Goal: Task Accomplishment & Management: Manage account settings

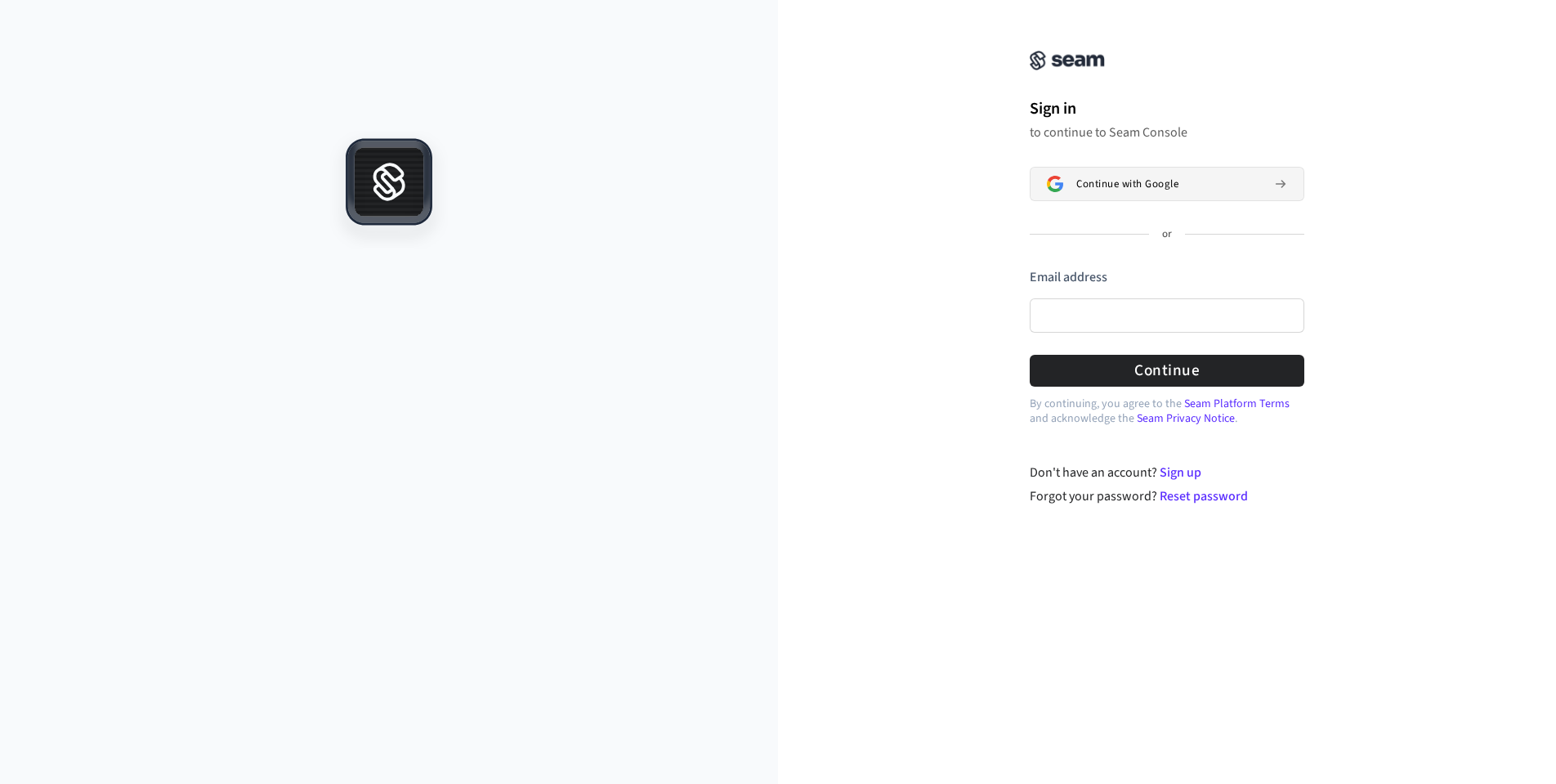
click at [1153, 188] on span "Continue with Google" at bounding box center [1127, 184] width 102 height 13
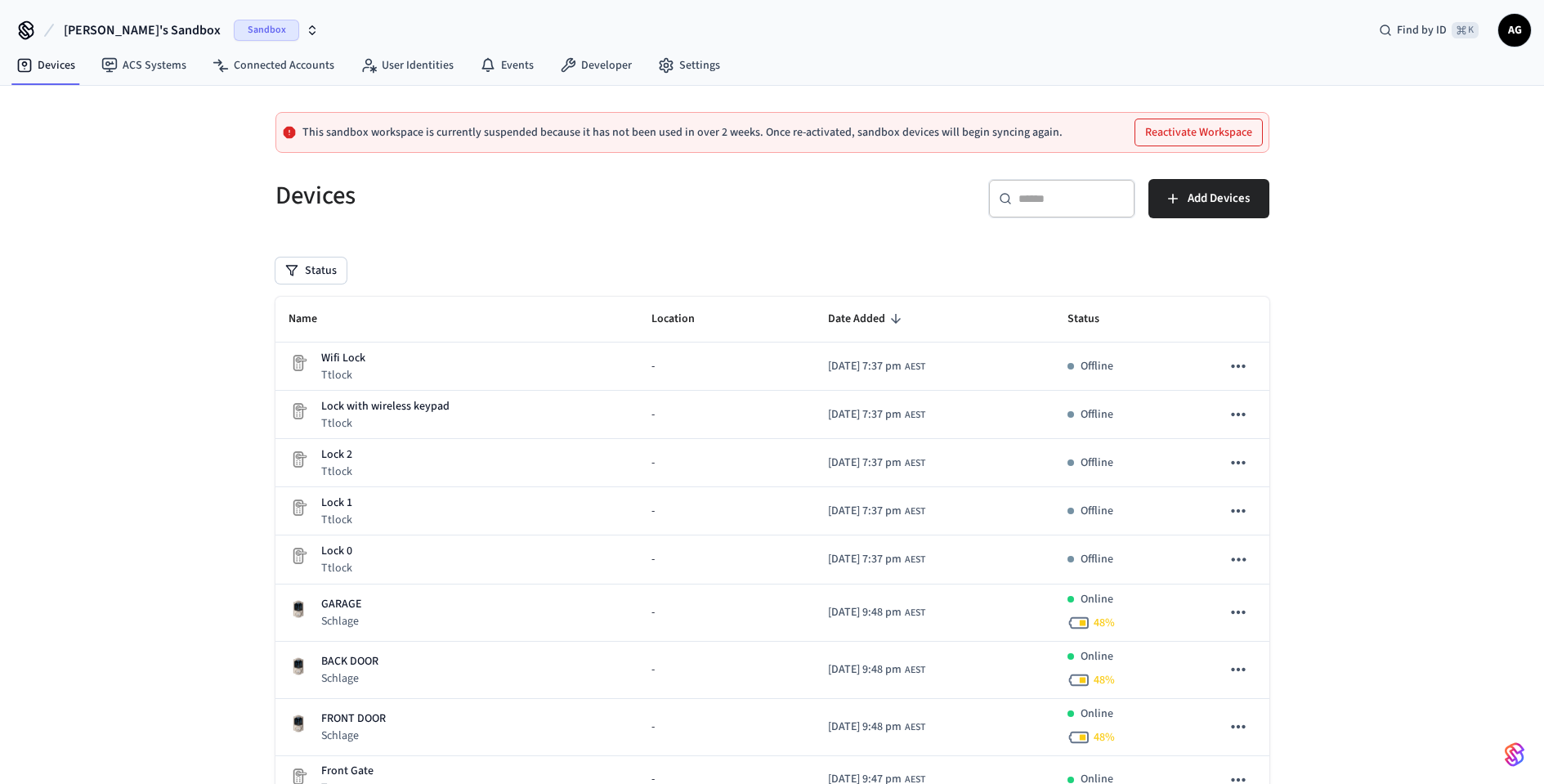
click at [1221, 135] on button "Reactivate Workspace" at bounding box center [1199, 132] width 127 height 26
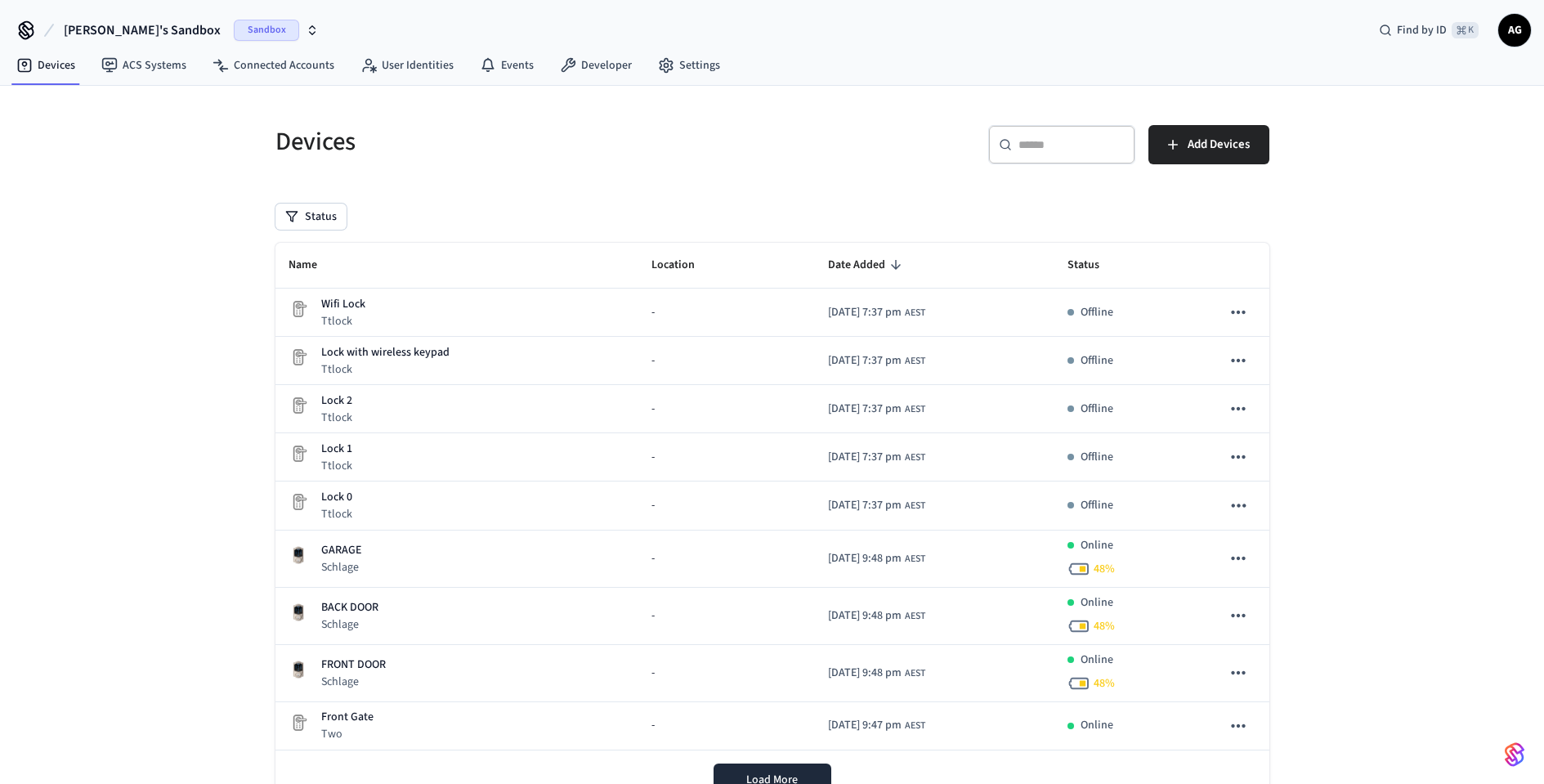
click at [234, 28] on span "Sandbox" at bounding box center [266, 30] width 66 height 22
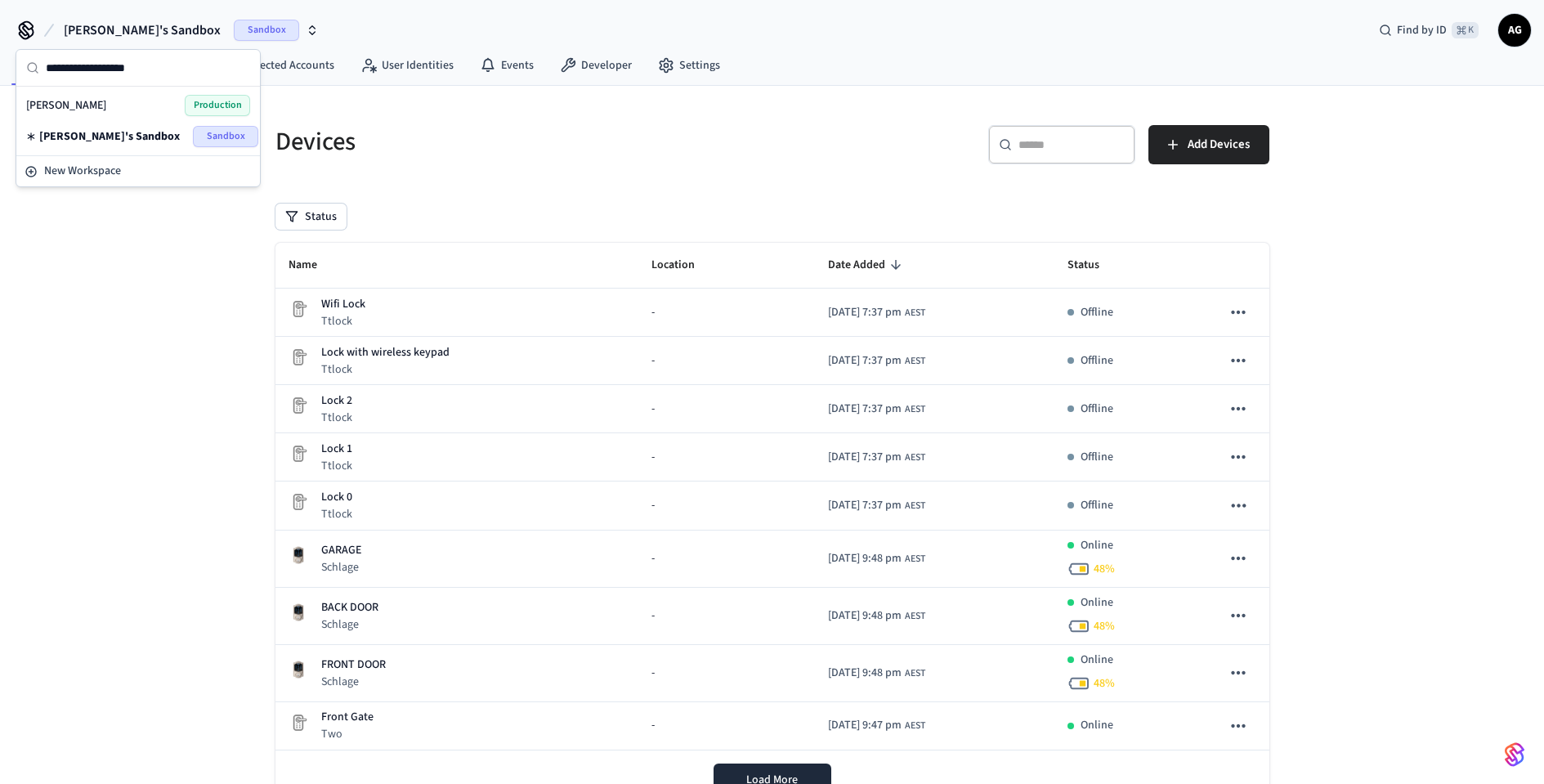
click at [69, 105] on span "[PERSON_NAME]" at bounding box center [66, 105] width 80 height 16
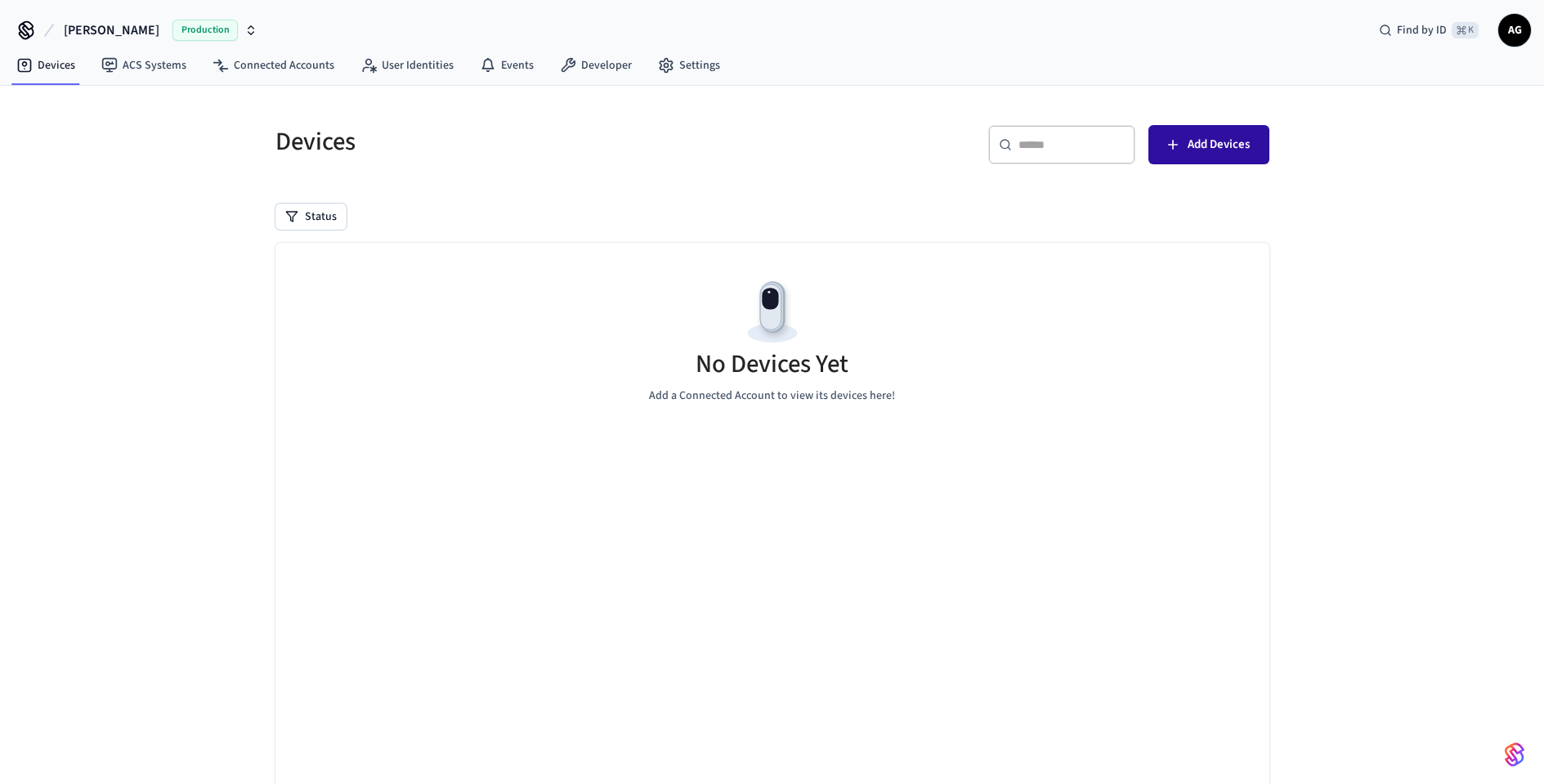
click at [1173, 144] on icon "button" at bounding box center [1173, 144] width 9 height 9
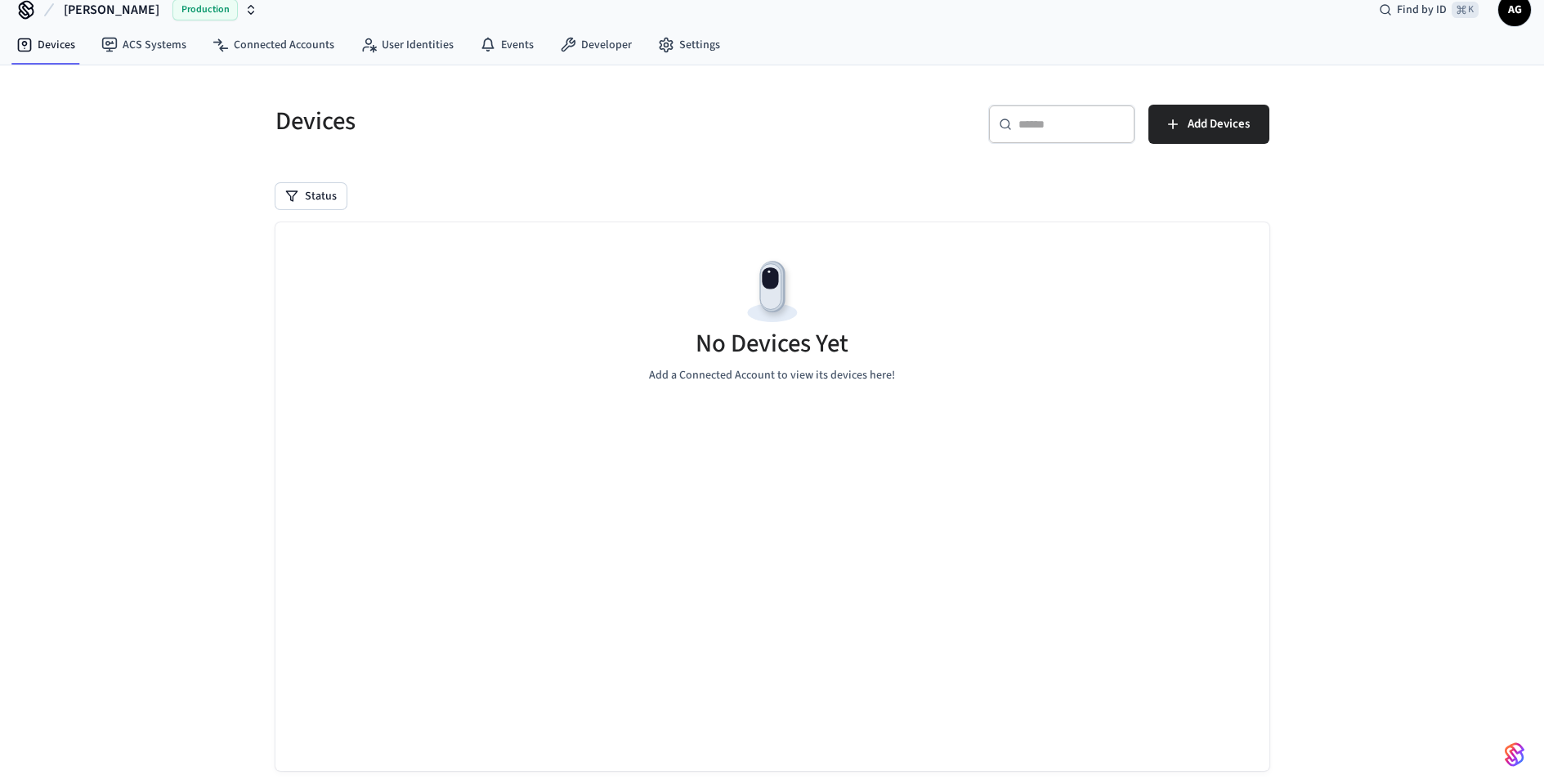
scroll to position [51, 0]
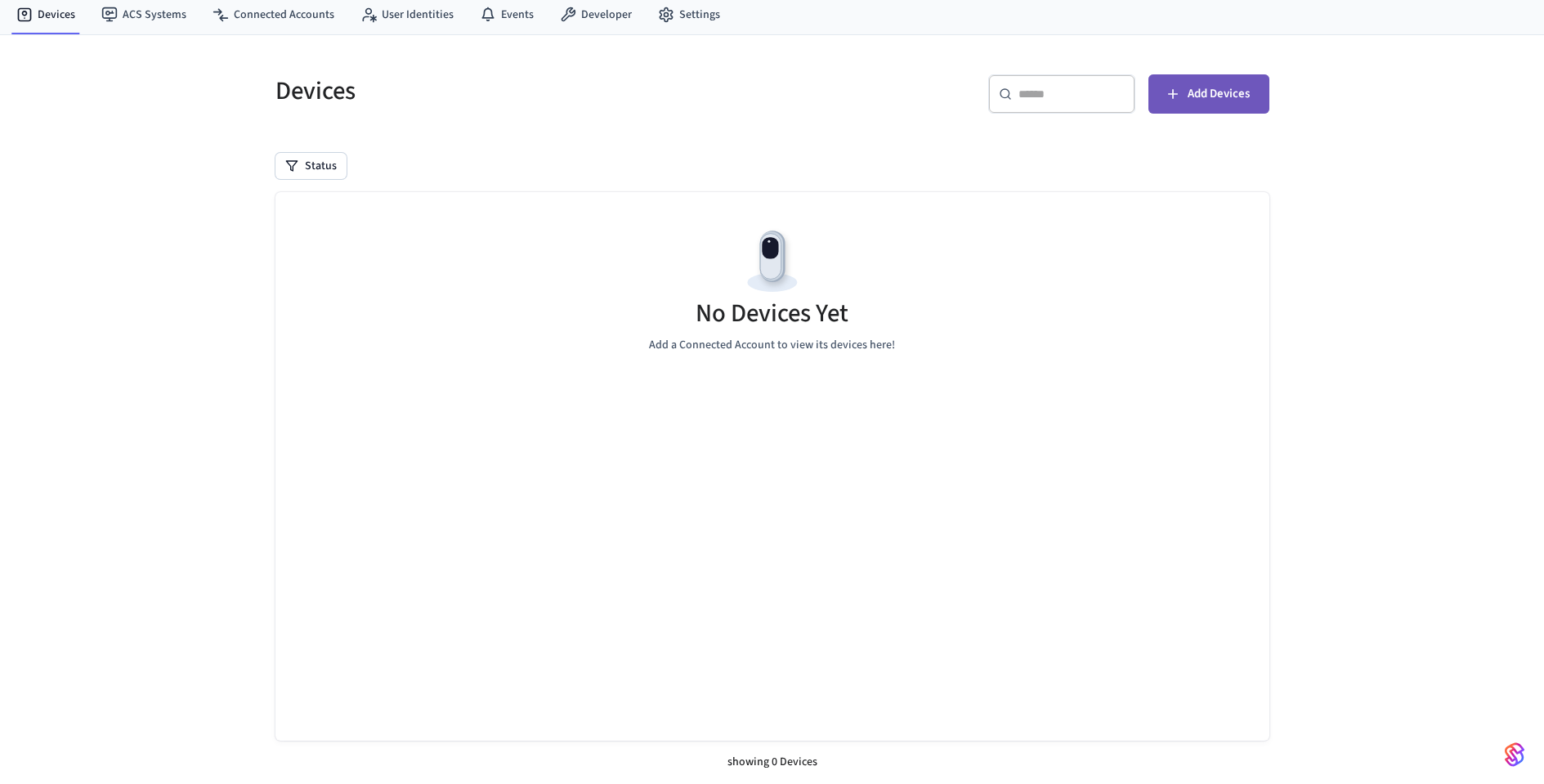
click at [1205, 97] on span "Add Devices" at bounding box center [1219, 94] width 62 height 22
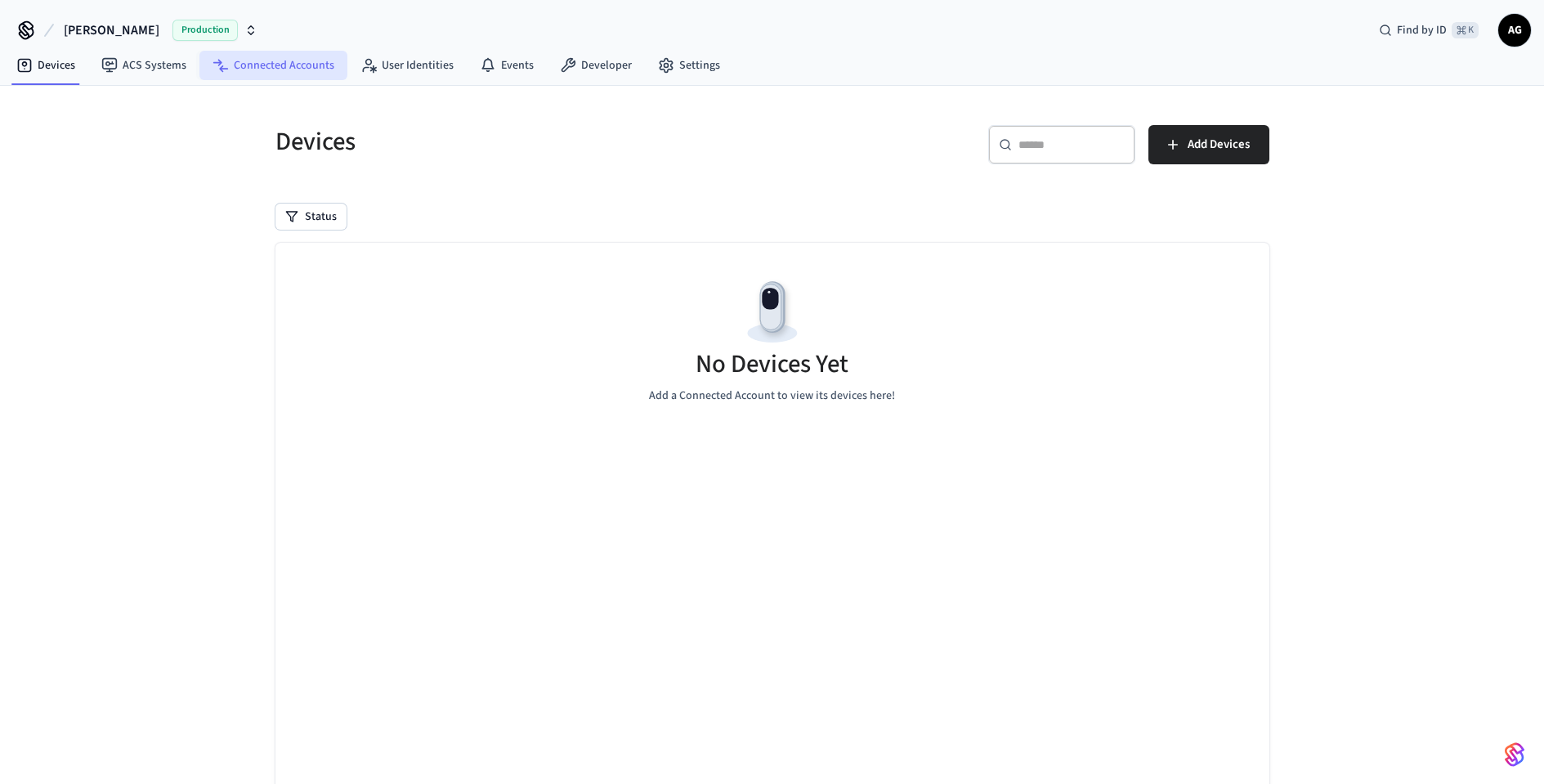
click at [291, 68] on link "Connected Accounts" at bounding box center [274, 65] width 148 height 29
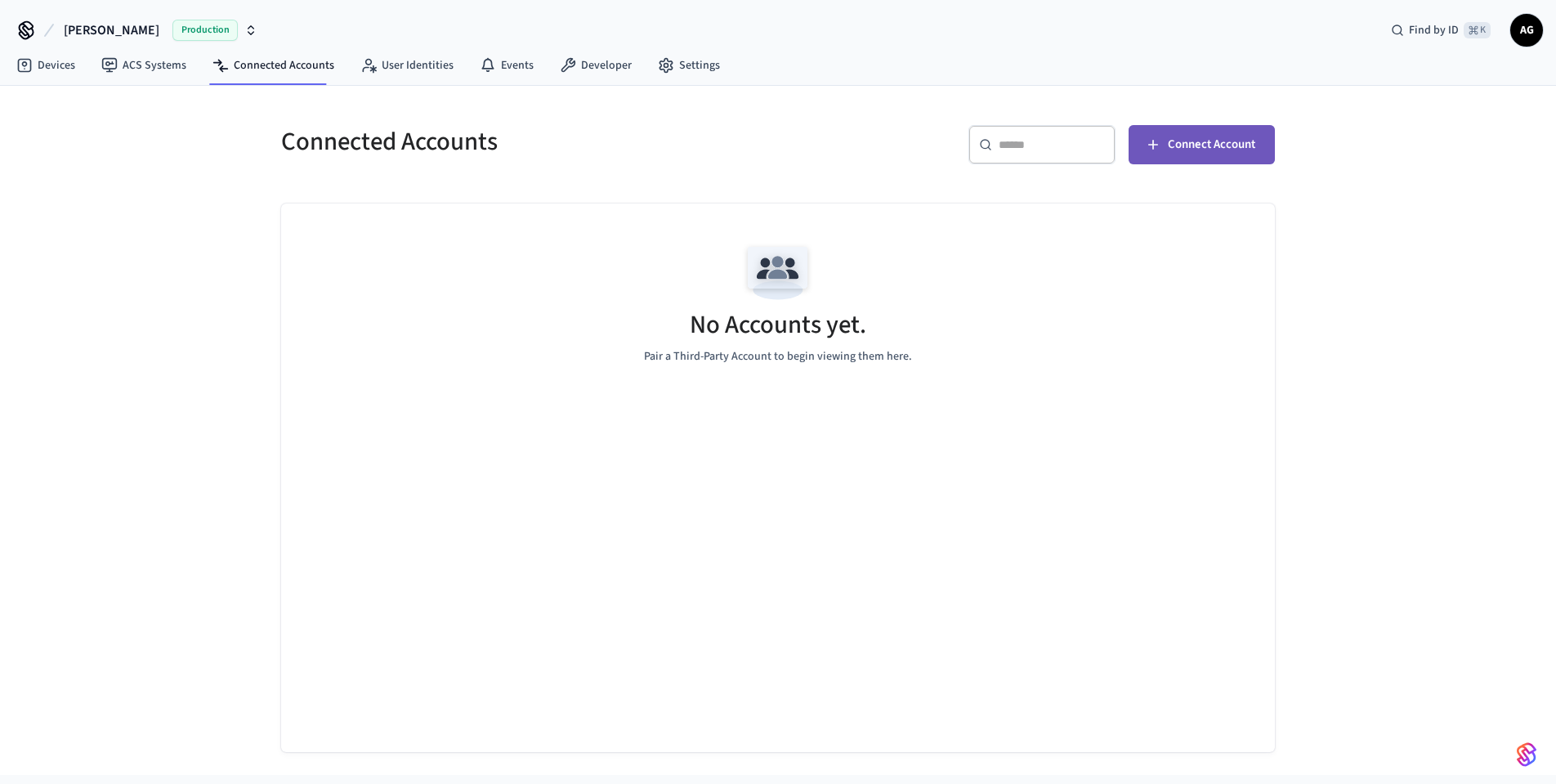
click at [1205, 147] on span "Connect Account" at bounding box center [1211, 144] width 87 height 22
click at [137, 67] on link "ACS Systems" at bounding box center [144, 65] width 112 height 29
click at [1236, 155] on span "New Access System" at bounding box center [1204, 144] width 100 height 22
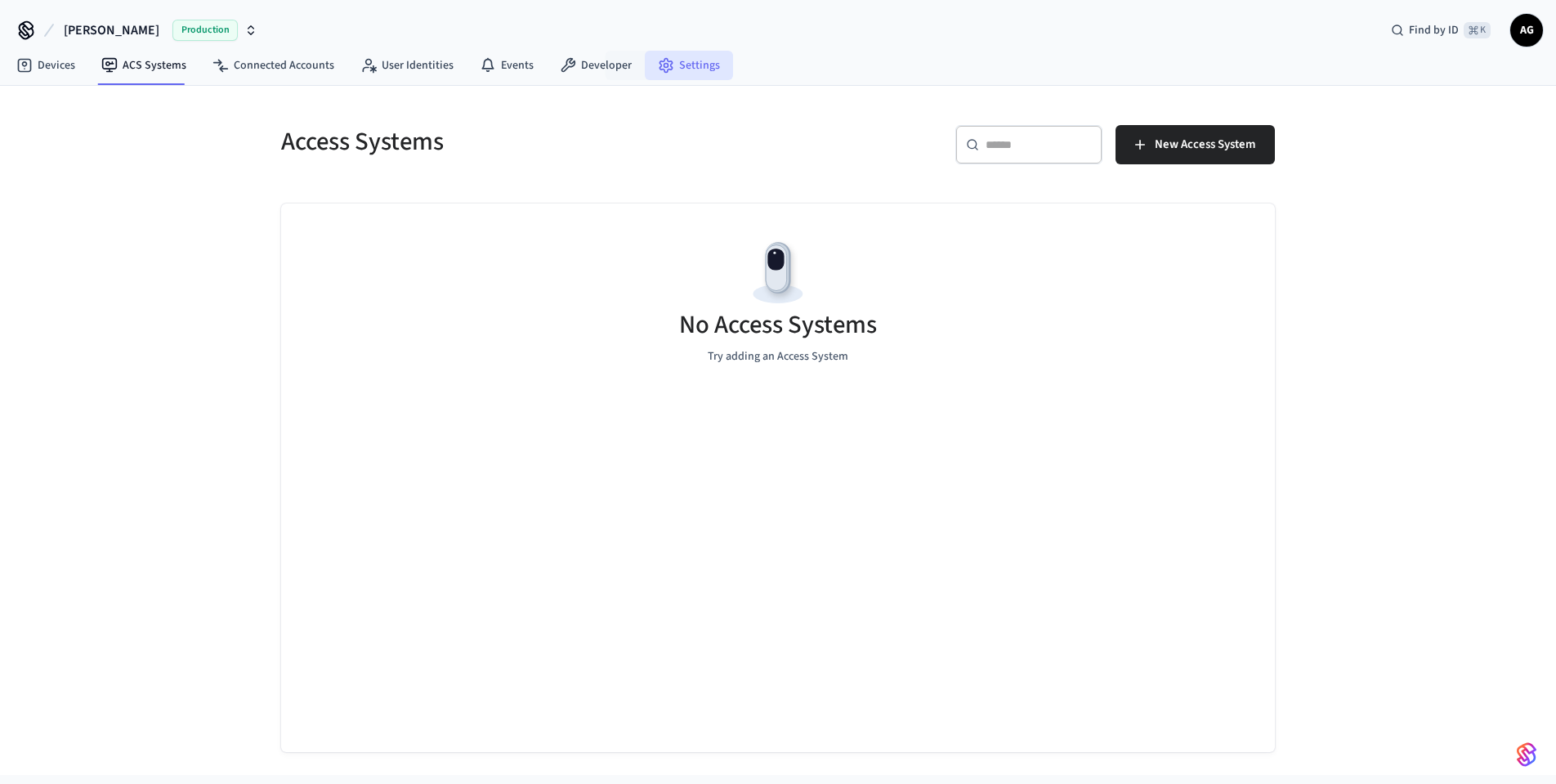
click at [685, 68] on link "Settings" at bounding box center [689, 65] width 88 height 29
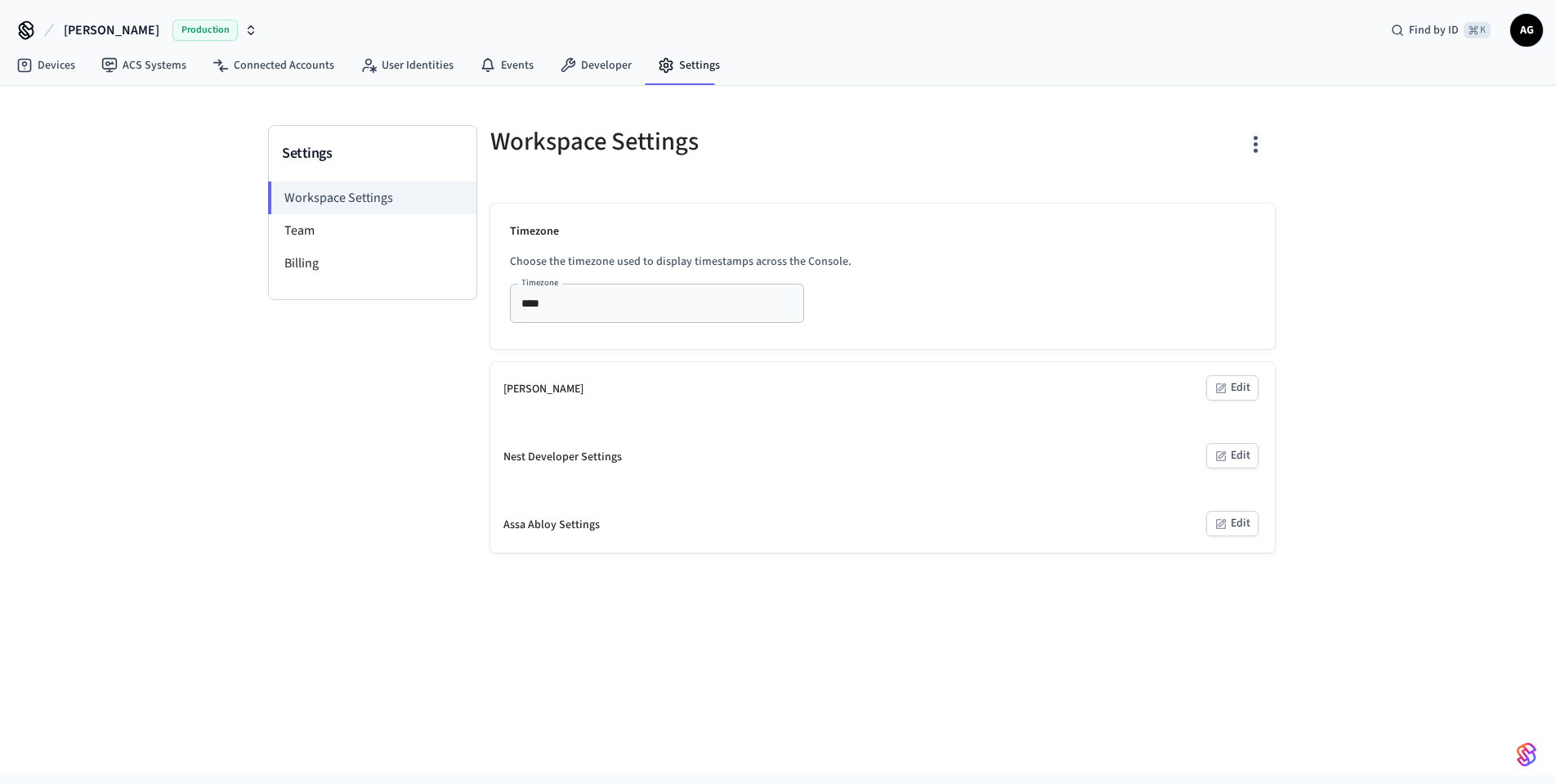
click at [1221, 525] on icon "button" at bounding box center [1222, 522] width 8 height 8
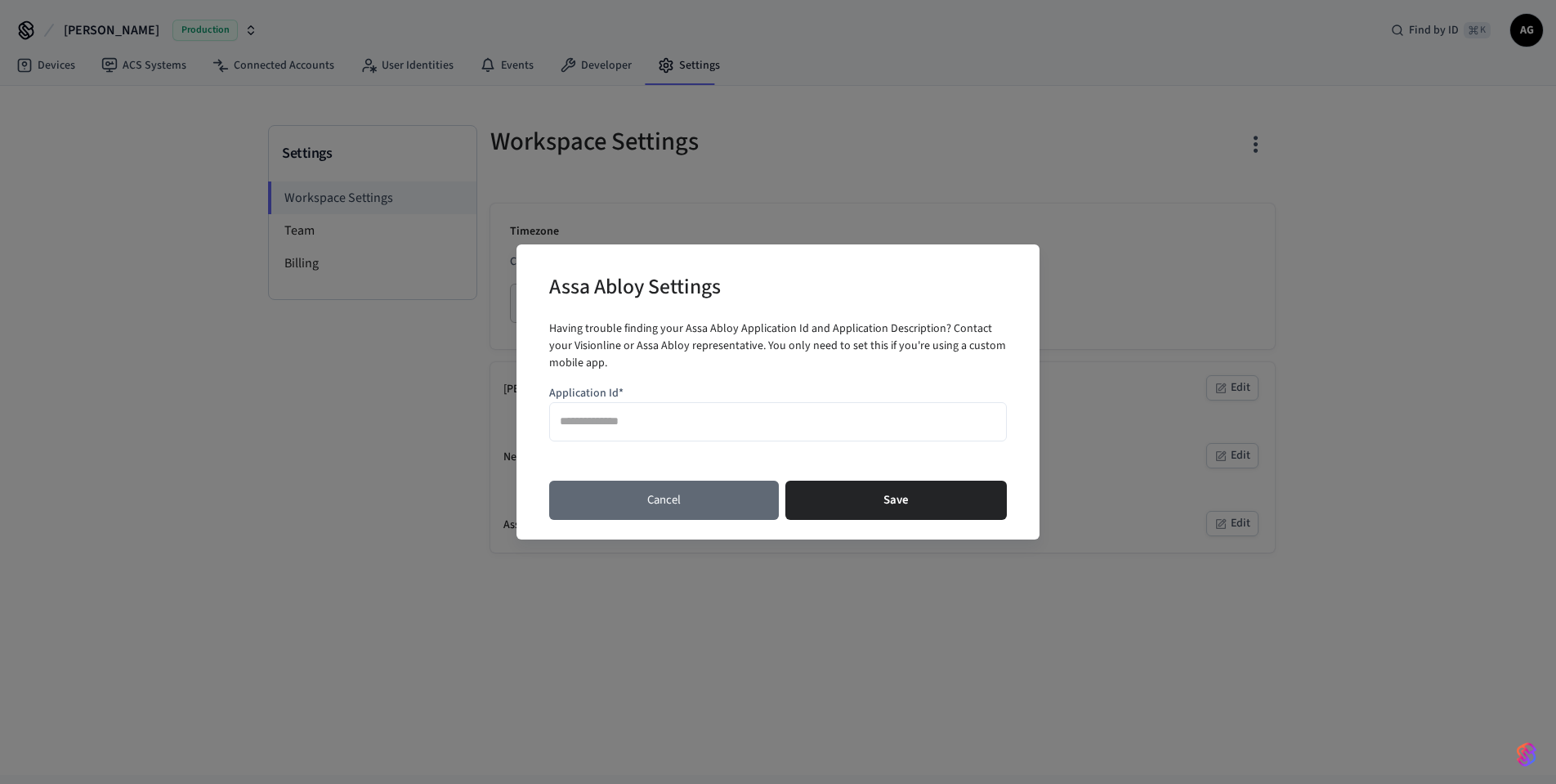
click at [662, 499] on button "Cancel" at bounding box center [664, 500] width 230 height 39
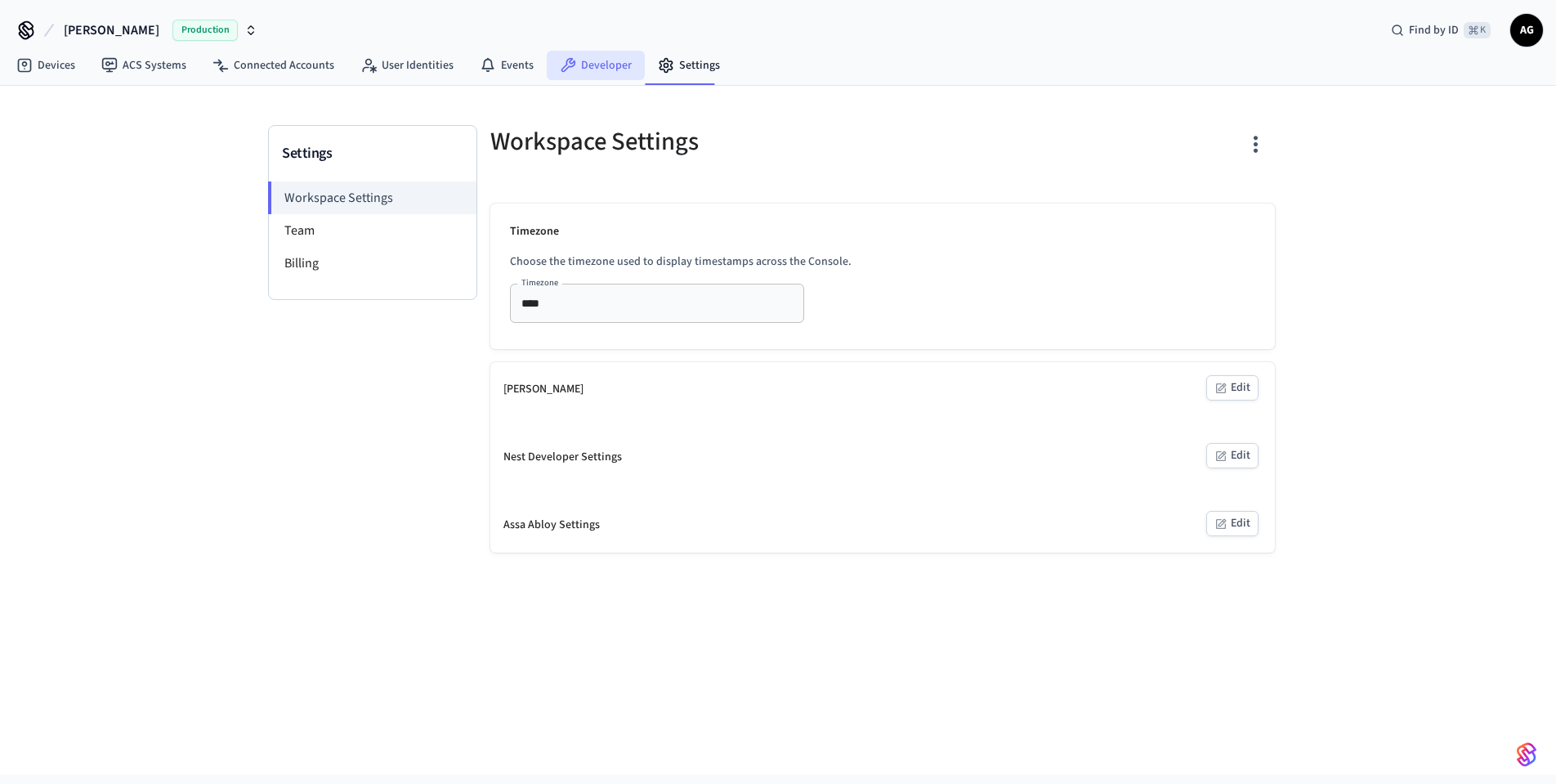
click at [593, 65] on link "Developer" at bounding box center [596, 65] width 98 height 29
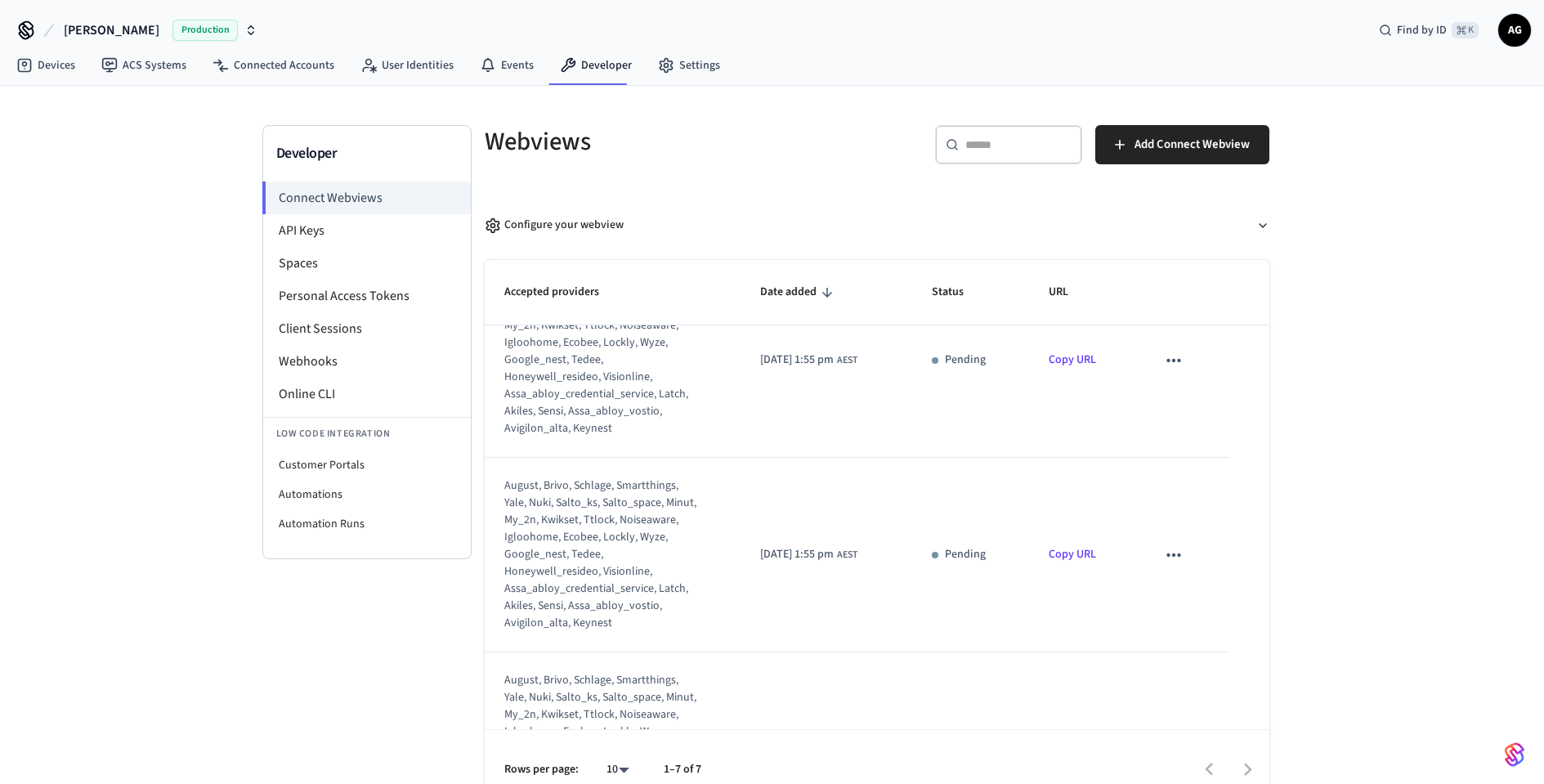
scroll to position [219, 0]
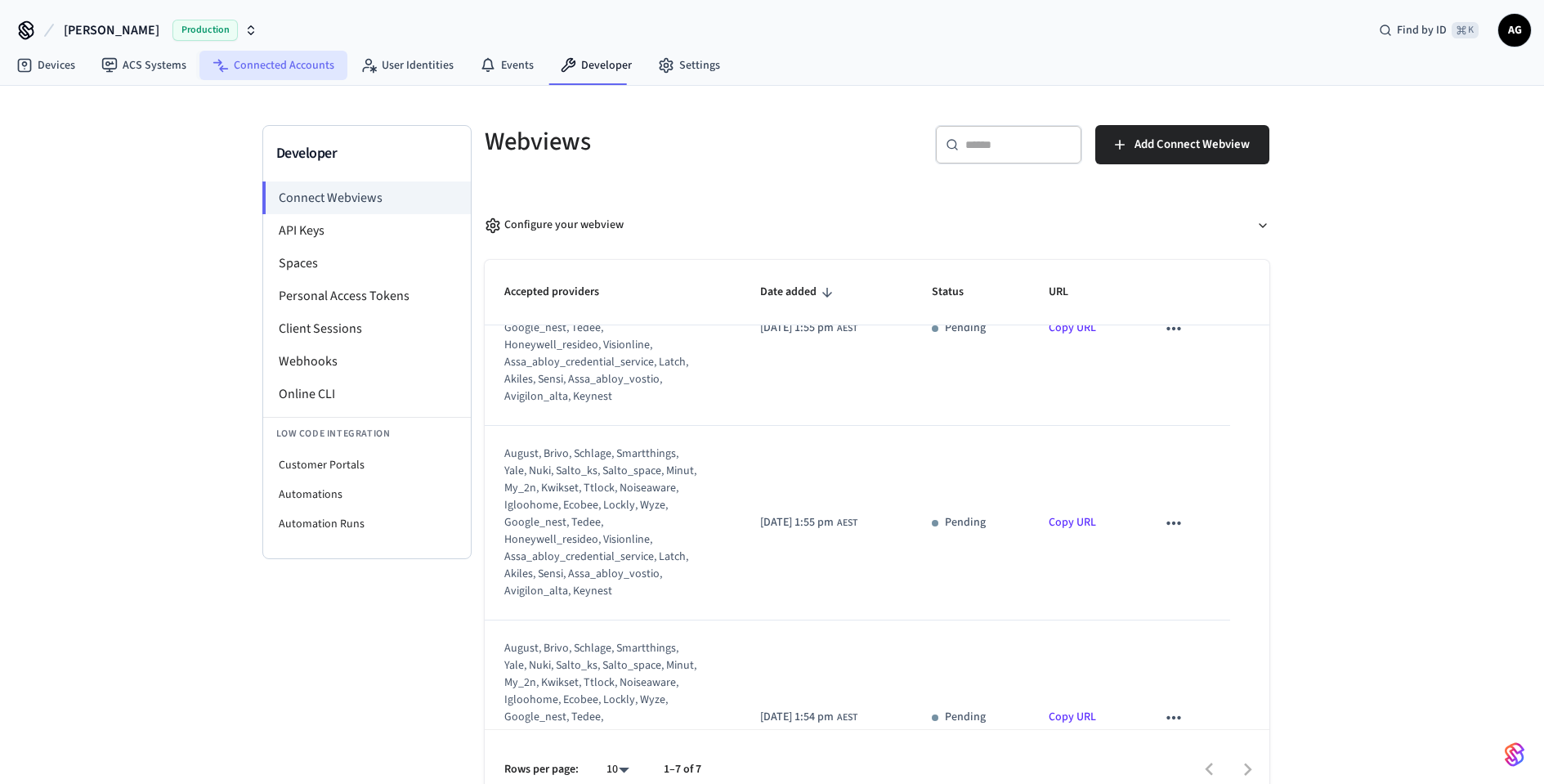
click at [307, 60] on link "Connected Accounts" at bounding box center [274, 65] width 148 height 29
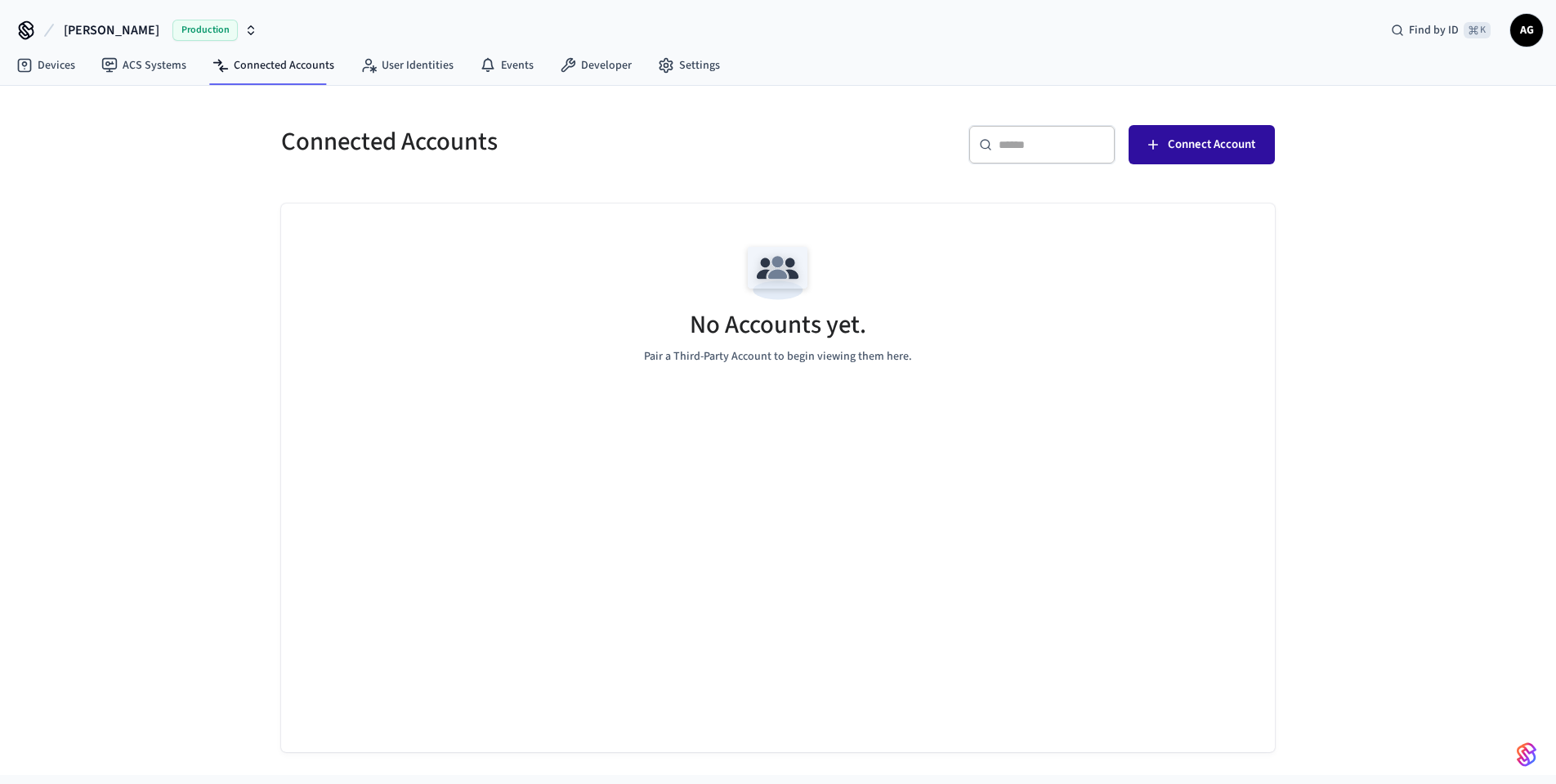
click at [1208, 151] on span "Connect Account" at bounding box center [1211, 144] width 87 height 22
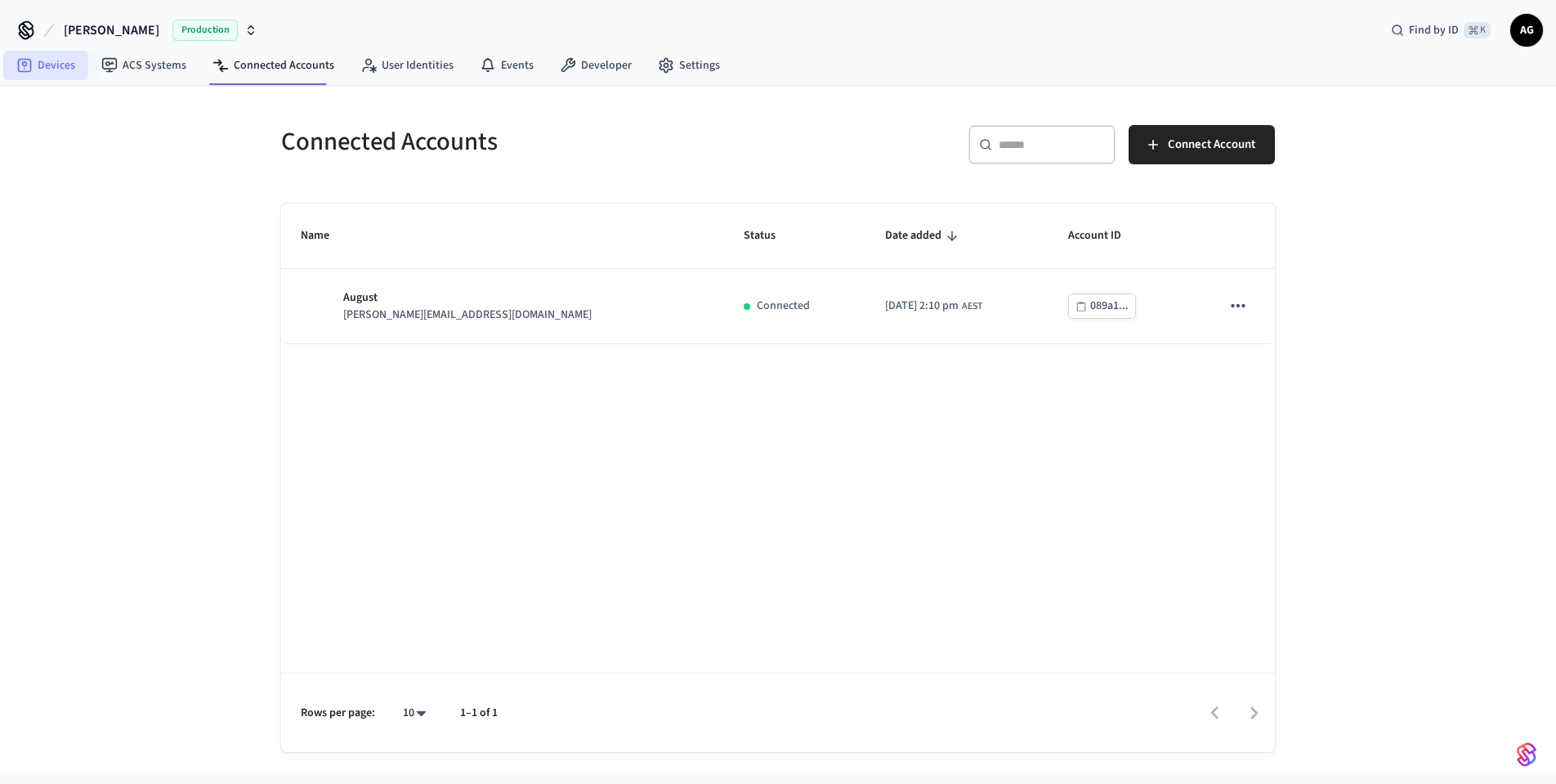
click at [48, 69] on link "Devices" at bounding box center [45, 65] width 85 height 29
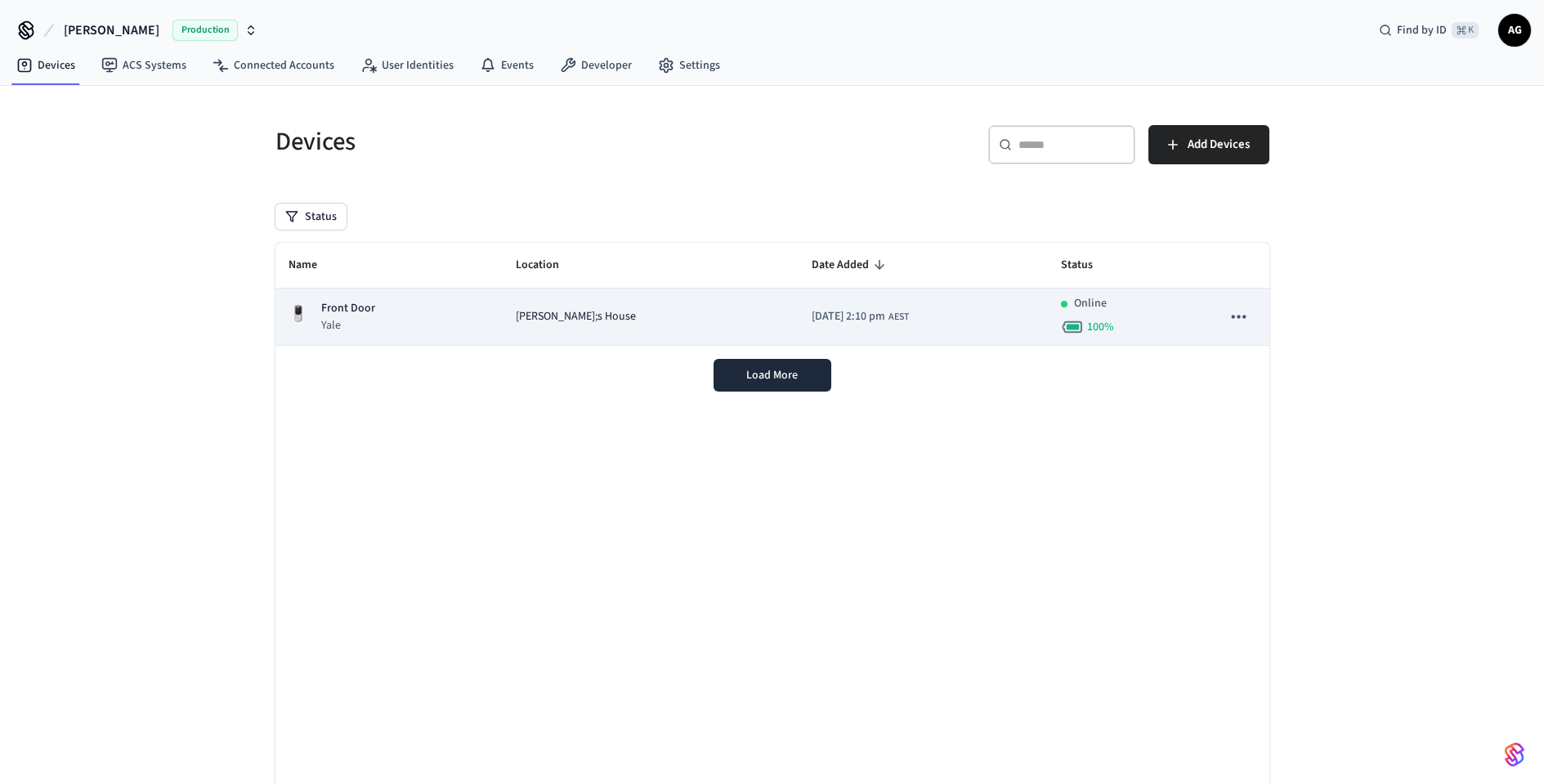
click at [1245, 318] on icon "sticky table" at bounding box center [1238, 316] width 14 height 3
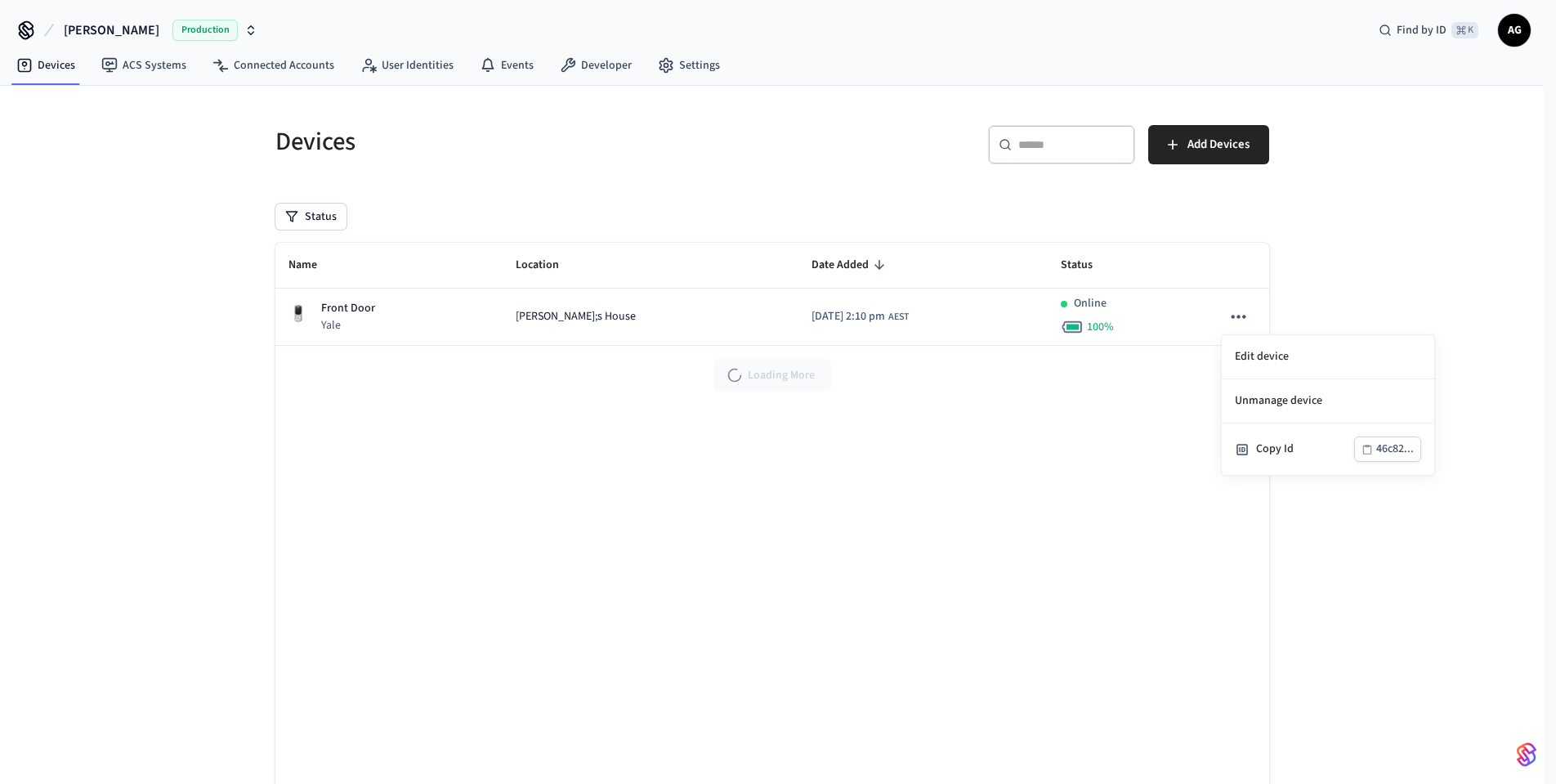
click at [334, 311] on div at bounding box center [778, 392] width 1556 height 784
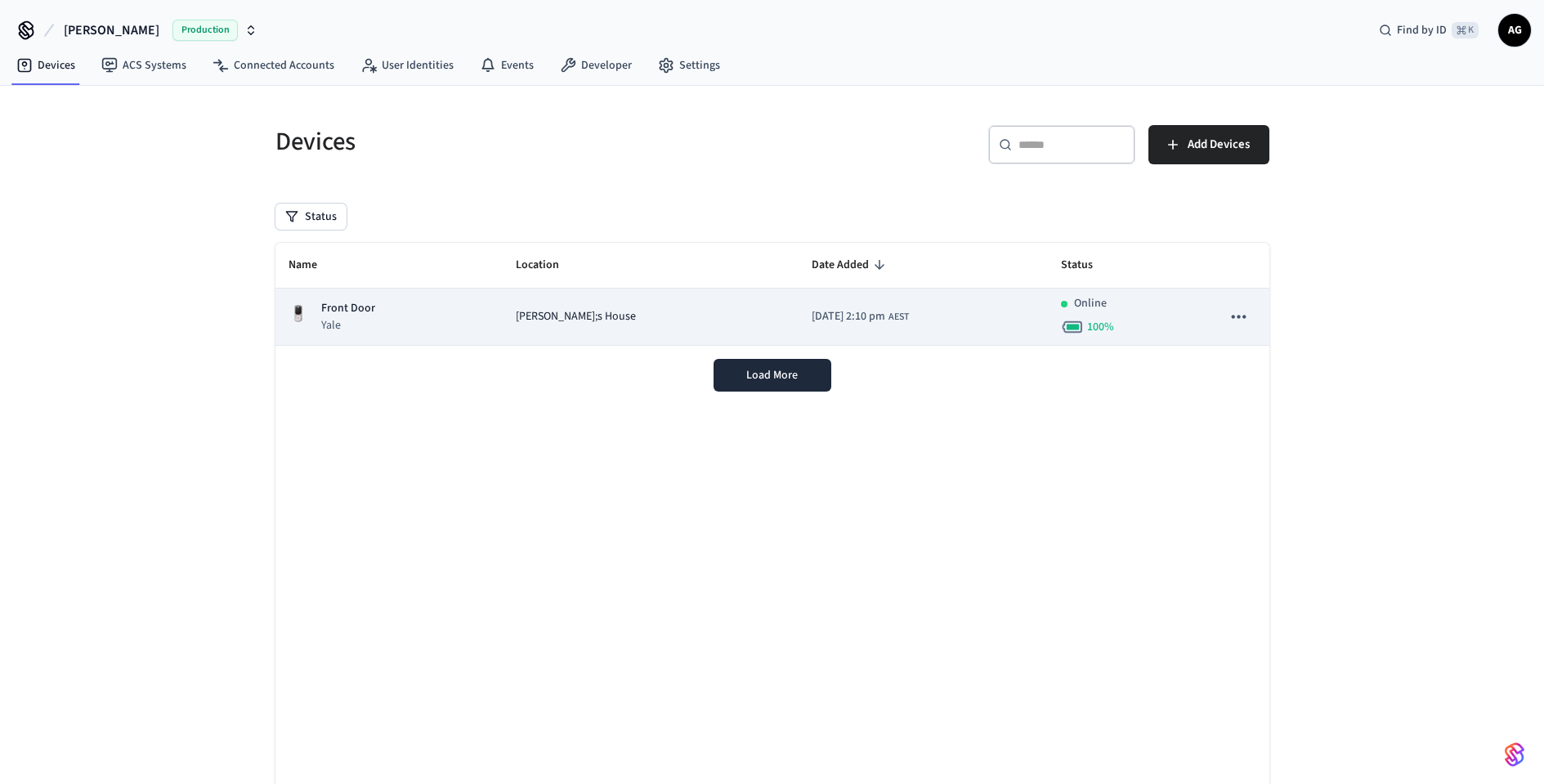
click at [341, 309] on p "Front Door" at bounding box center [348, 309] width 54 height 17
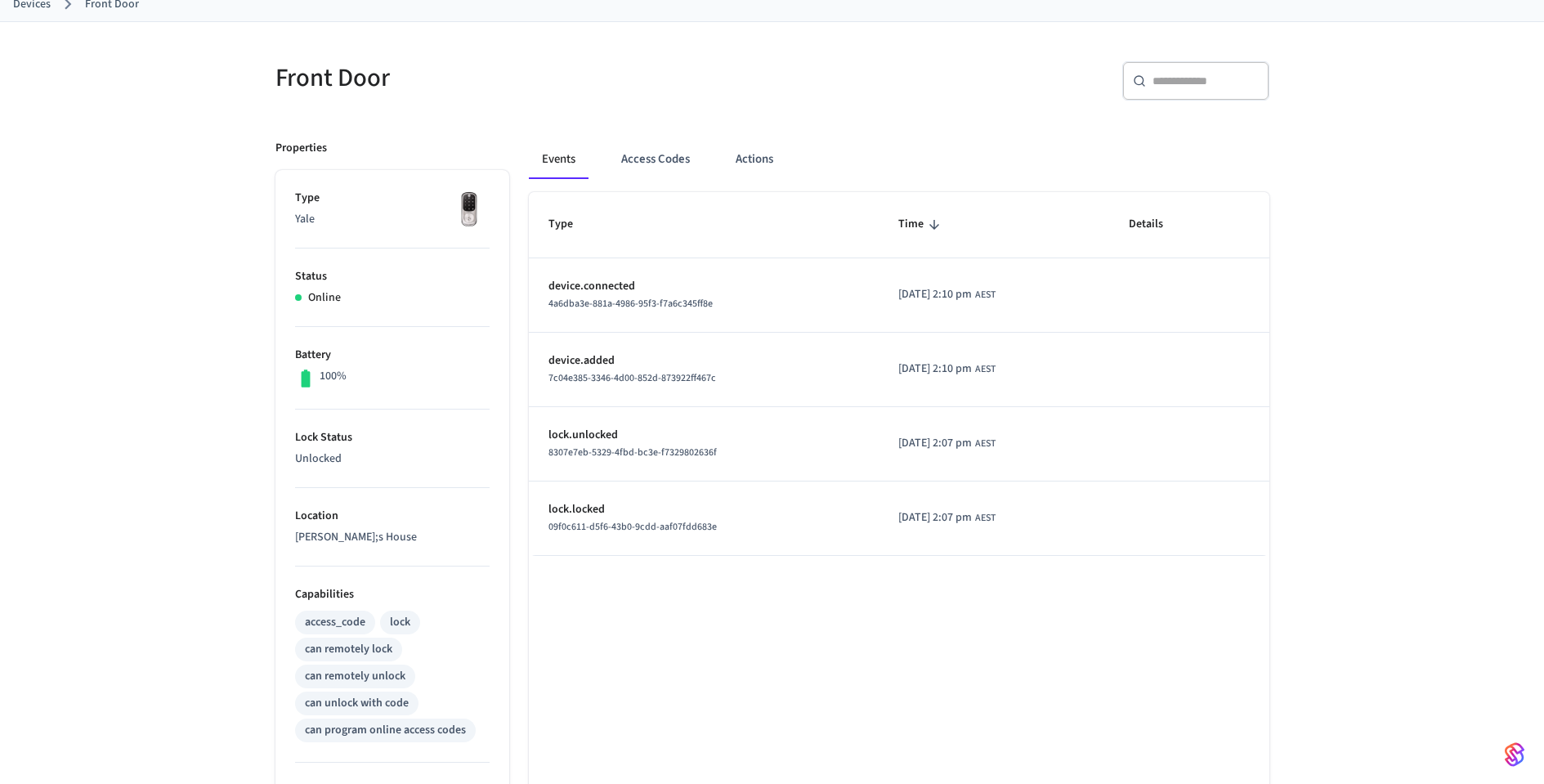
scroll to position [110, 0]
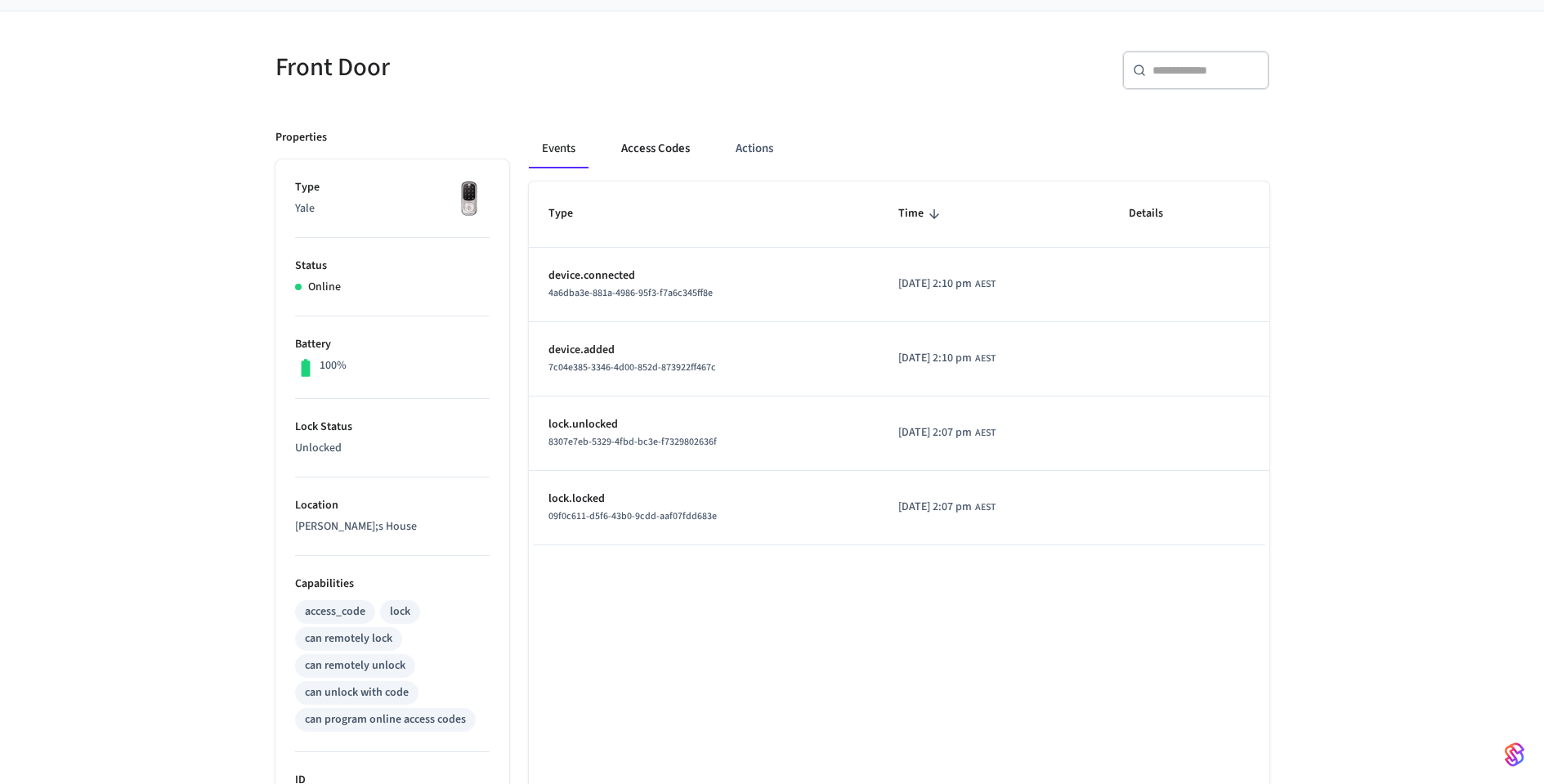
click at [651, 151] on button "Access Codes" at bounding box center [655, 149] width 95 height 39
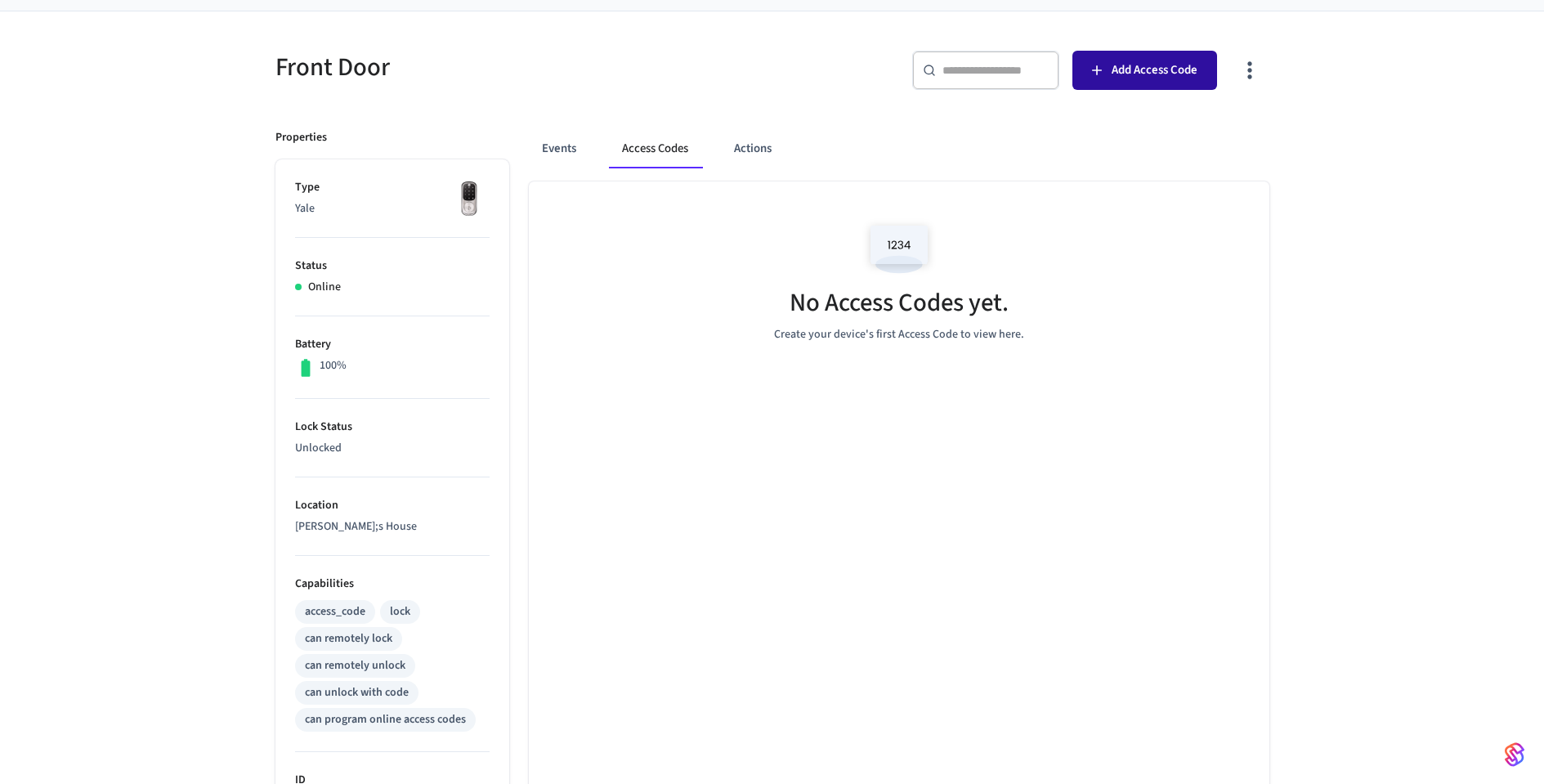
click at [1137, 74] on span "Add Access Code" at bounding box center [1155, 70] width 86 height 22
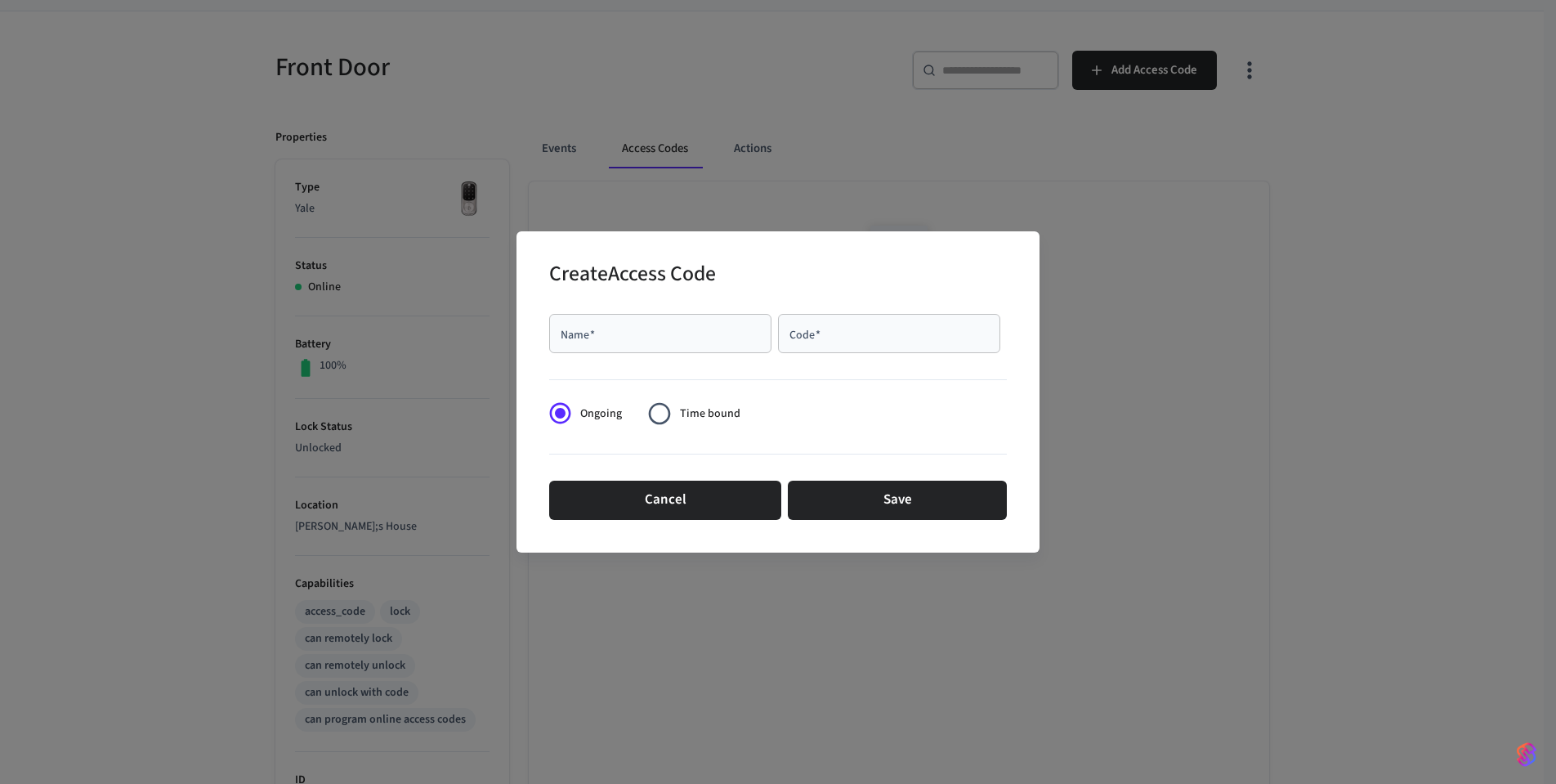
click at [644, 339] on input "Name   *" at bounding box center [660, 333] width 203 height 16
type input "**********"
click at [858, 329] on input "Code   *" at bounding box center [889, 333] width 203 height 16
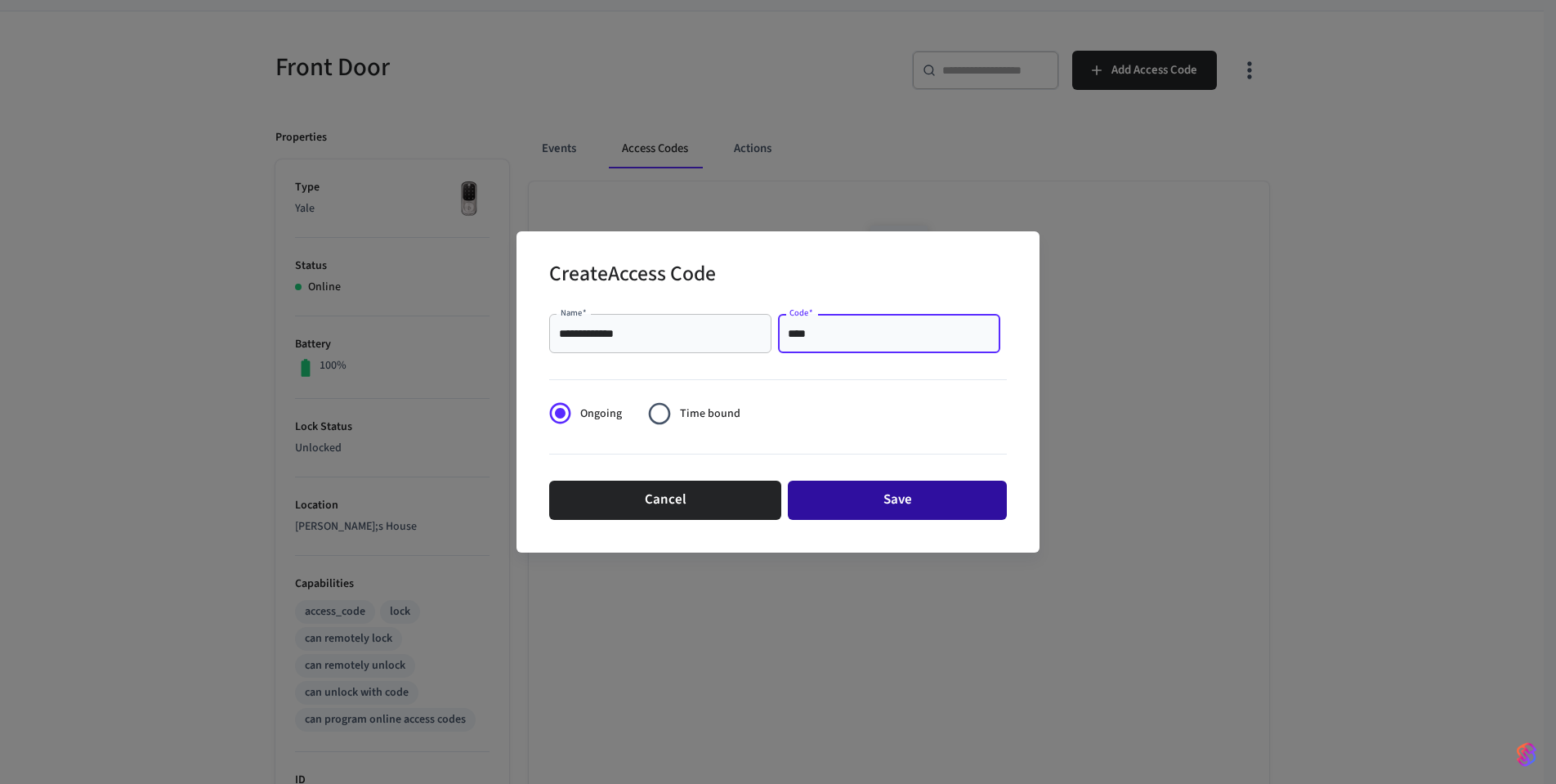
type input "****"
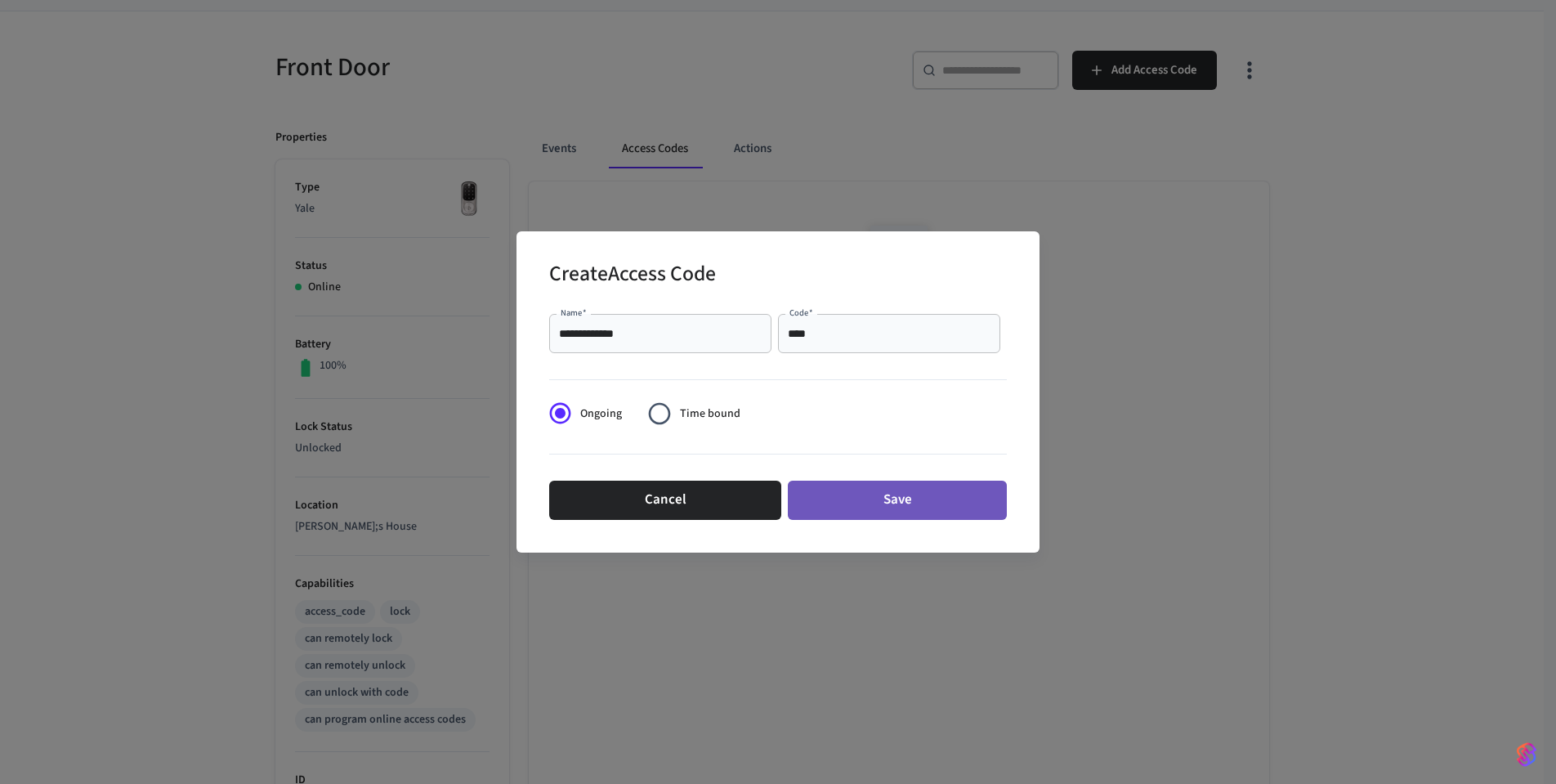
click at [893, 499] on button "Save" at bounding box center [898, 500] width 219 height 39
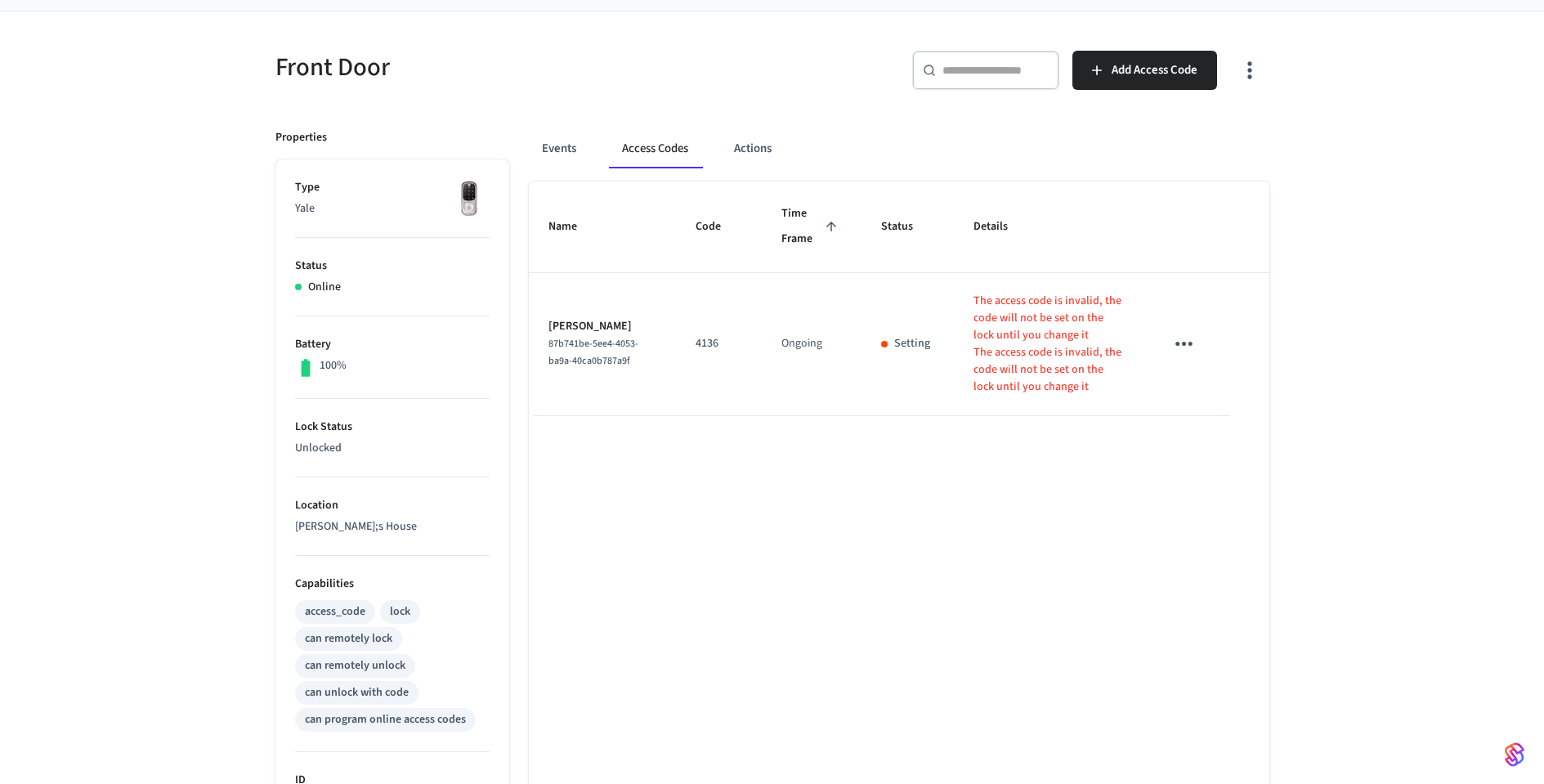
click at [1184, 346] on icon "sticky table" at bounding box center [1184, 343] width 25 height 25
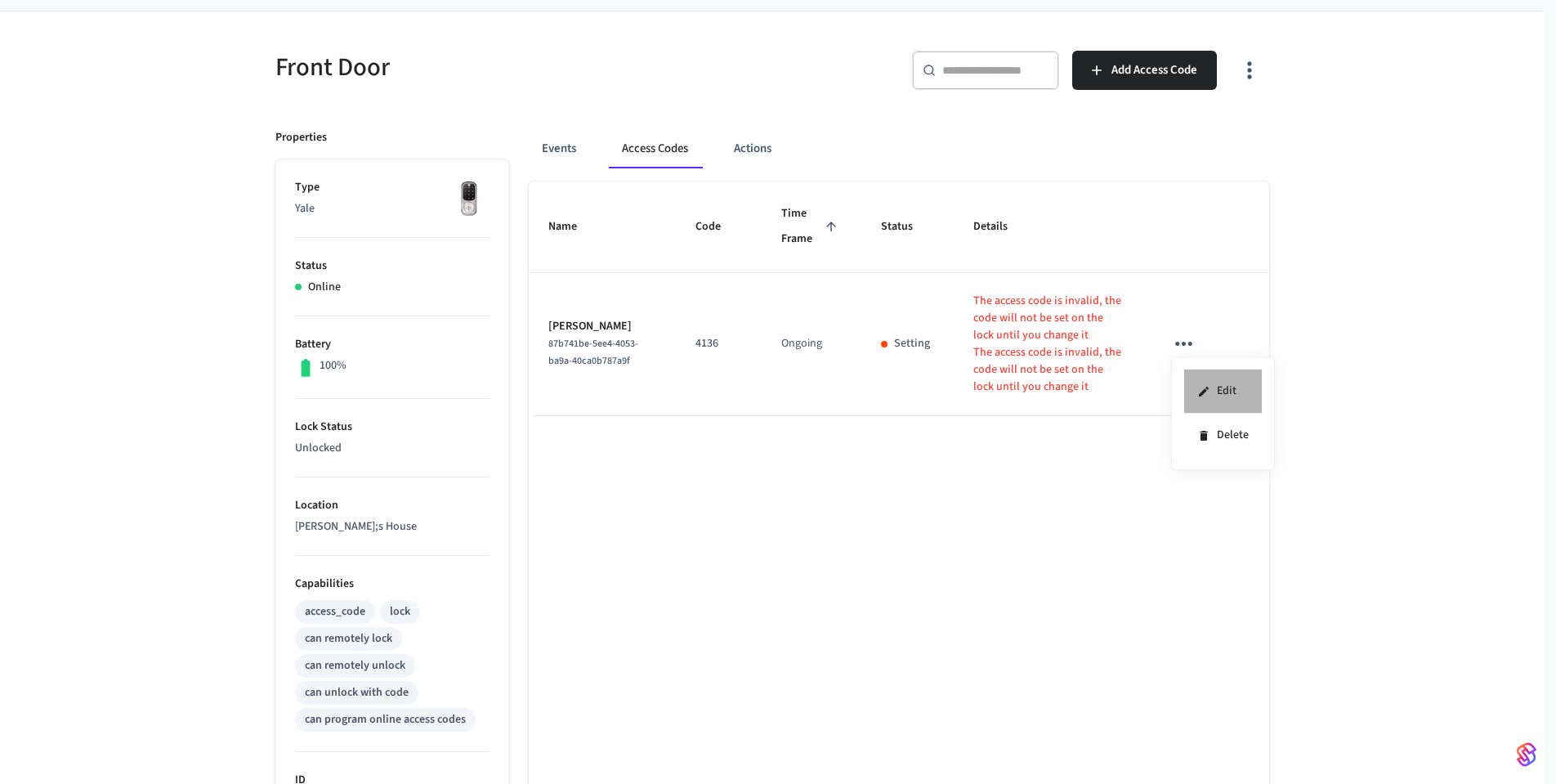
click at [1234, 401] on li "Edit" at bounding box center [1223, 391] width 78 height 44
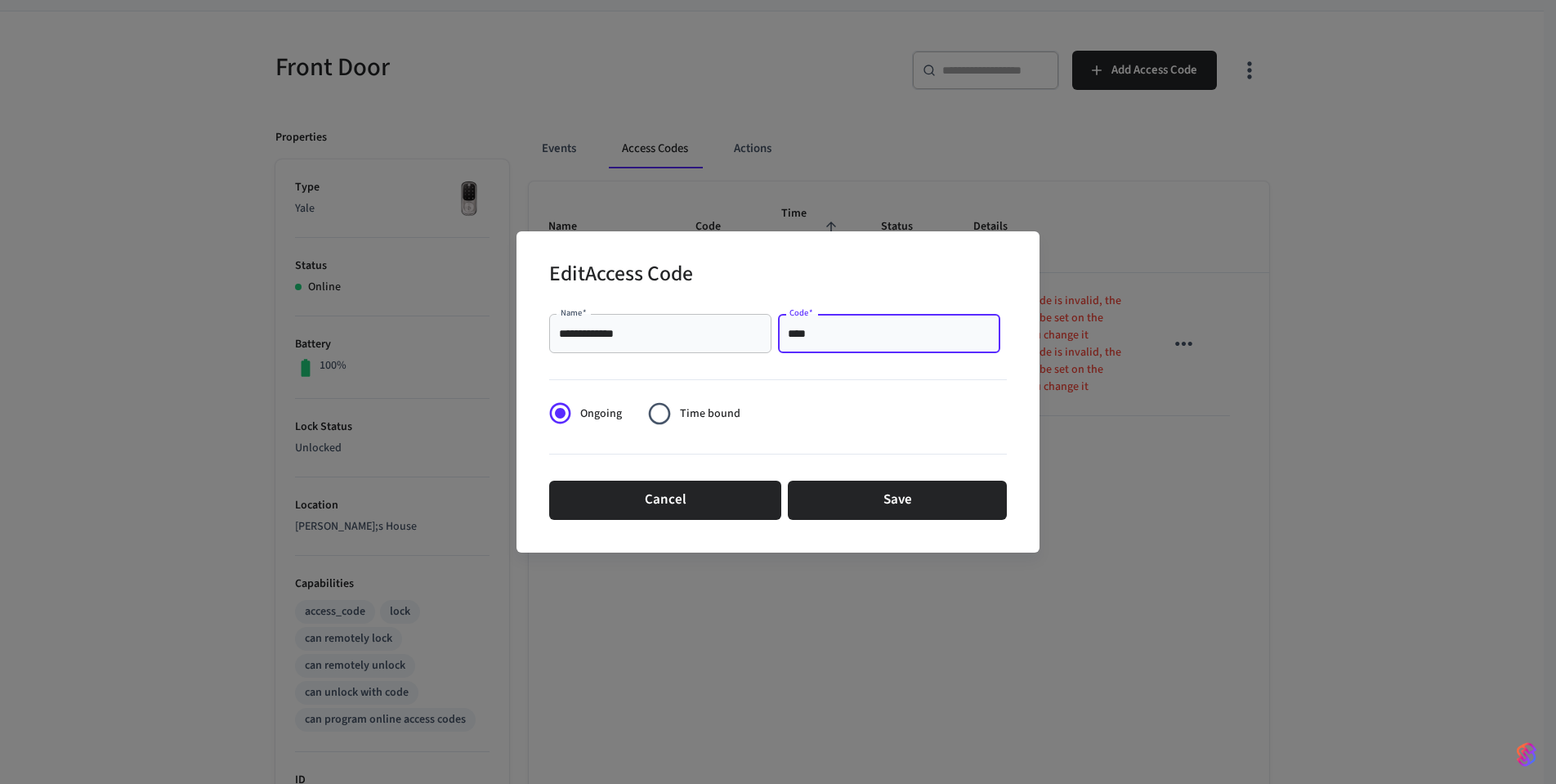
click at [869, 337] on input "****" at bounding box center [889, 333] width 203 height 16
type input "******"
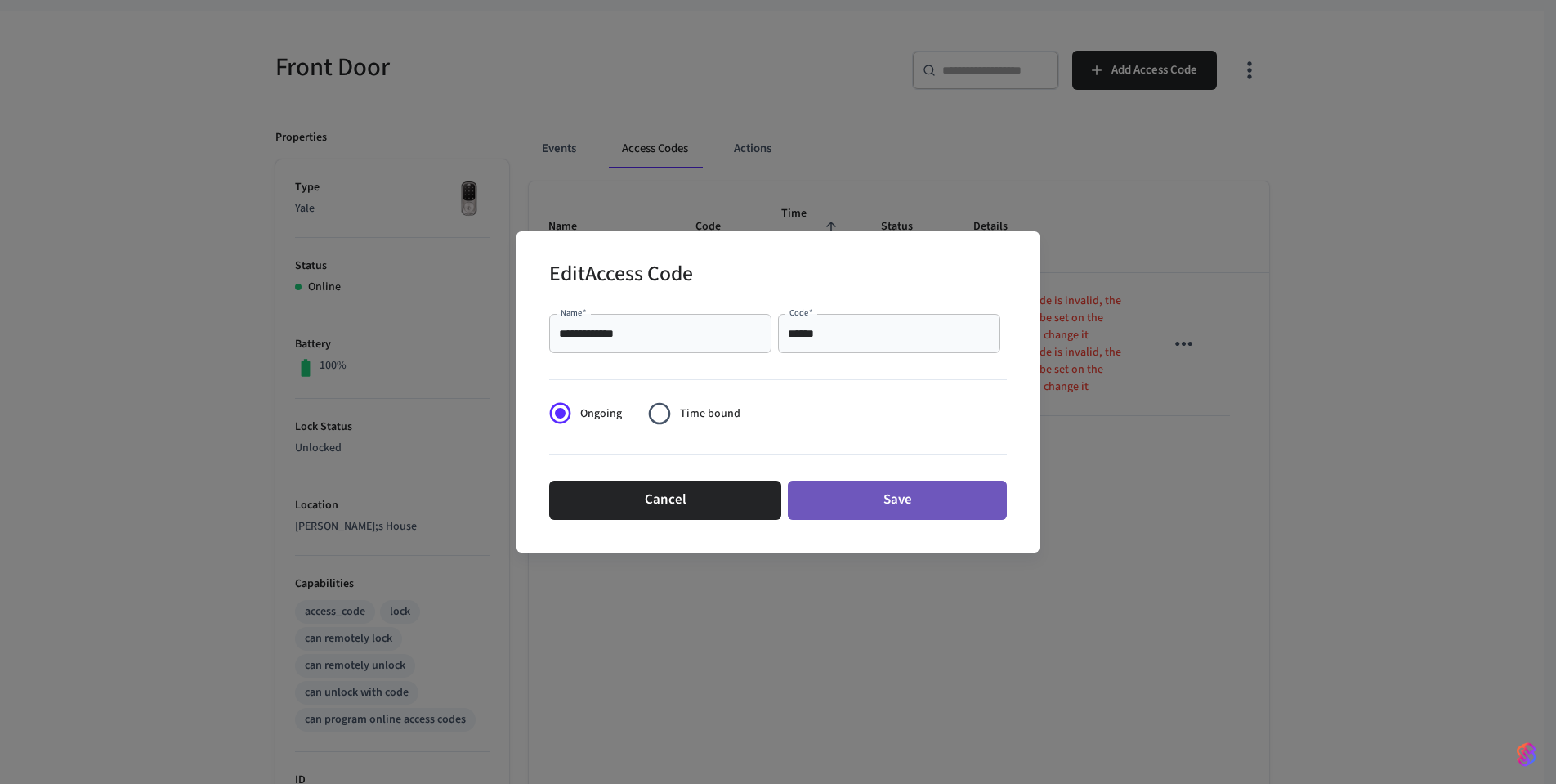
click at [863, 507] on button "Save" at bounding box center [898, 500] width 219 height 39
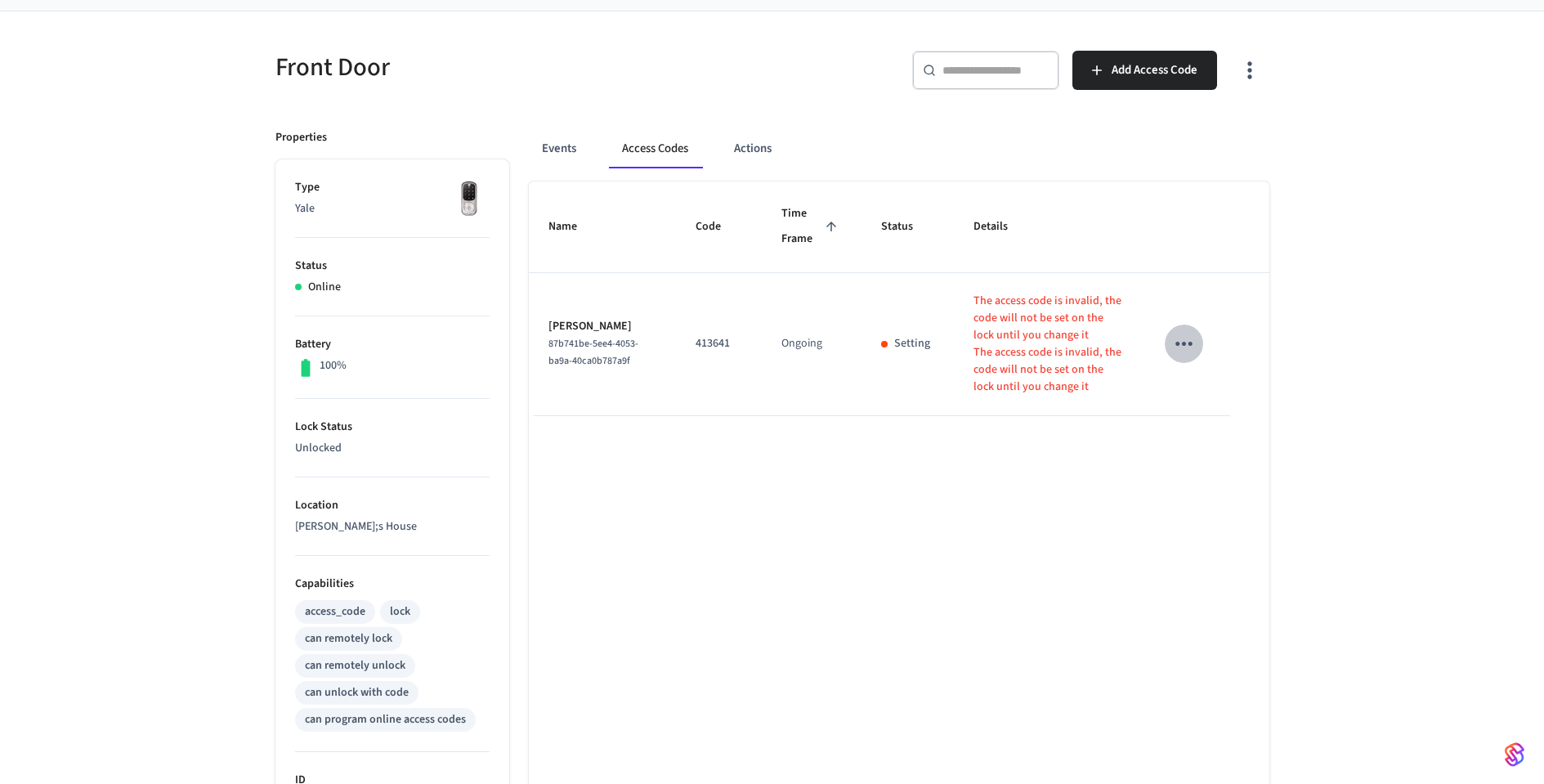
click at [1184, 345] on icon "sticky table" at bounding box center [1184, 343] width 17 height 4
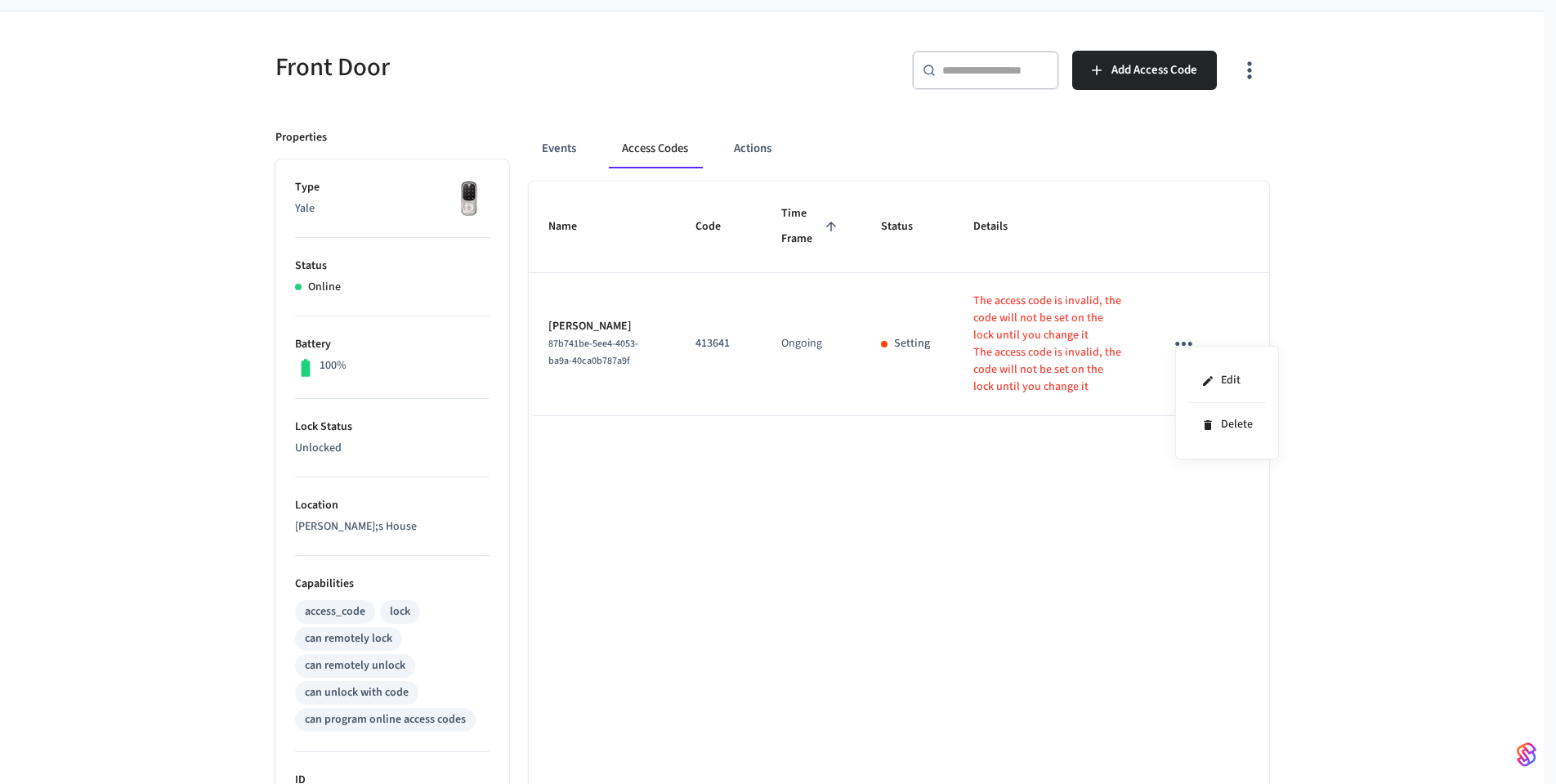
click at [1111, 468] on div at bounding box center [778, 392] width 1556 height 784
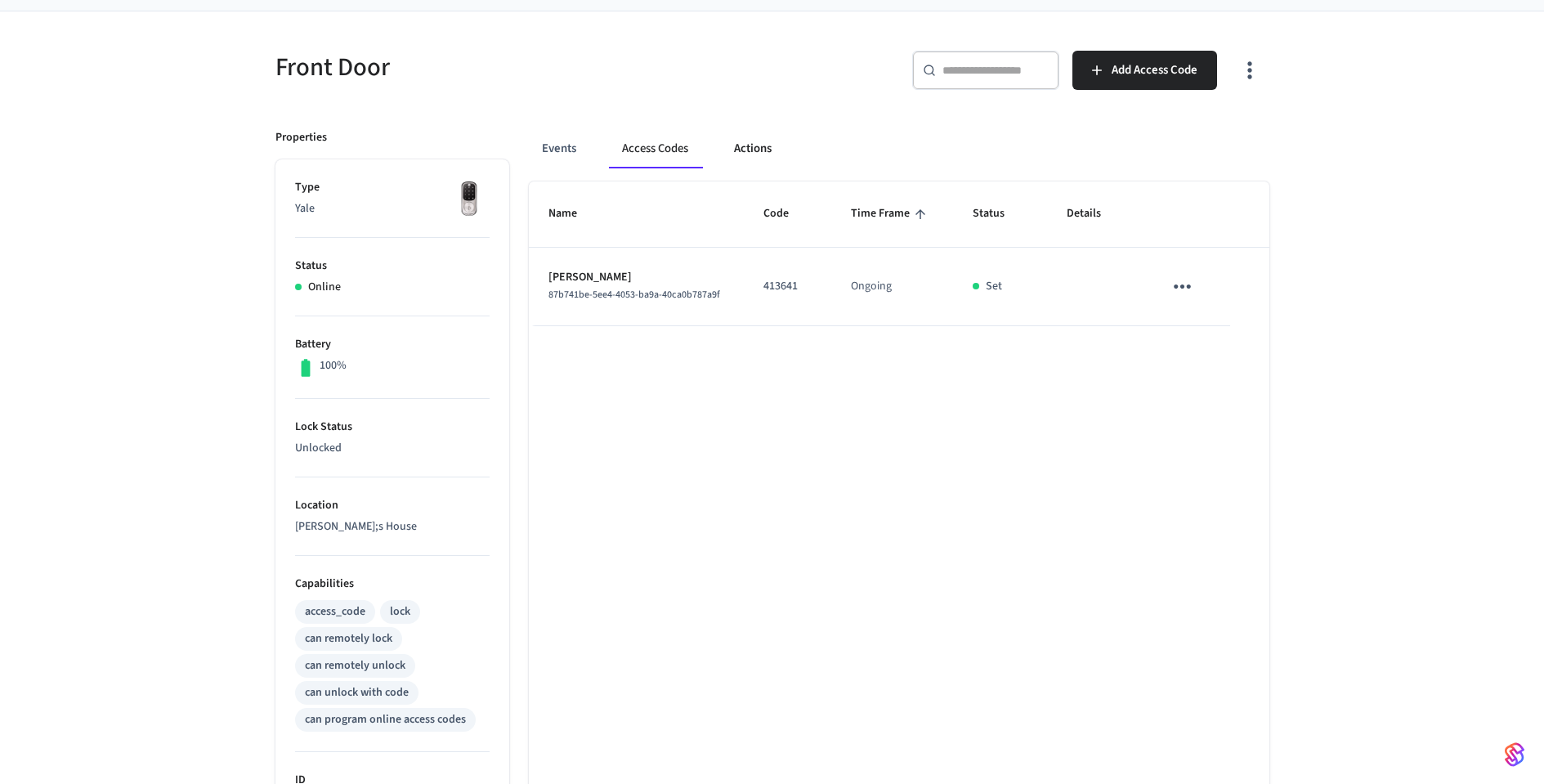
click at [765, 139] on button "Actions" at bounding box center [753, 149] width 64 height 39
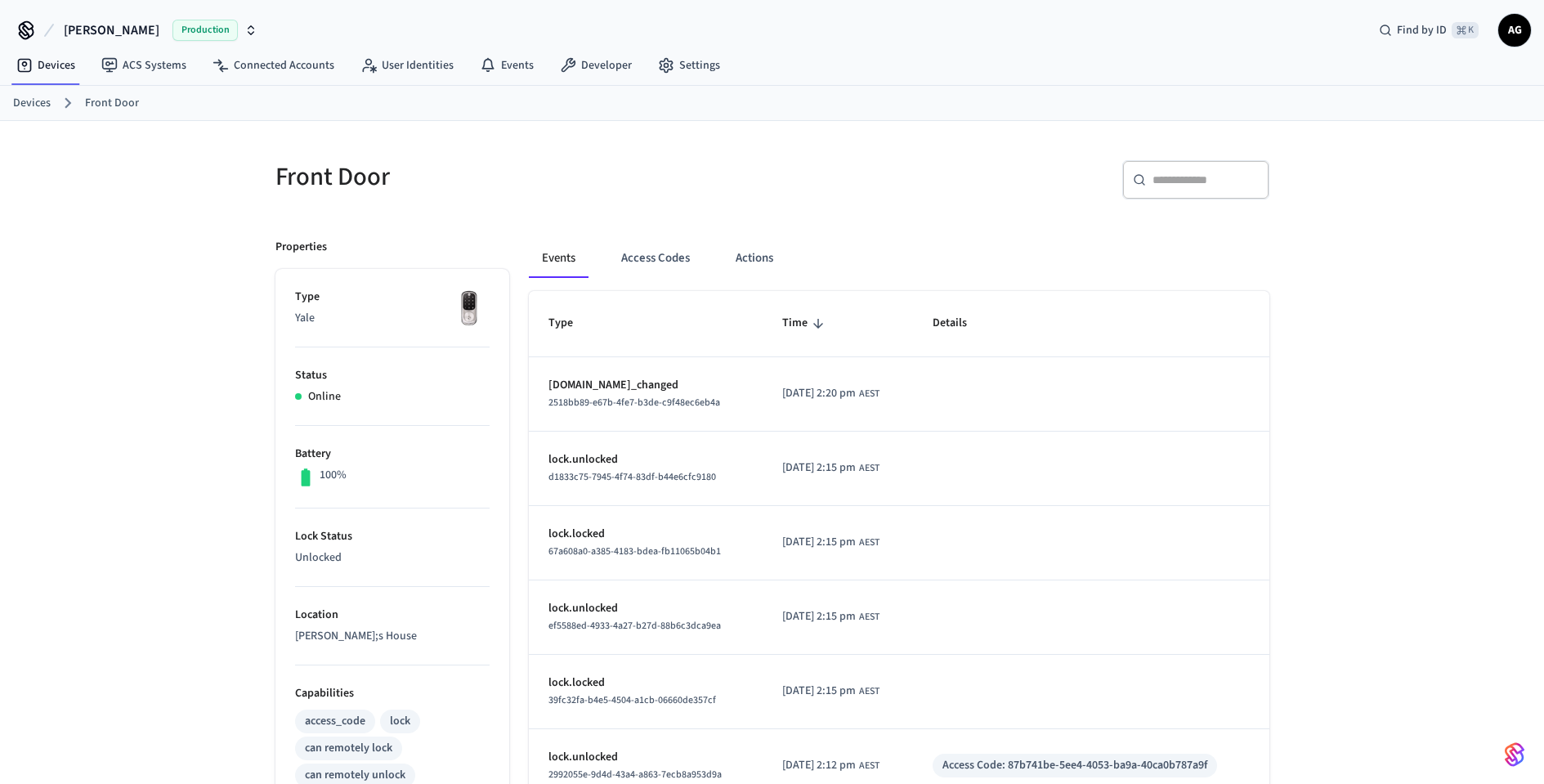
scroll to position [23, 0]
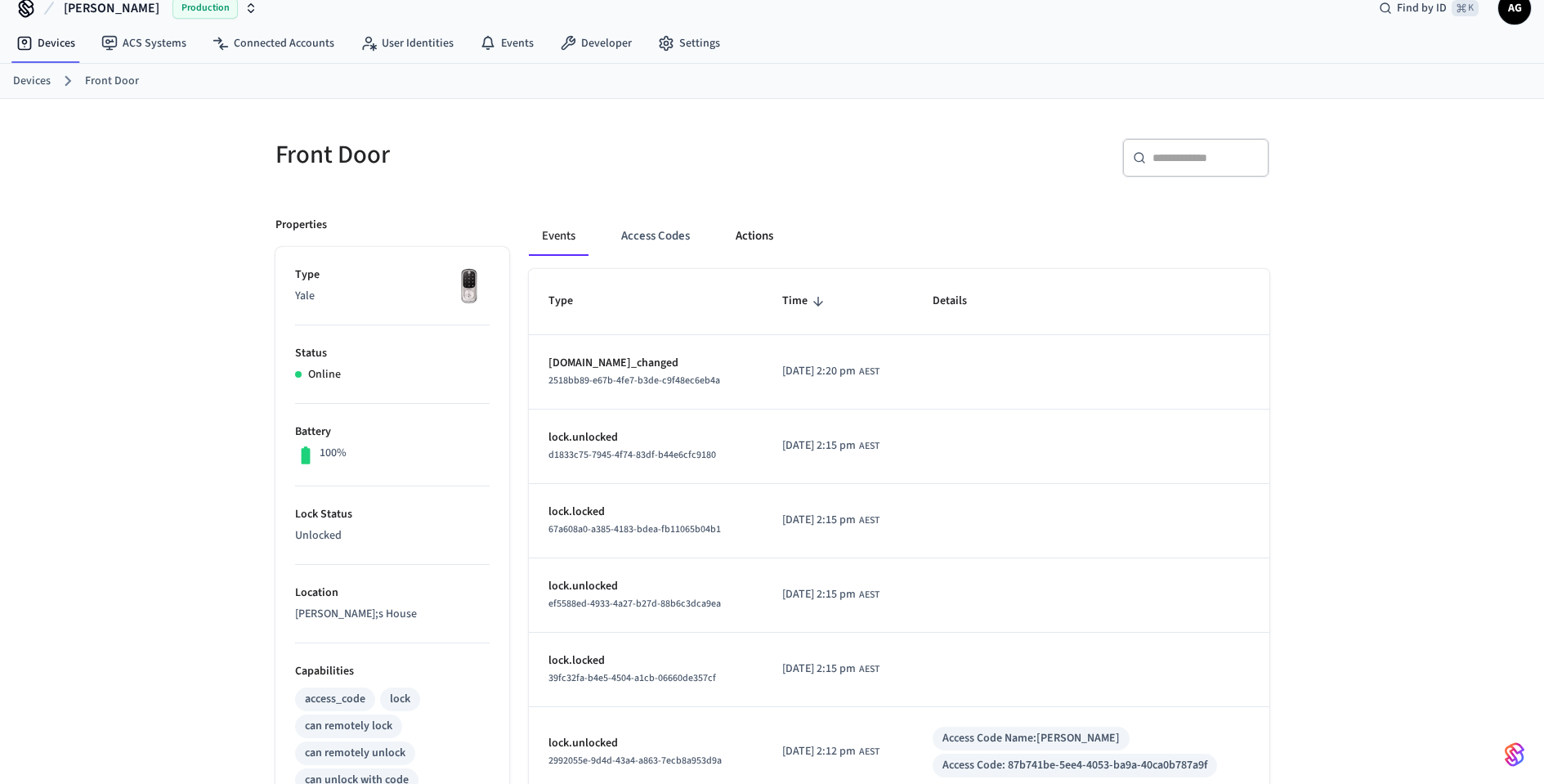
click at [759, 234] on button "Actions" at bounding box center [754, 236] width 64 height 39
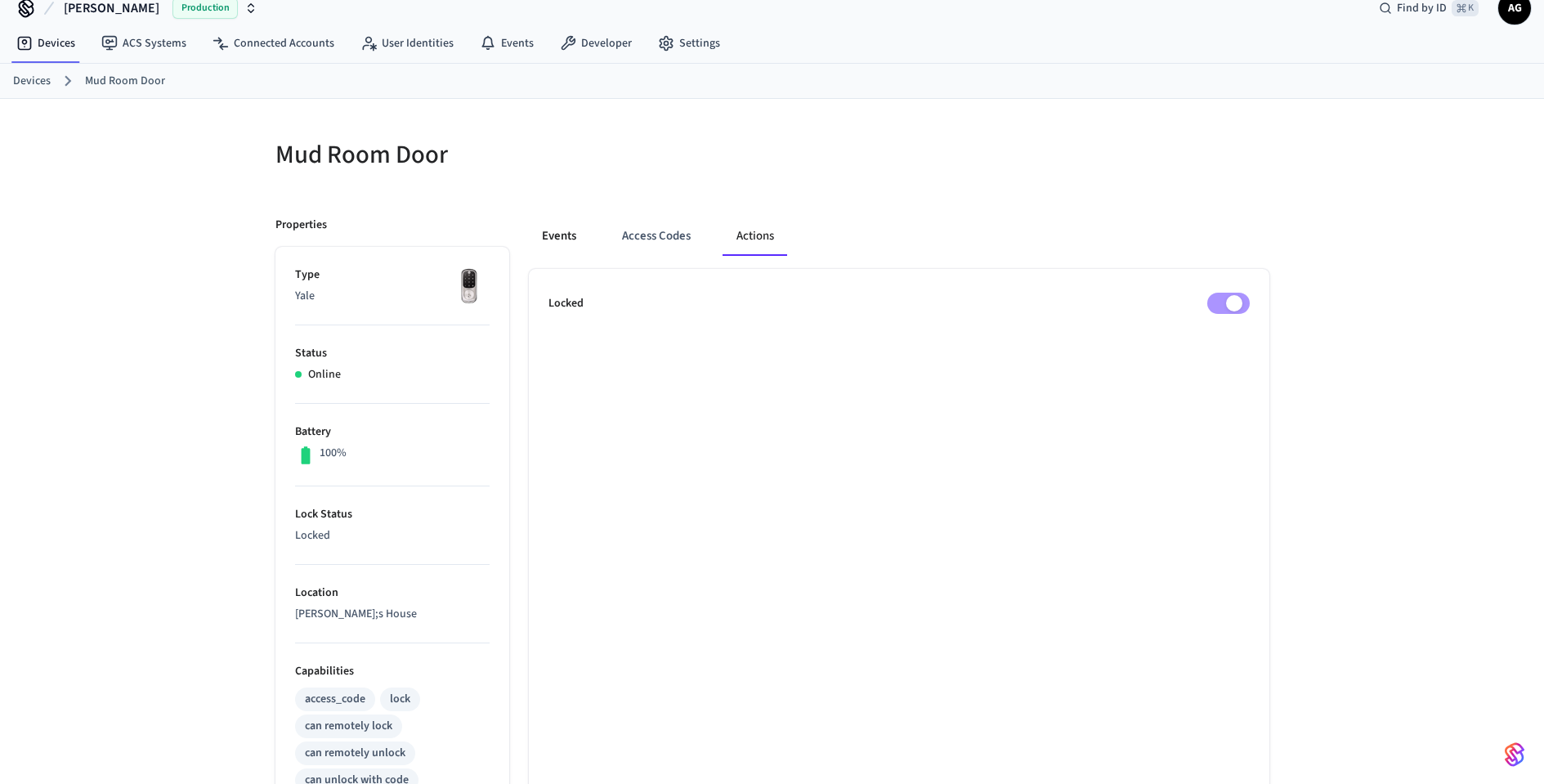
click at [574, 240] on button "Events" at bounding box center [559, 236] width 60 height 39
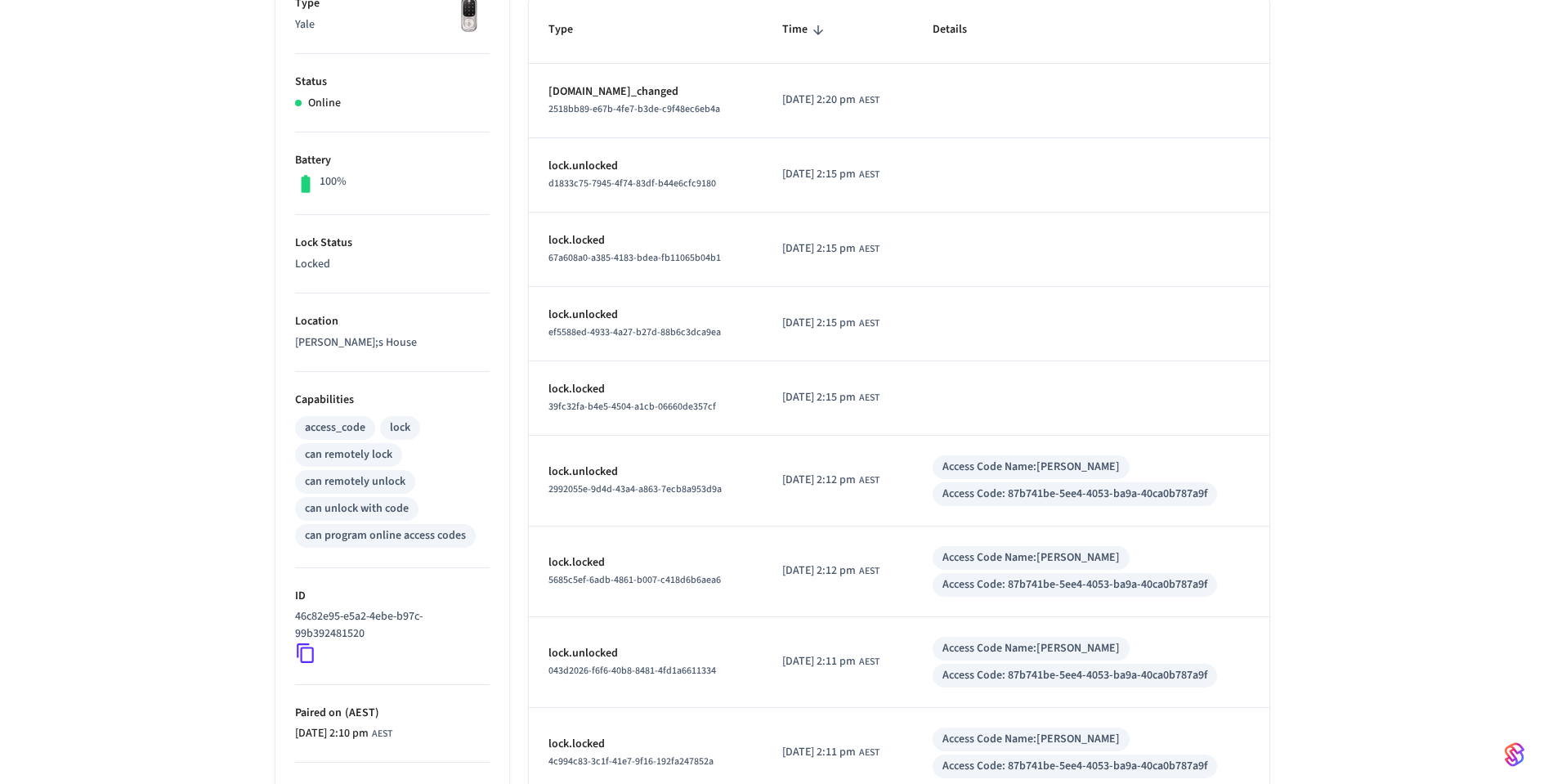
scroll to position [477, 0]
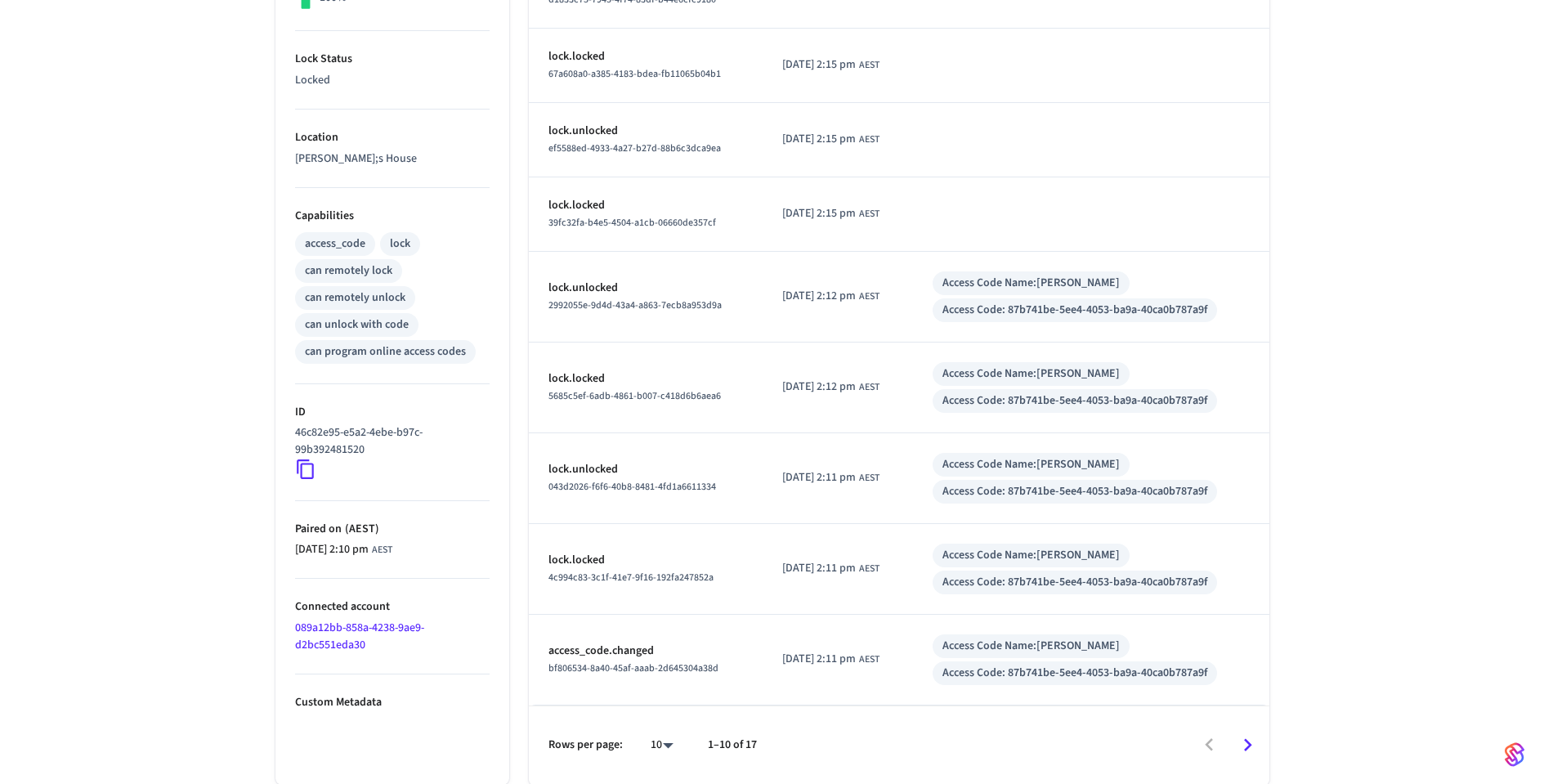
click at [1245, 746] on icon "Go to next page" at bounding box center [1248, 745] width 25 height 25
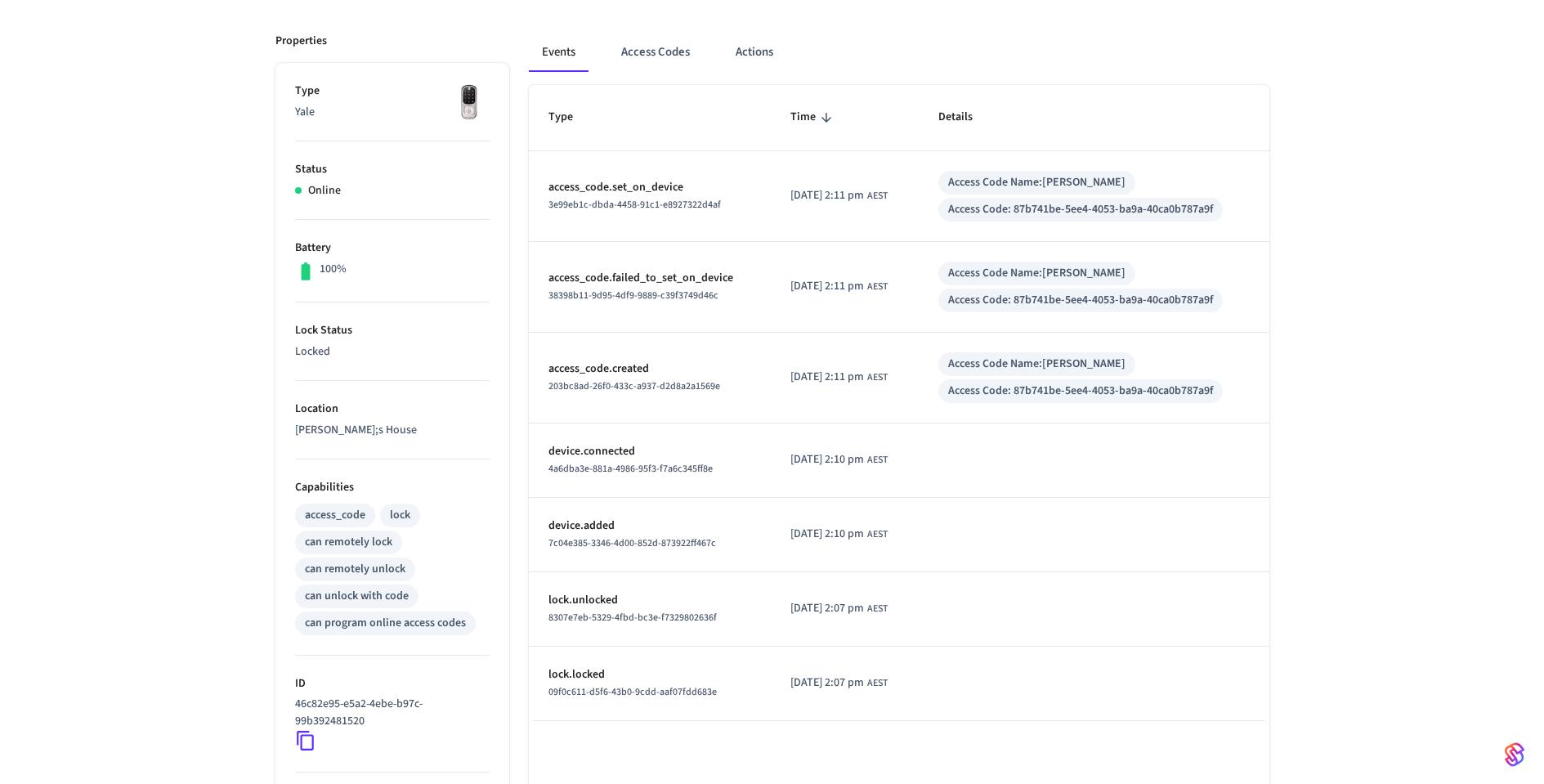
scroll to position [217, 0]
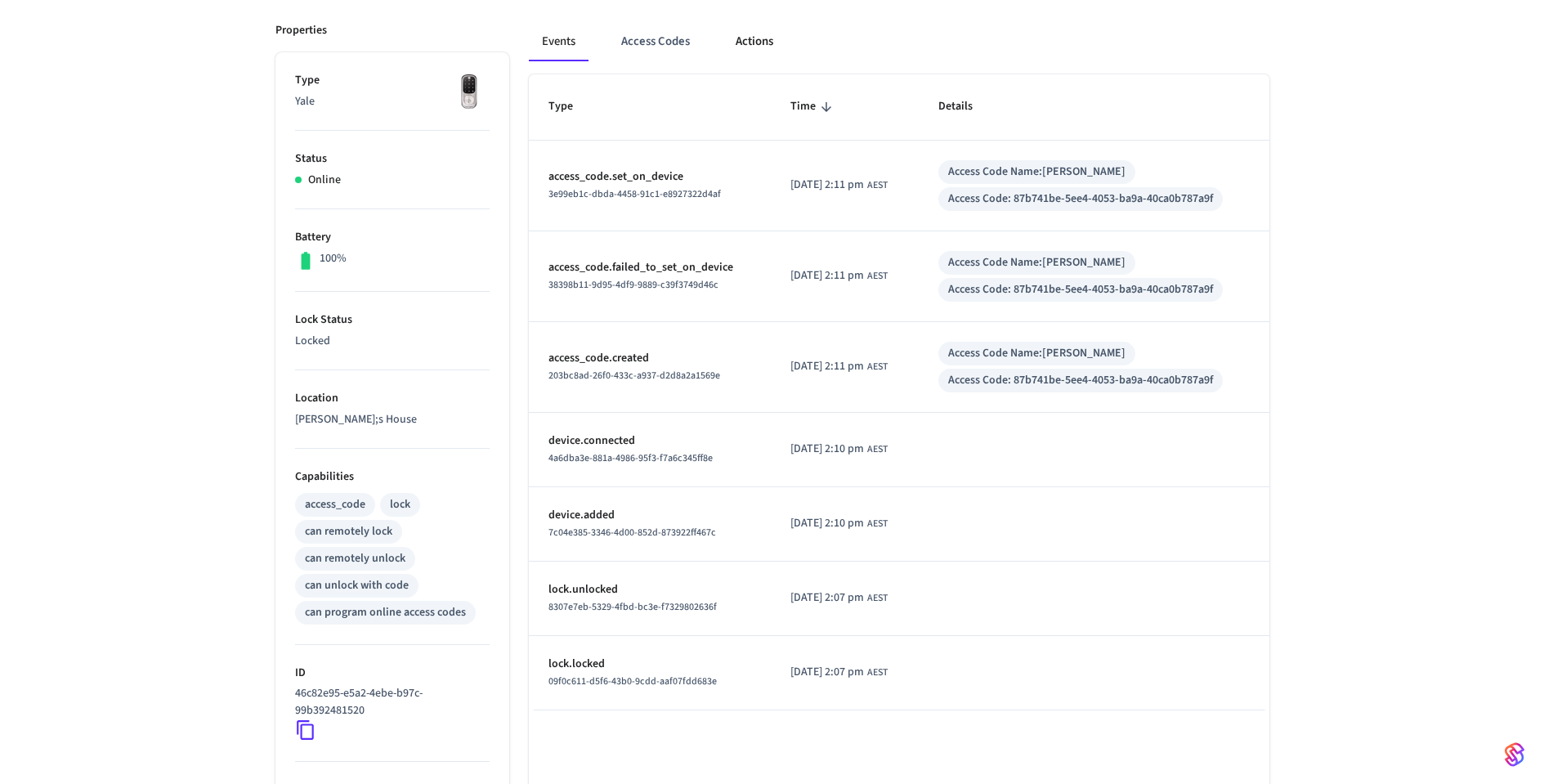
click at [768, 45] on button "Actions" at bounding box center [754, 42] width 64 height 39
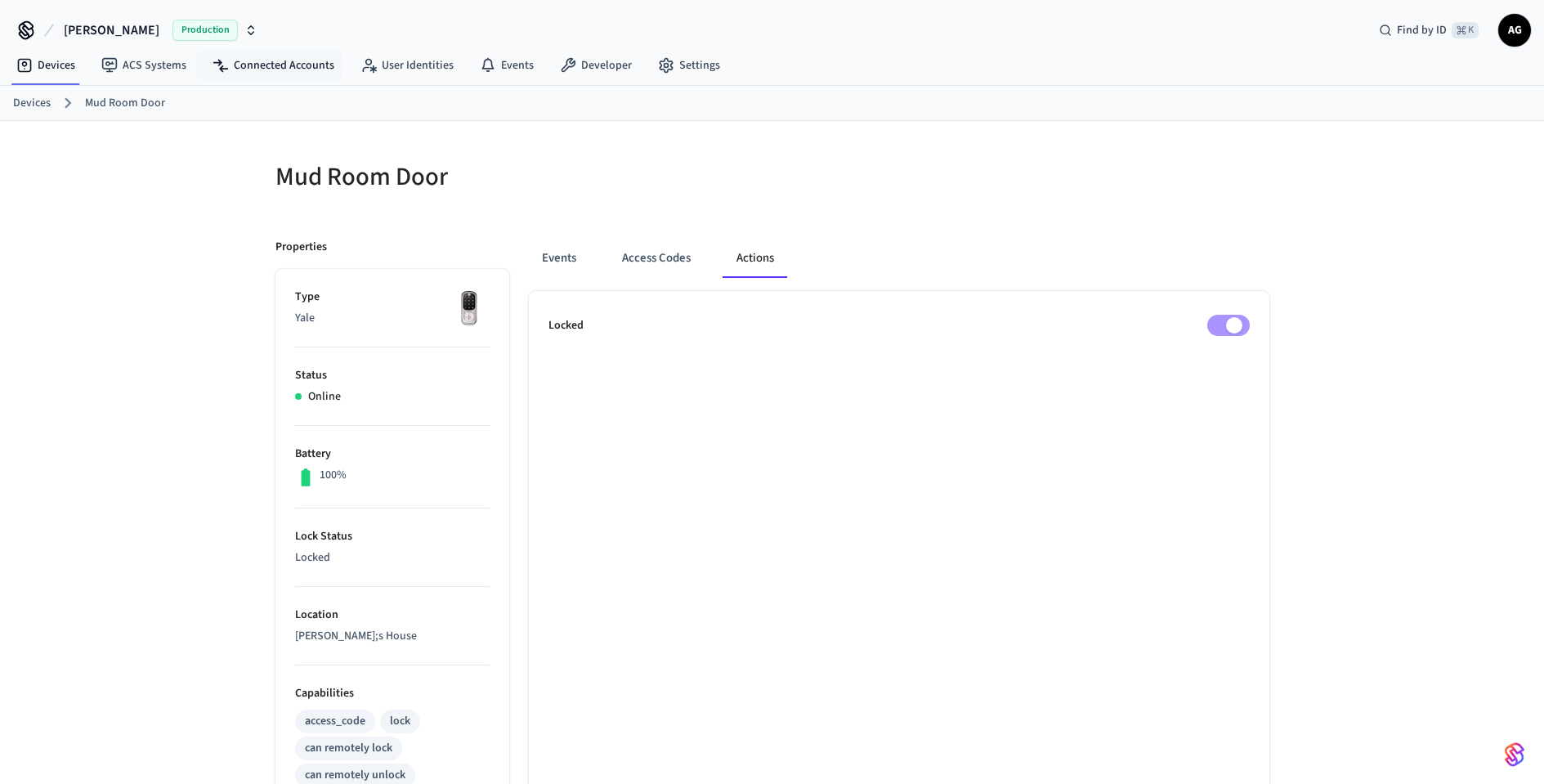
scroll to position [9, 0]
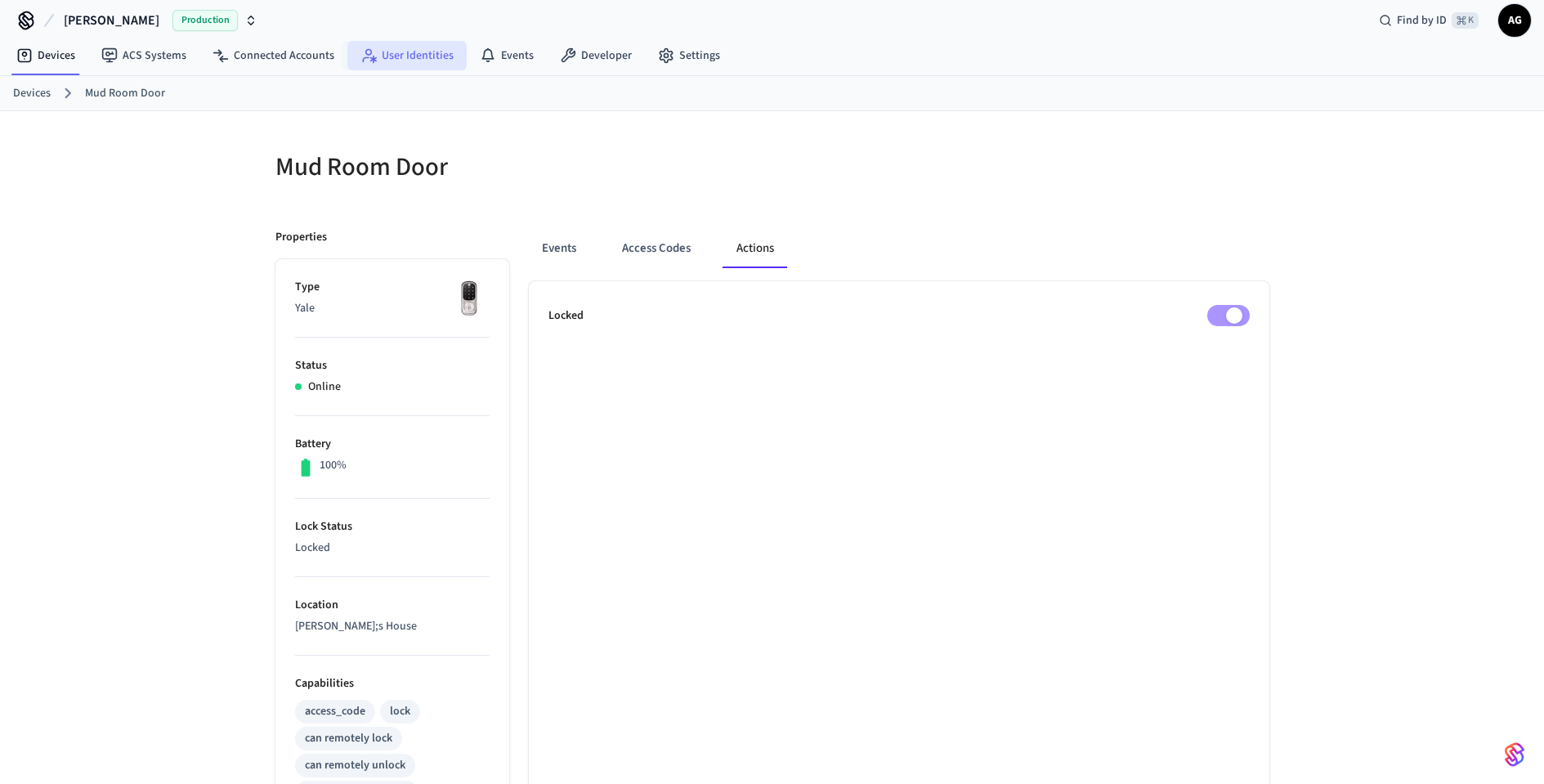
click at [417, 61] on link "User Identities" at bounding box center [406, 55] width 119 height 29
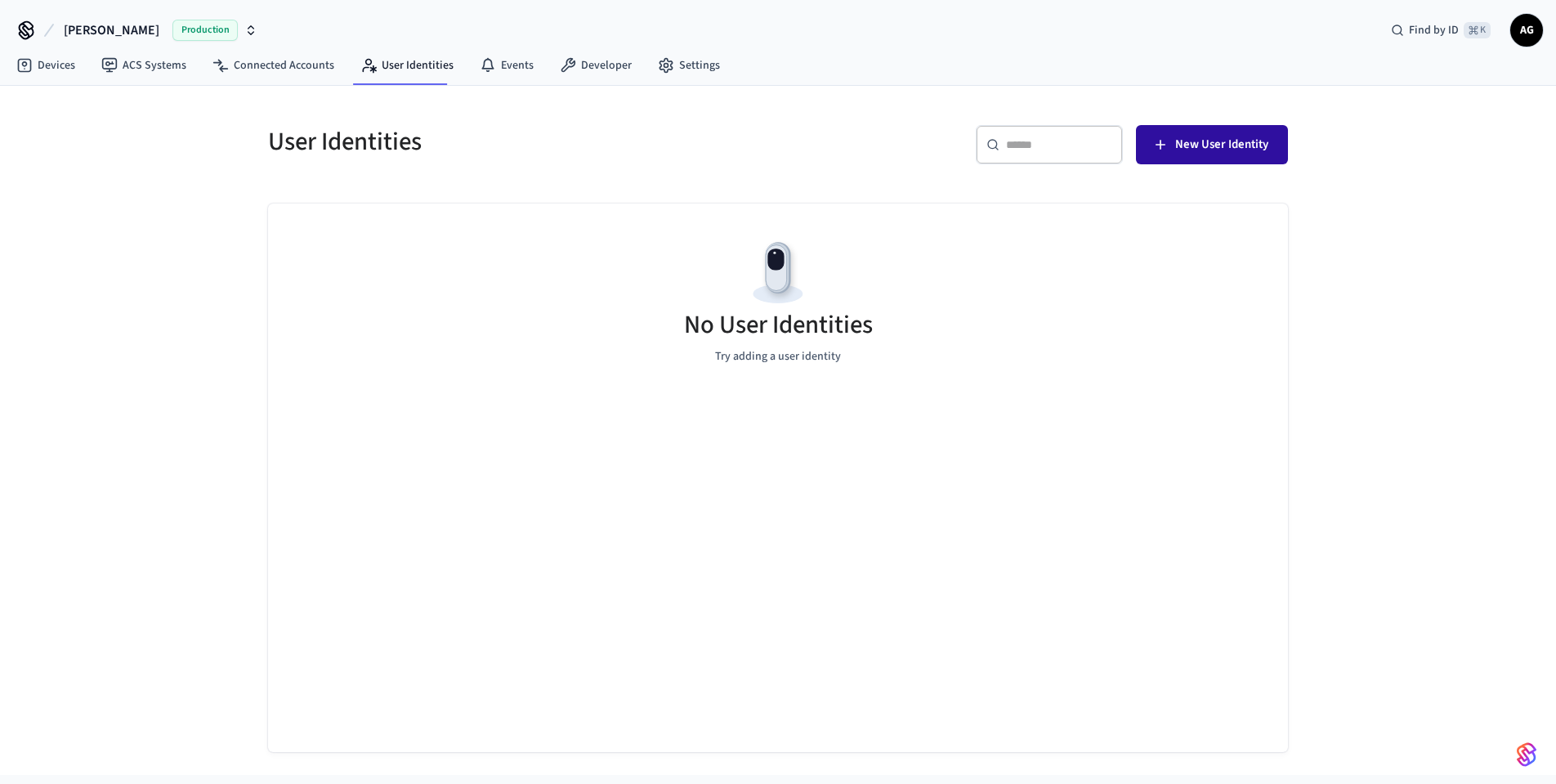
click at [1231, 147] on span "New User Identity" at bounding box center [1221, 144] width 93 height 22
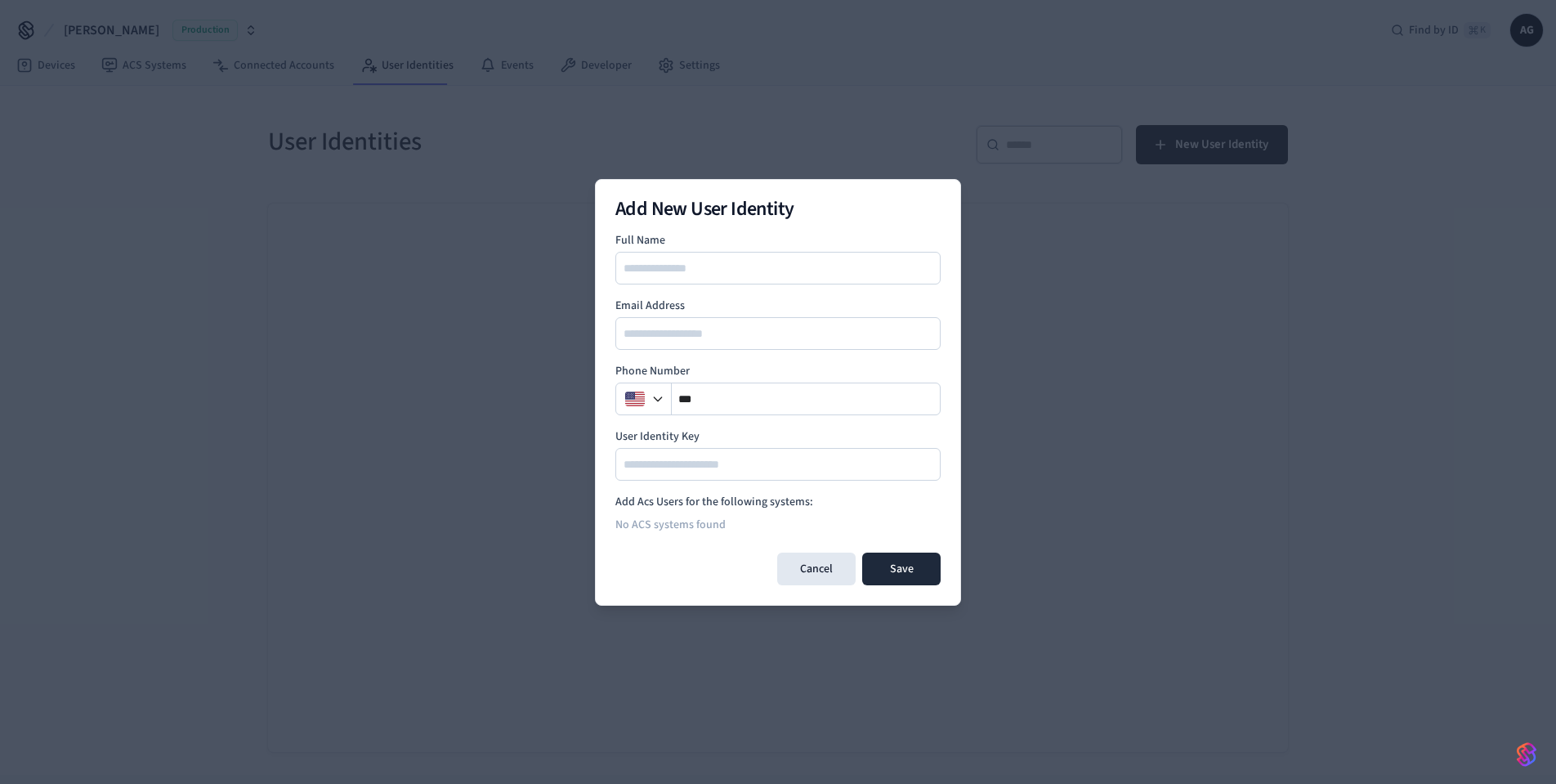
type input "**********"
click at [640, 406] on img "button" at bounding box center [635, 399] width 20 height 20
click at [655, 401] on icon "button" at bounding box center [658, 399] width 13 height 13
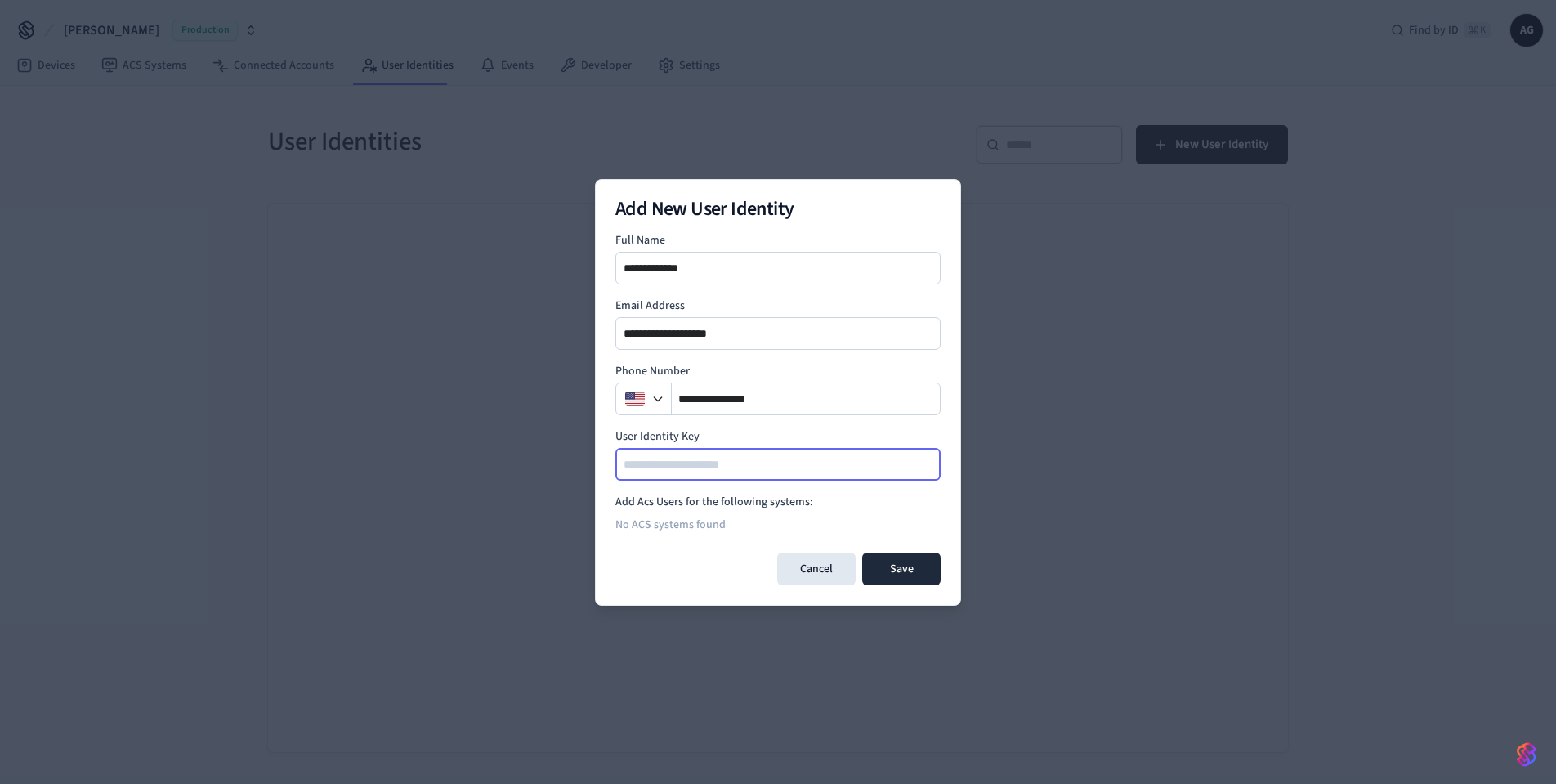
click at [695, 467] on input at bounding box center [778, 464] width 324 height 20
click at [661, 400] on icon "button" at bounding box center [658, 399] width 13 height 13
click at [660, 400] on icon "button" at bounding box center [658, 399] width 13 height 13
click at [645, 402] on button "button" at bounding box center [645, 399] width 53 height 33
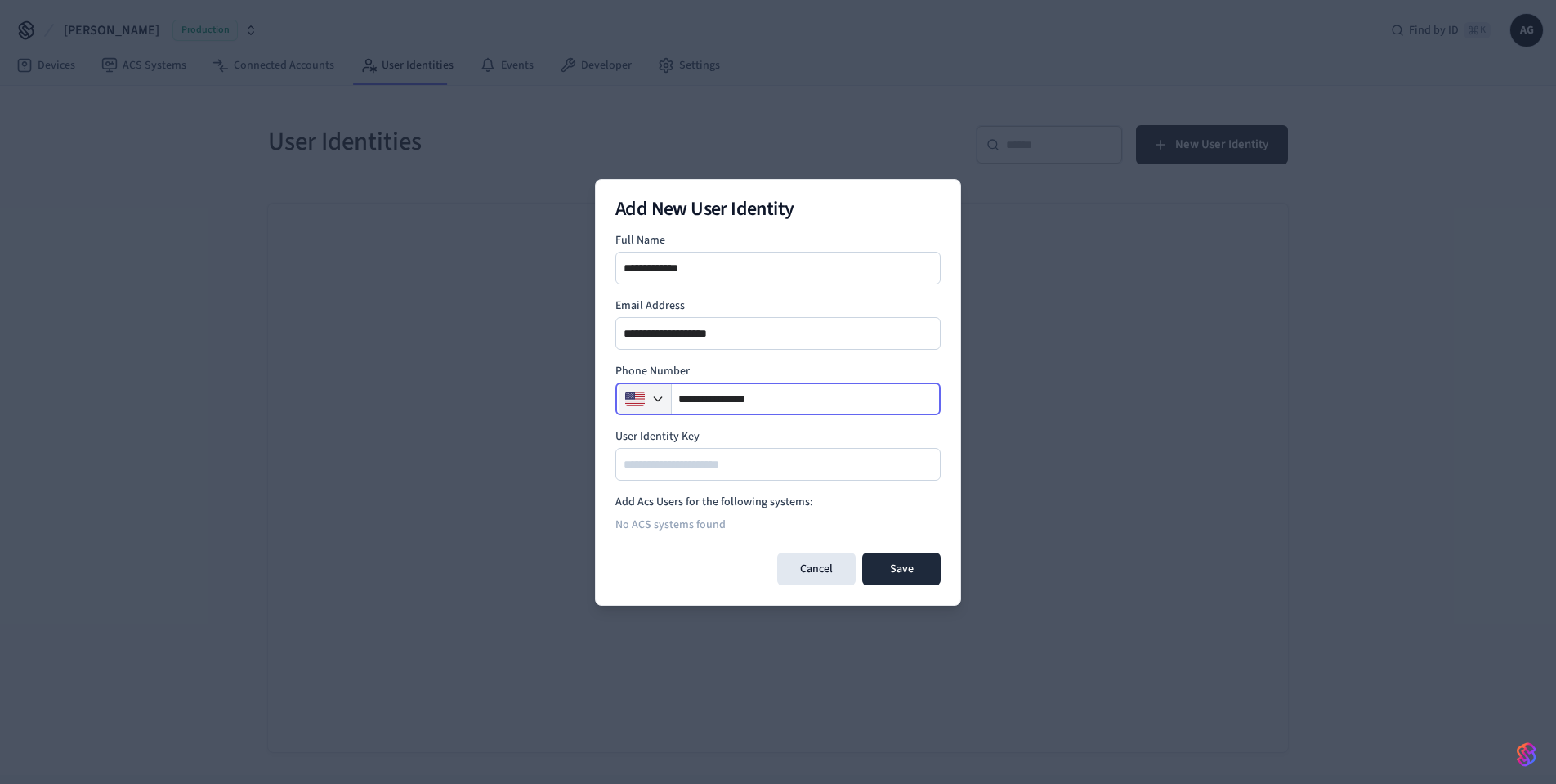
drag, startPoint x: 811, startPoint y: 404, endPoint x: 671, endPoint y: 401, distance: 140.0
click at [671, 401] on div "**********" at bounding box center [778, 399] width 325 height 33
click at [620, 400] on button "button" at bounding box center [645, 399] width 53 height 33
click at [669, 401] on button "button" at bounding box center [645, 399] width 53 height 33
click at [662, 403] on icon "button" at bounding box center [658, 399] width 13 height 13
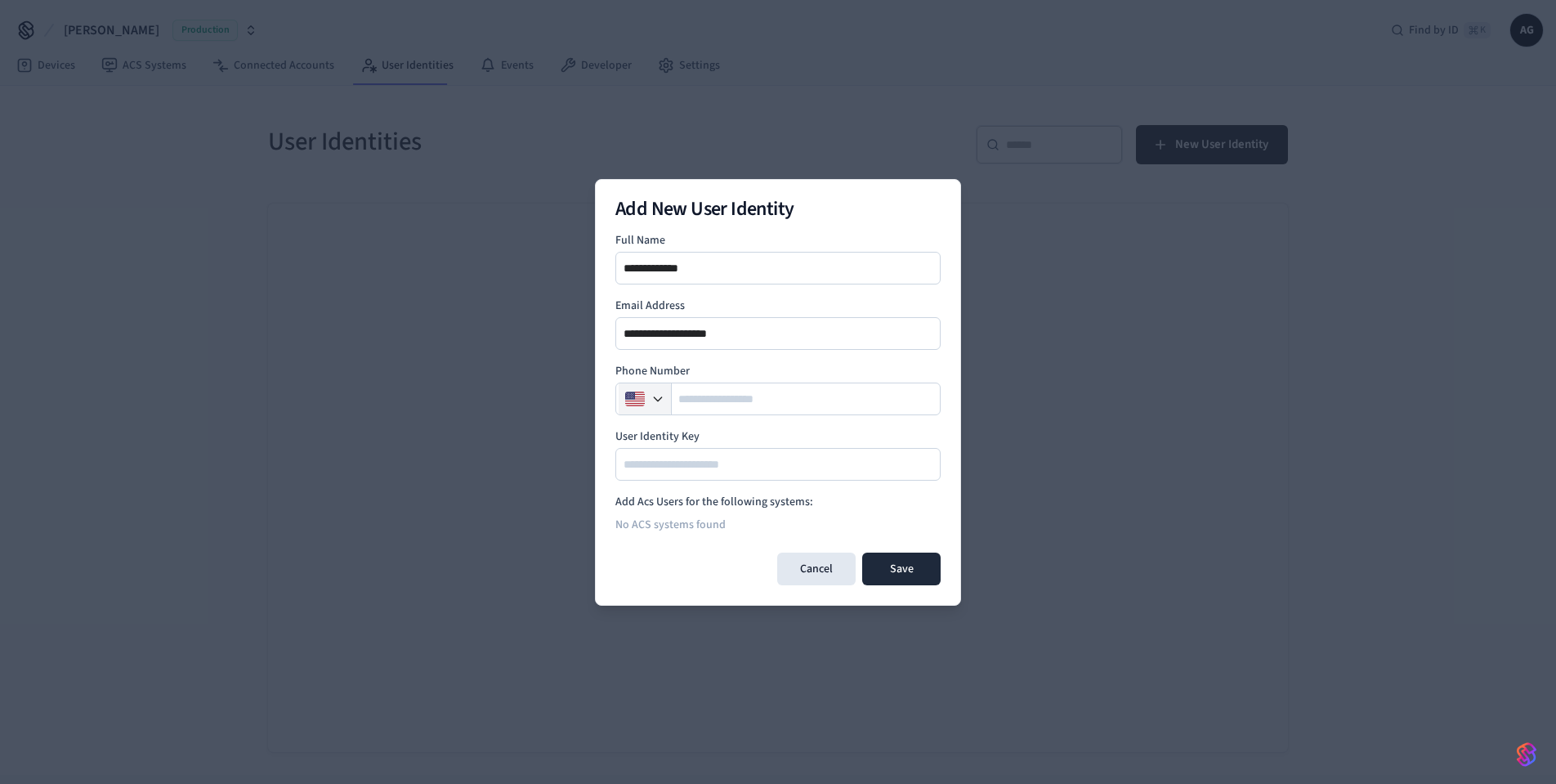
click at [635, 400] on img "button" at bounding box center [635, 399] width 20 height 20
click at [652, 466] on input at bounding box center [778, 464] width 324 height 20
click at [724, 404] on input "tel" at bounding box center [806, 399] width 269 height 20
click at [823, 569] on button "Cancel" at bounding box center [817, 568] width 79 height 33
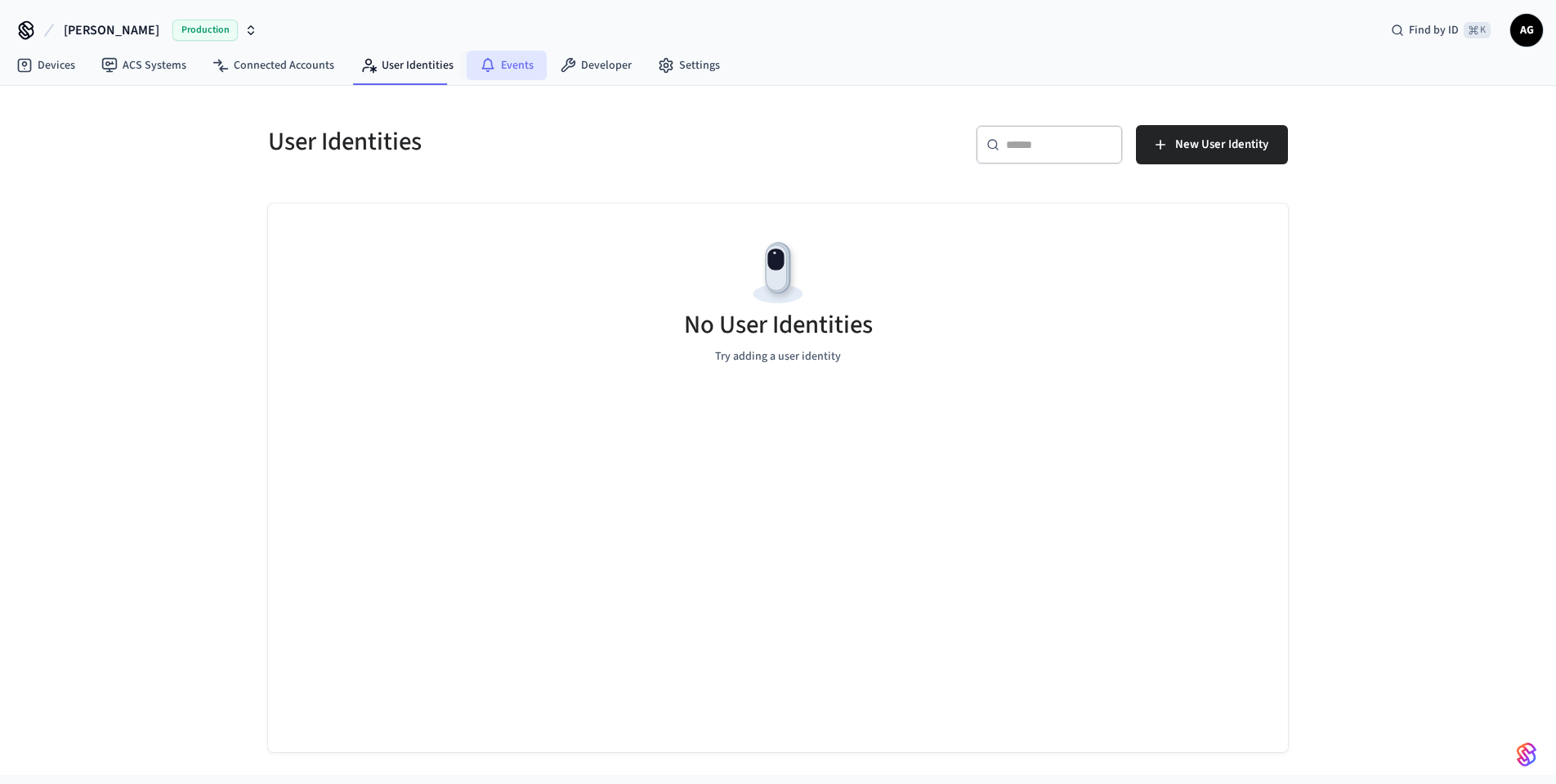
click at [531, 61] on link "Events" at bounding box center [506, 65] width 80 height 29
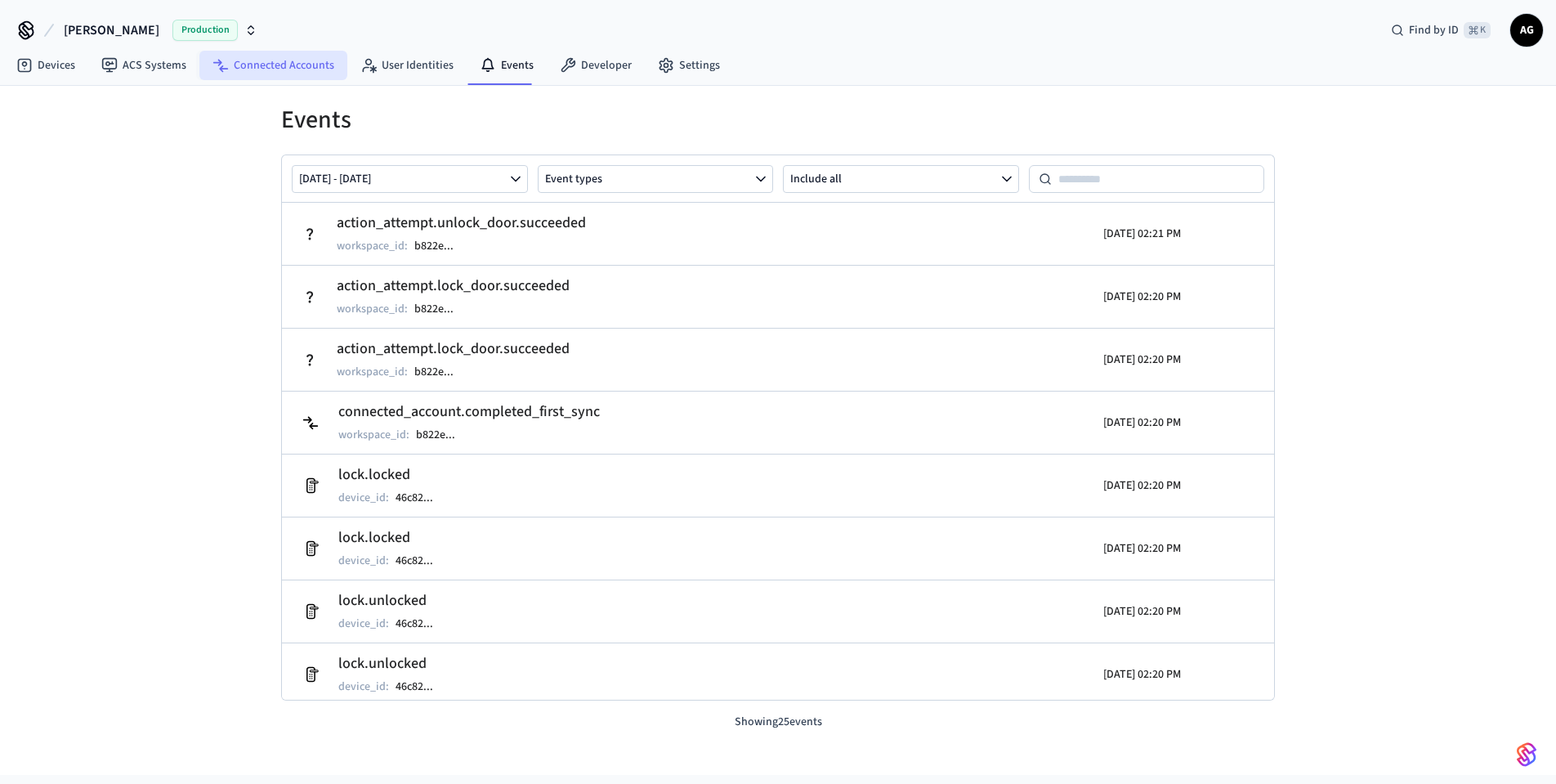
click at [283, 62] on link "Connected Accounts" at bounding box center [274, 65] width 148 height 29
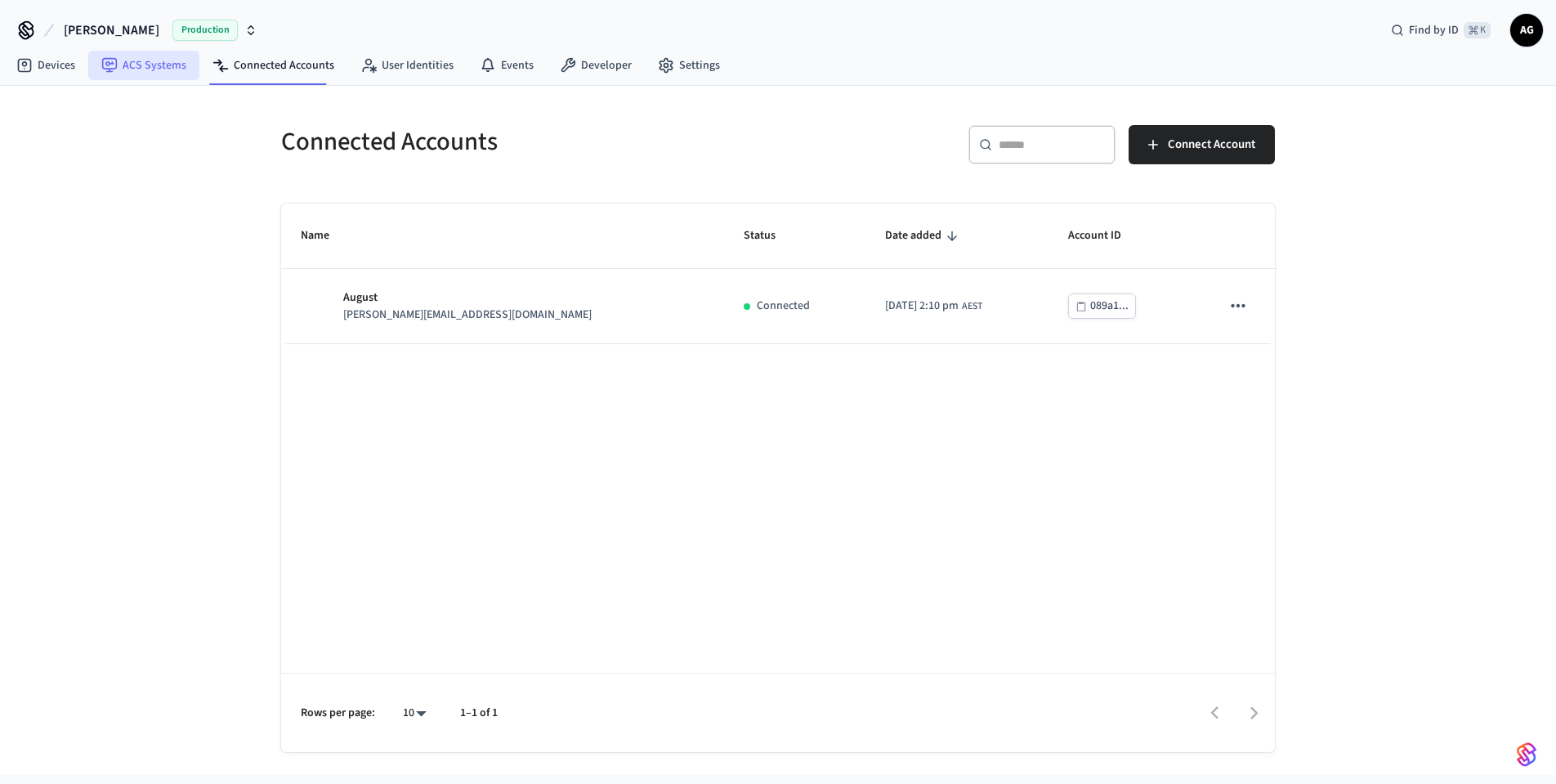
click at [149, 66] on link "ACS Systems" at bounding box center [144, 65] width 112 height 29
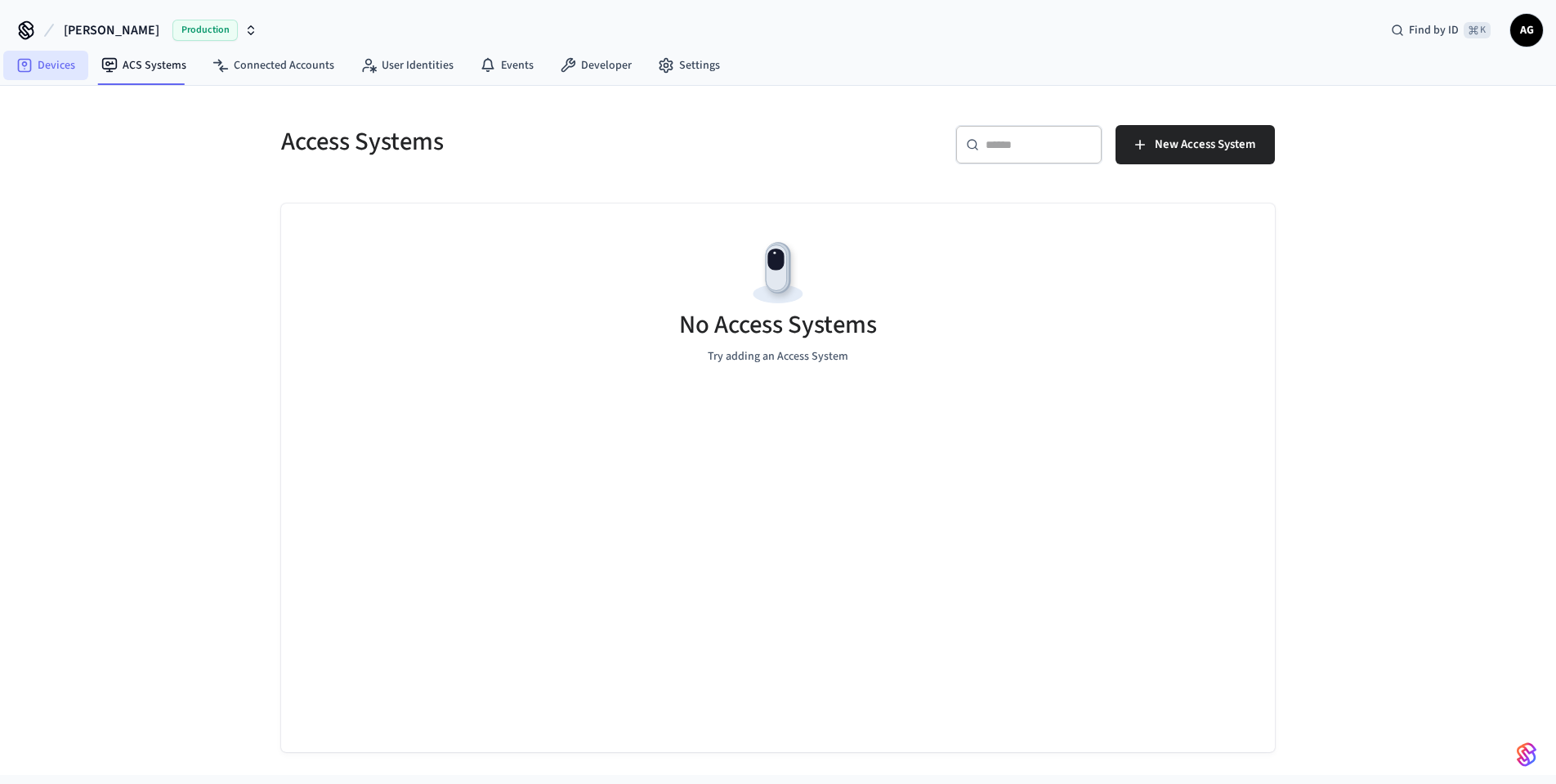
click at [48, 64] on link "Devices" at bounding box center [45, 65] width 85 height 29
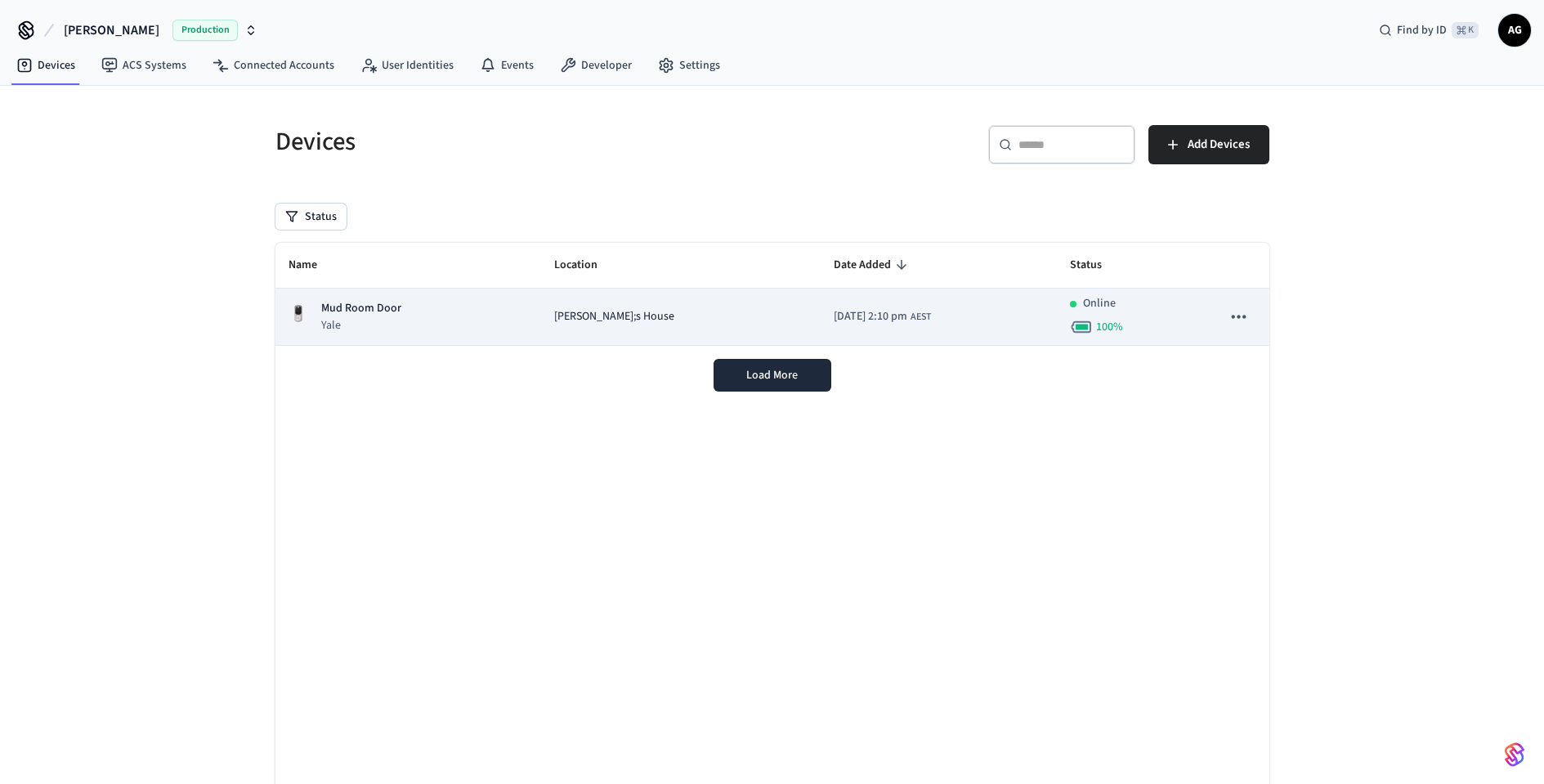
click at [1241, 319] on icon "sticky table" at bounding box center [1238, 316] width 22 height 22
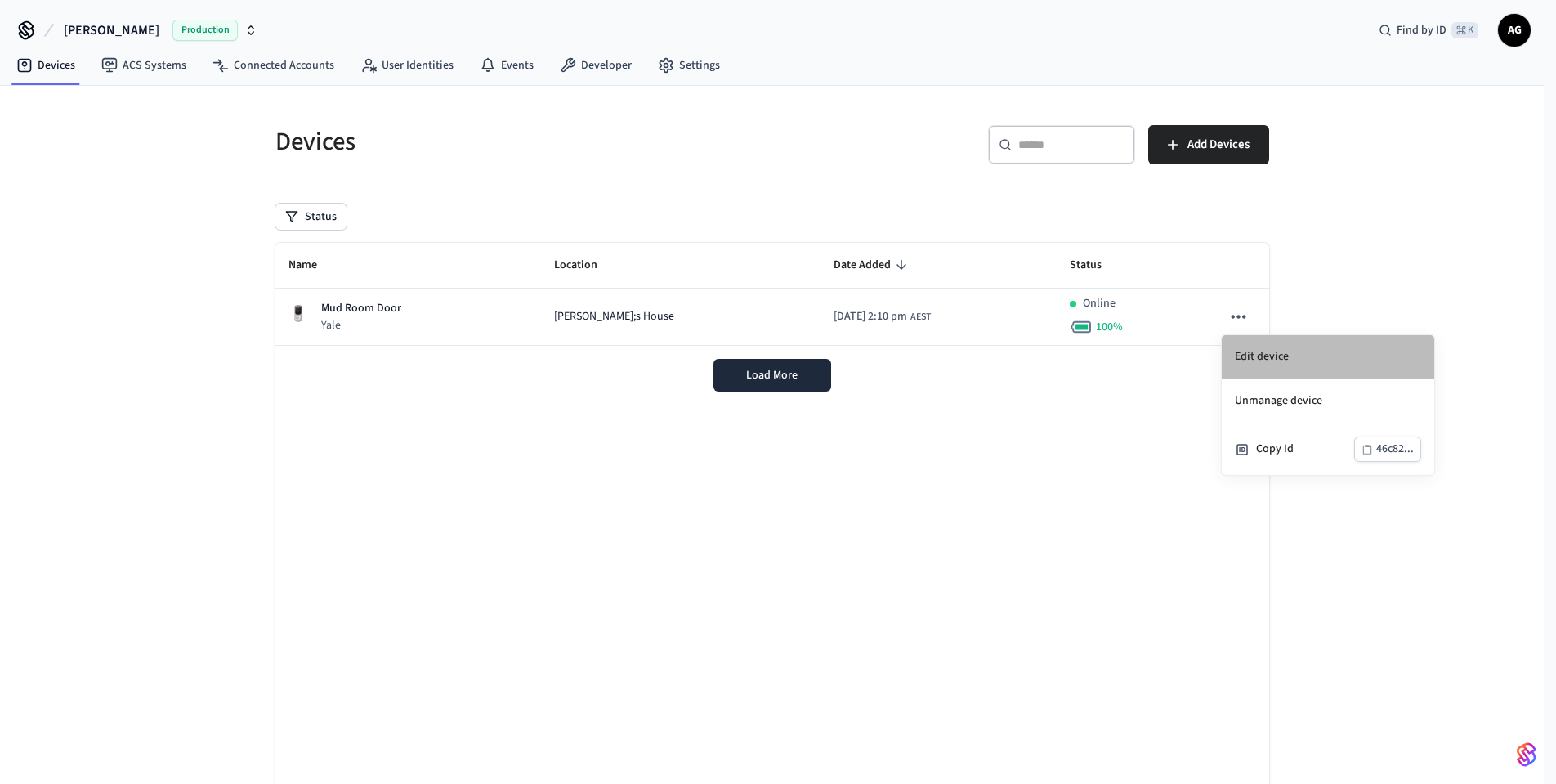
click at [1263, 355] on li "Edit device" at bounding box center [1328, 356] width 213 height 44
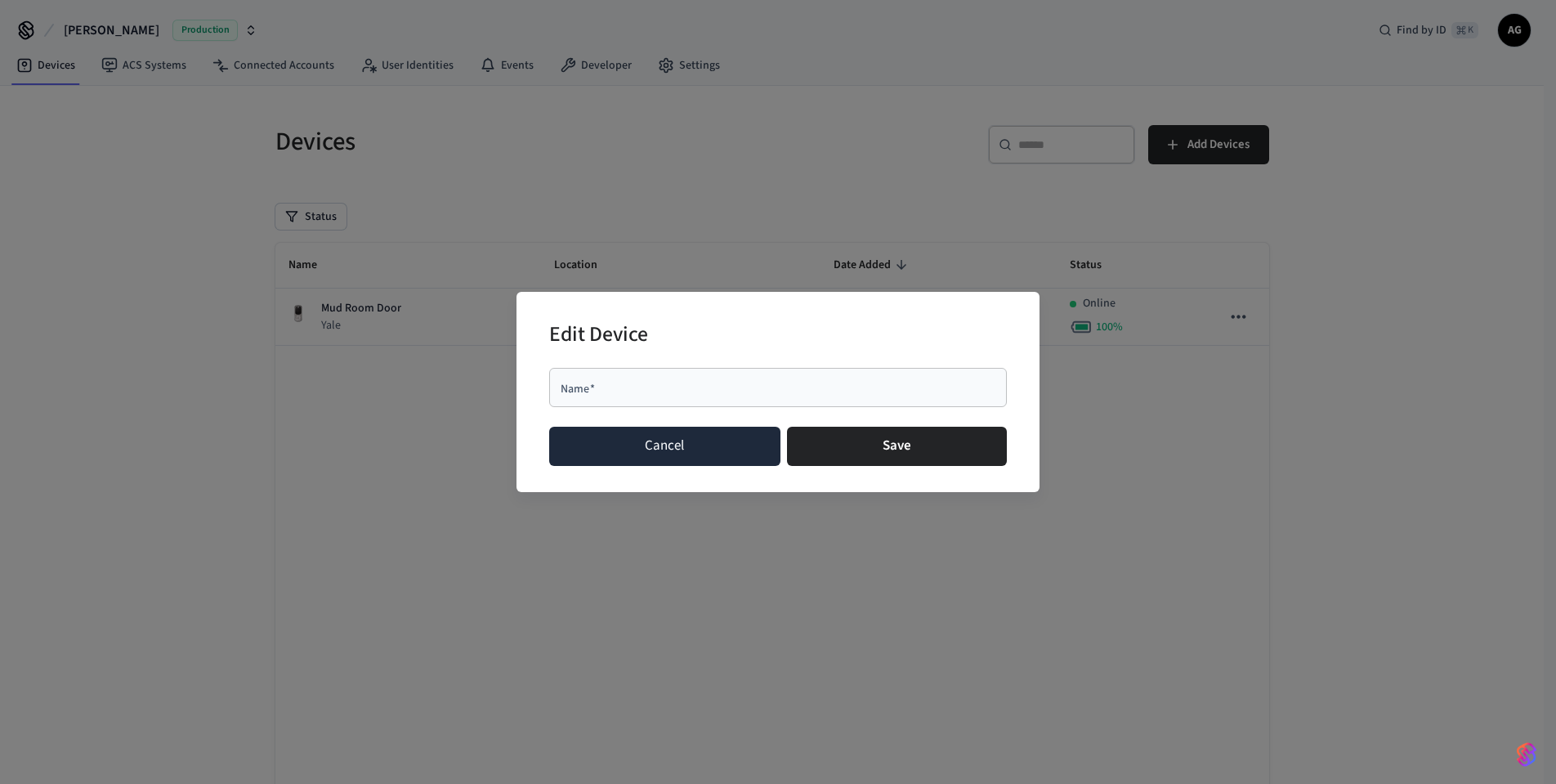
click at [690, 451] on button "Cancel" at bounding box center [665, 446] width 232 height 39
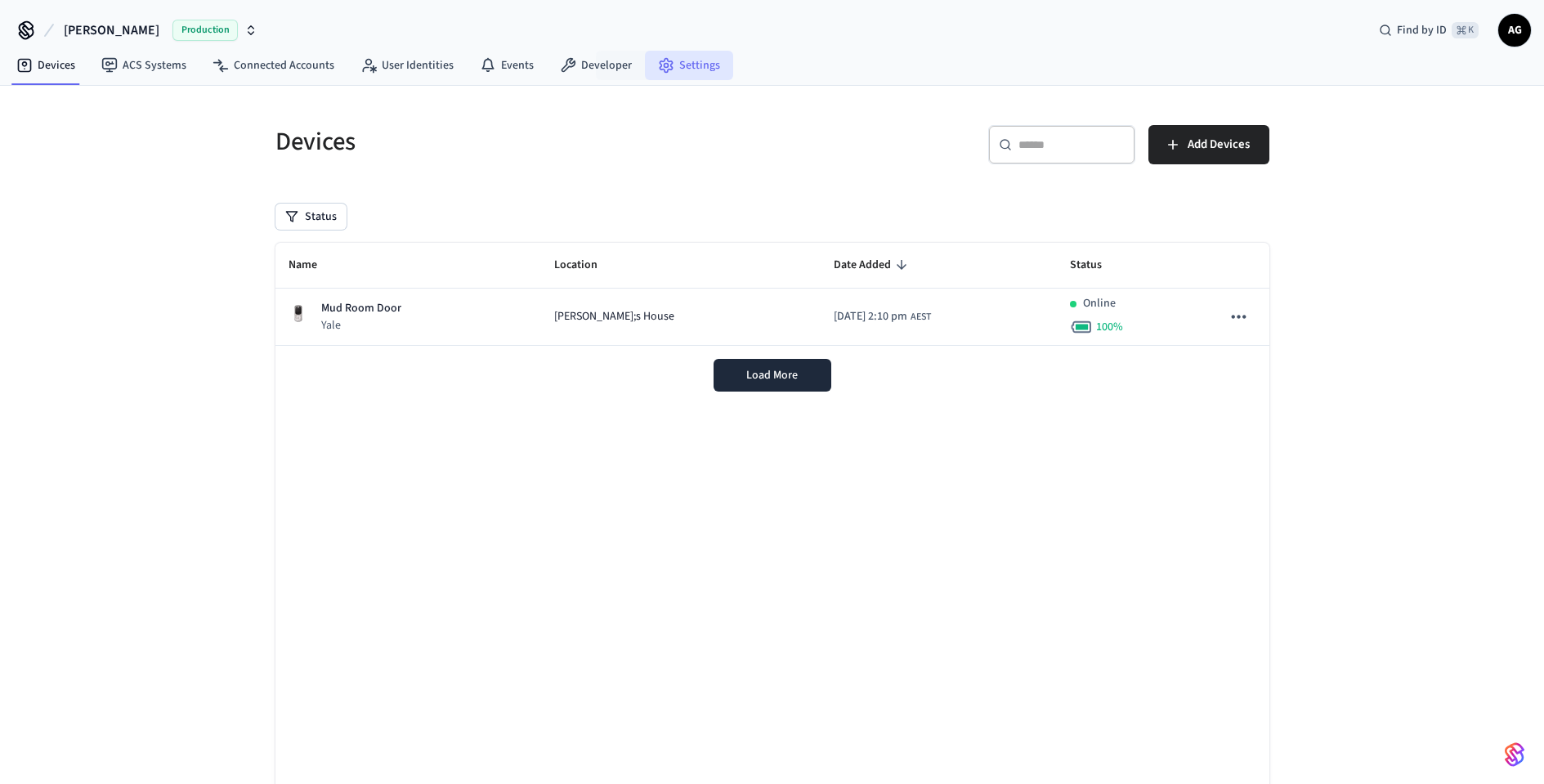
click at [686, 64] on link "Settings" at bounding box center [689, 65] width 88 height 29
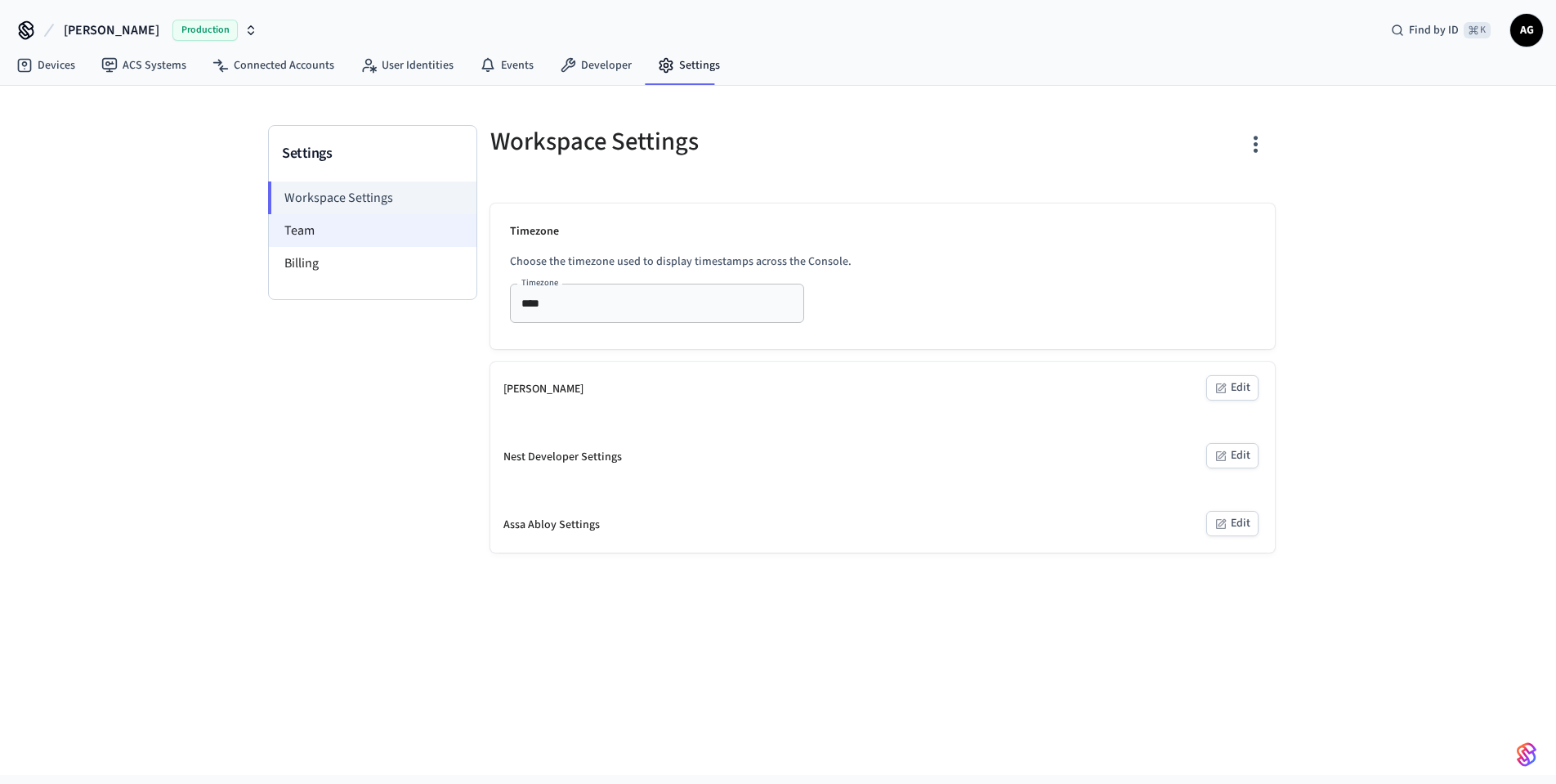
click at [313, 240] on li "Team" at bounding box center [372, 230] width 207 height 33
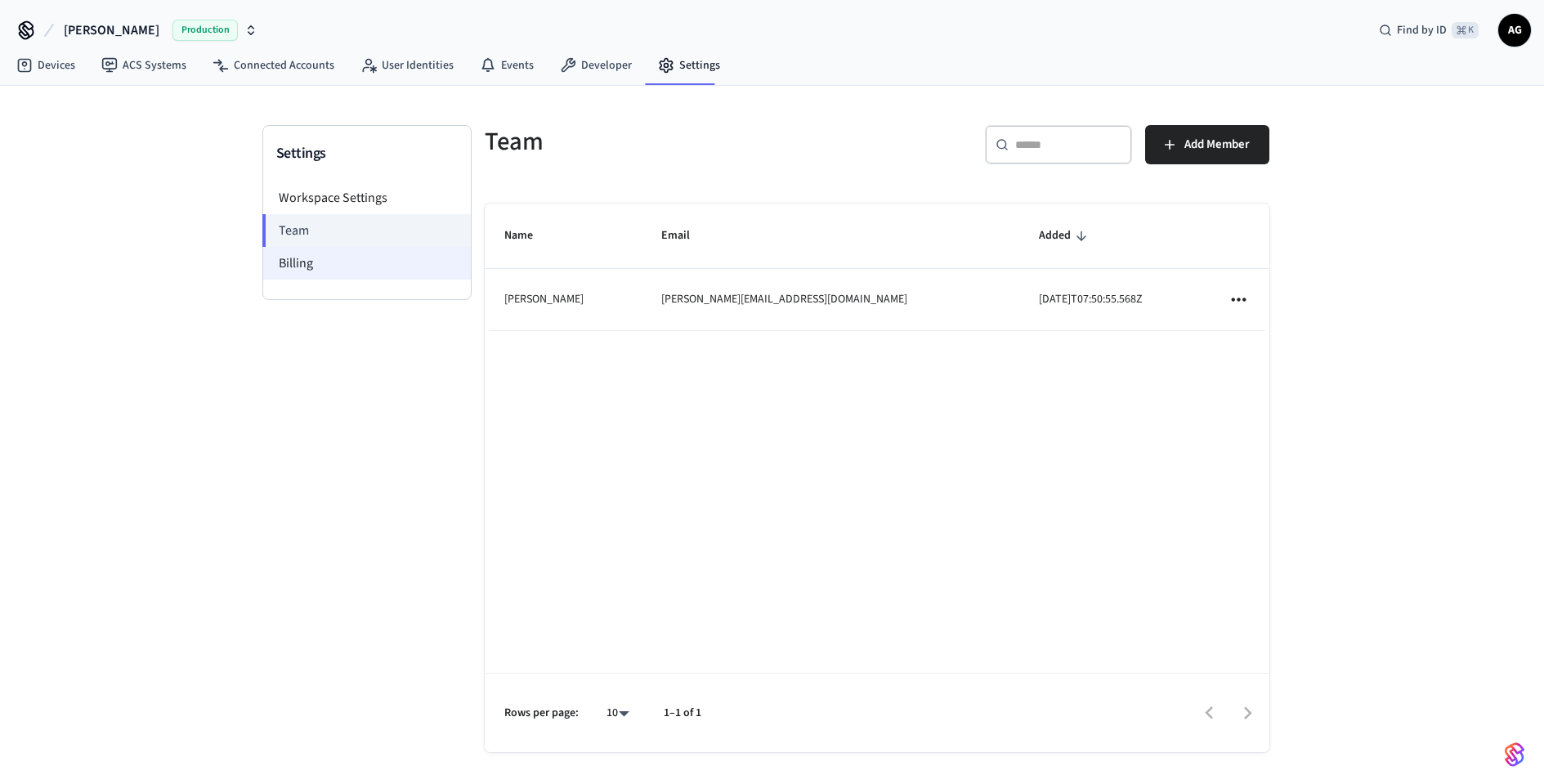
click at [307, 267] on li "Billing" at bounding box center [367, 263] width 207 height 33
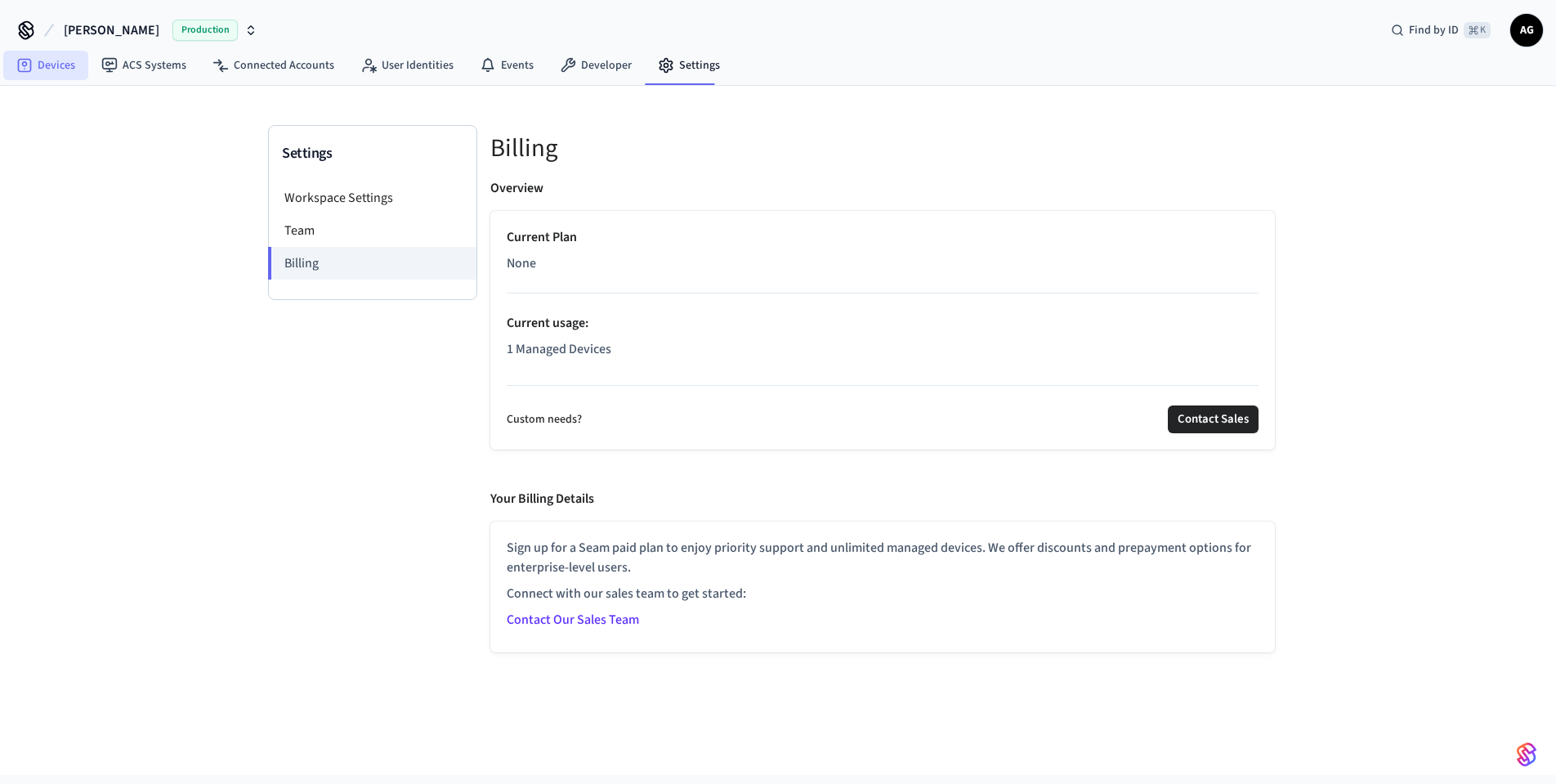
click at [61, 67] on link "Devices" at bounding box center [45, 65] width 85 height 29
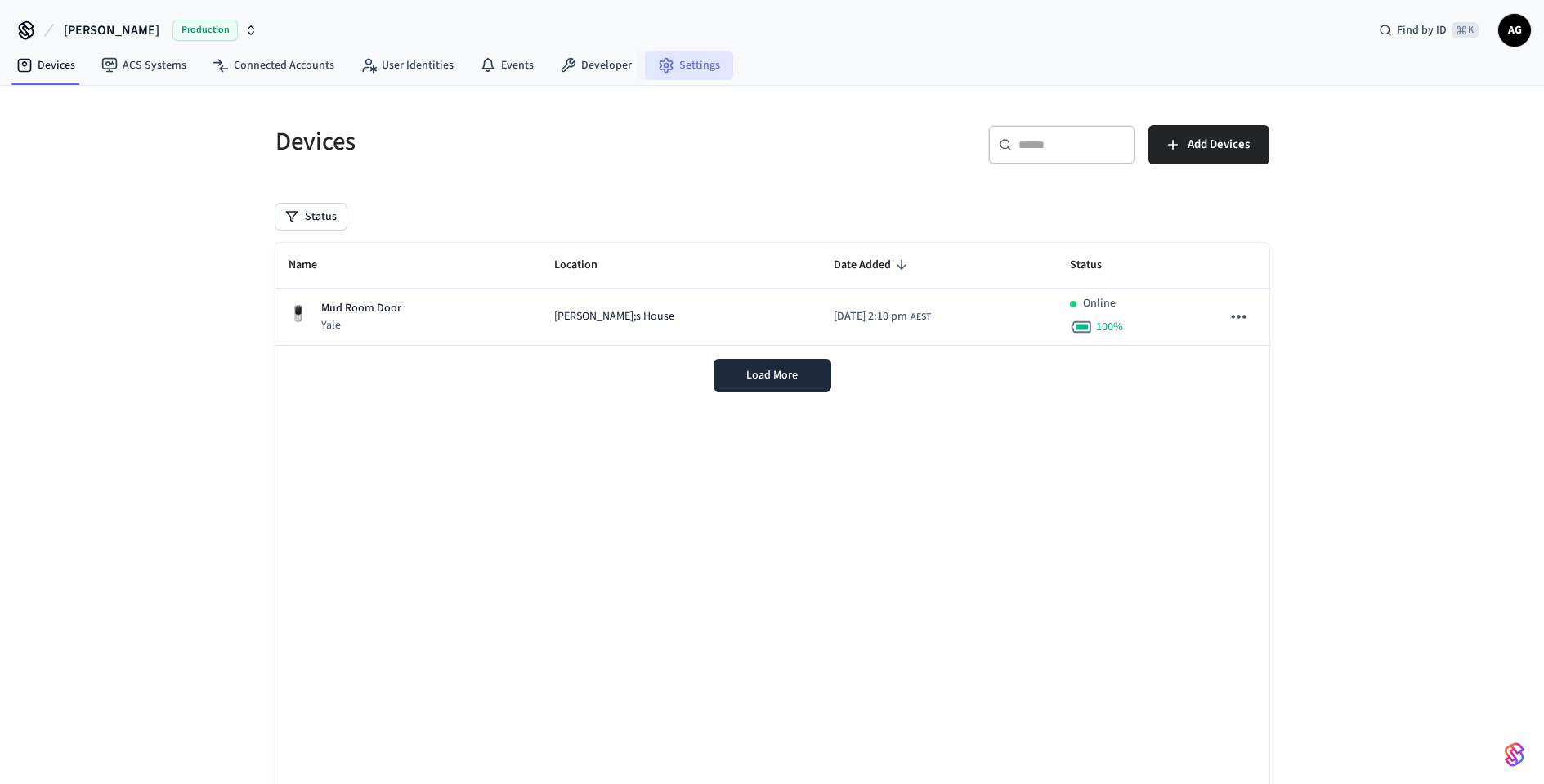
click at [675, 68] on link "Settings" at bounding box center [689, 65] width 88 height 29
